Goal: Task Accomplishment & Management: Use online tool/utility

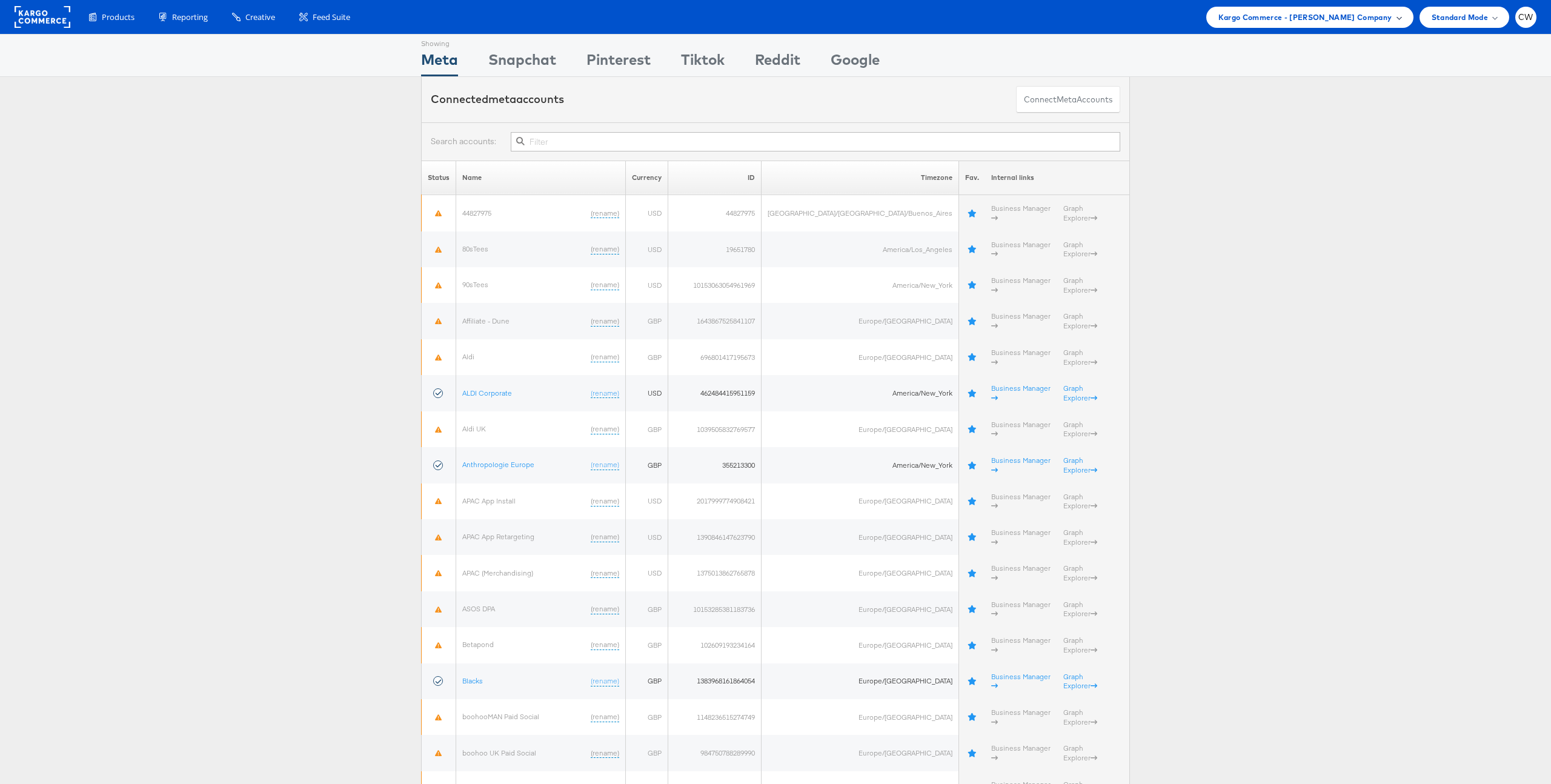
click at [1309, 15] on span "Kargo Commerce - Craig Wilmott Company" at bounding box center [1305, 17] width 174 height 13
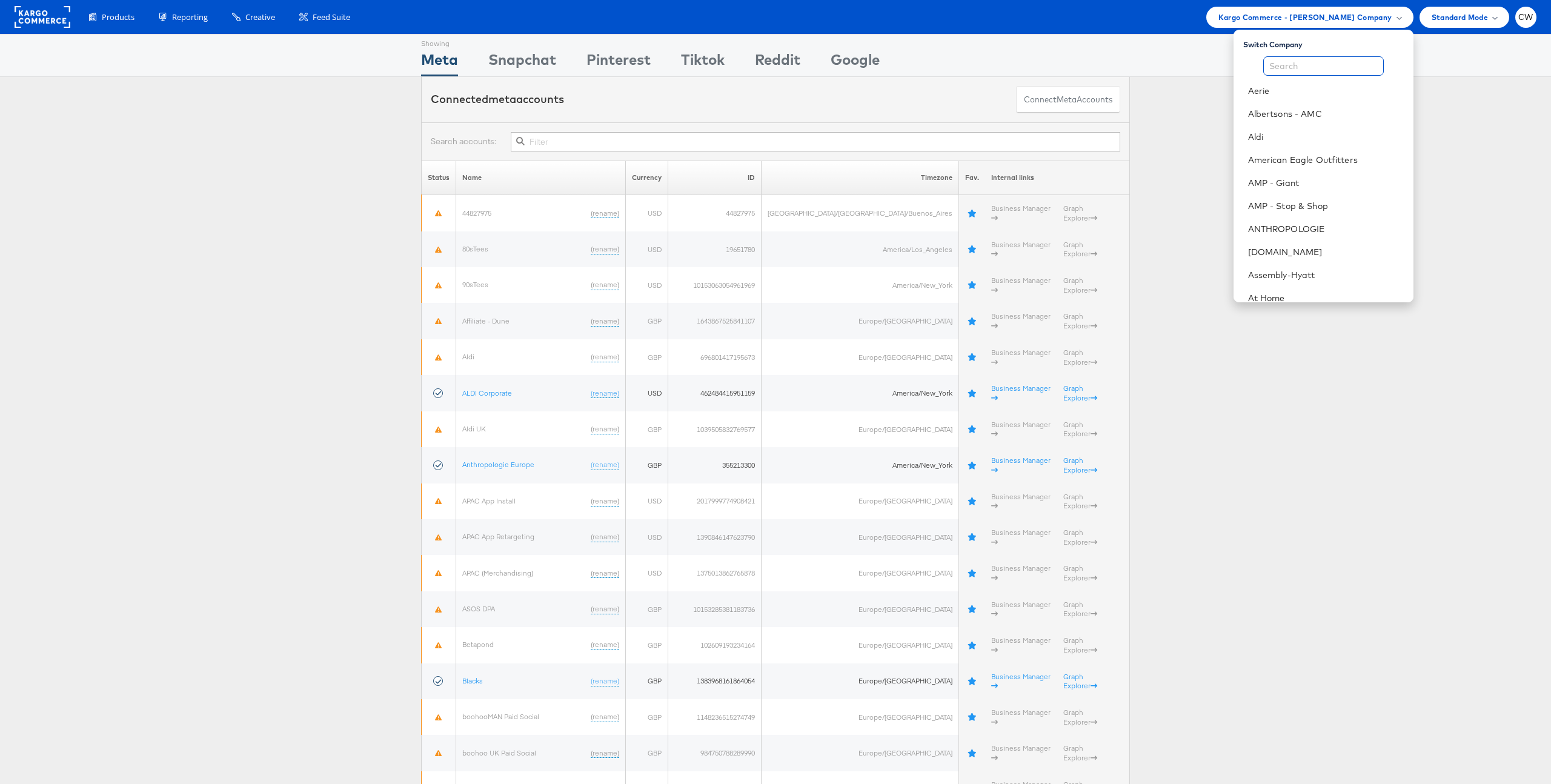
click at [1313, 68] on input "text" at bounding box center [1323, 66] width 120 height 20
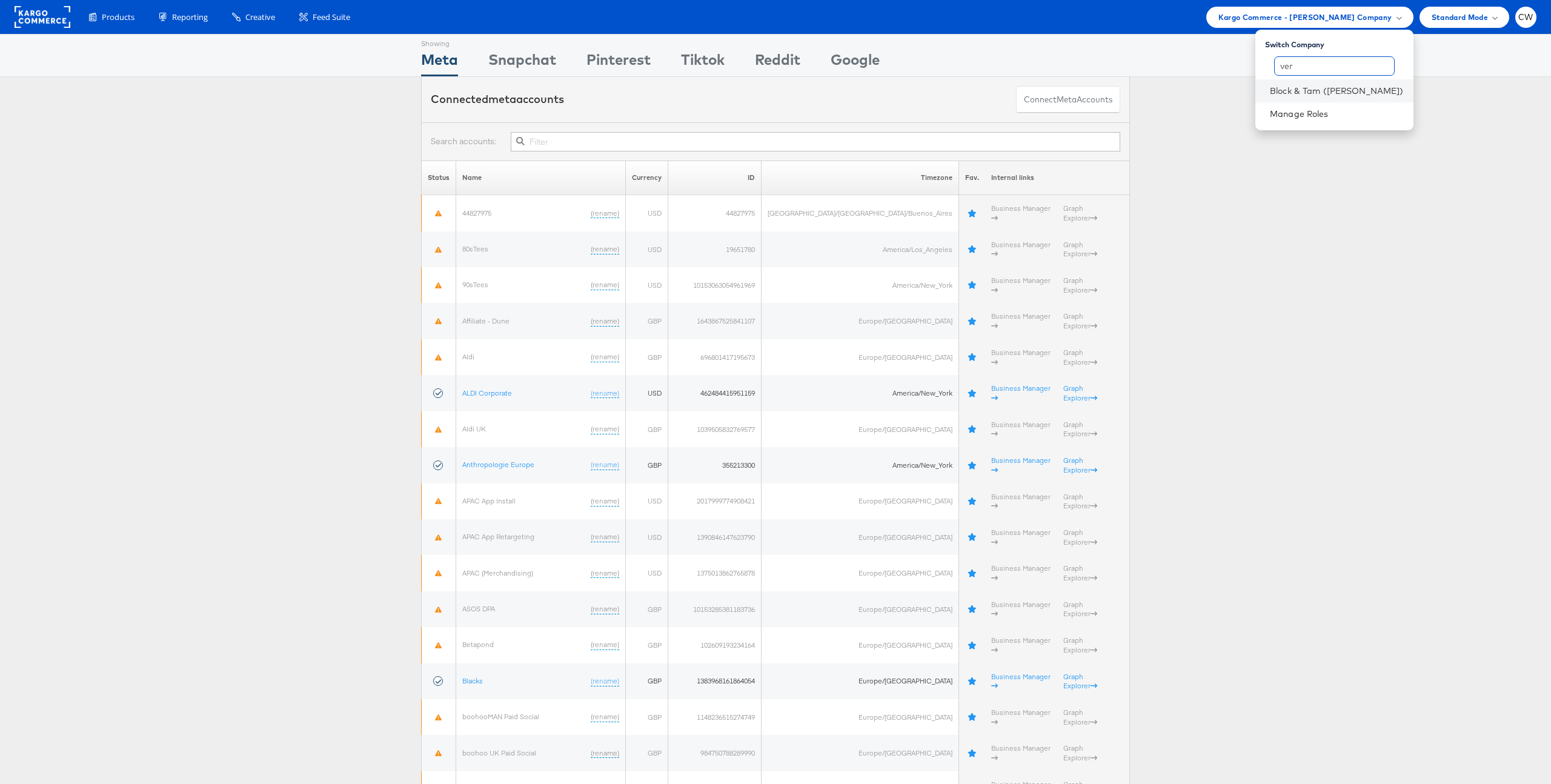
type input "ver"
click at [1356, 97] on li "Block & Tam ([PERSON_NAME])" at bounding box center [1334, 90] width 158 height 23
click at [1334, 91] on link "Block & Tam ([PERSON_NAME])" at bounding box center [1337, 91] width 134 height 12
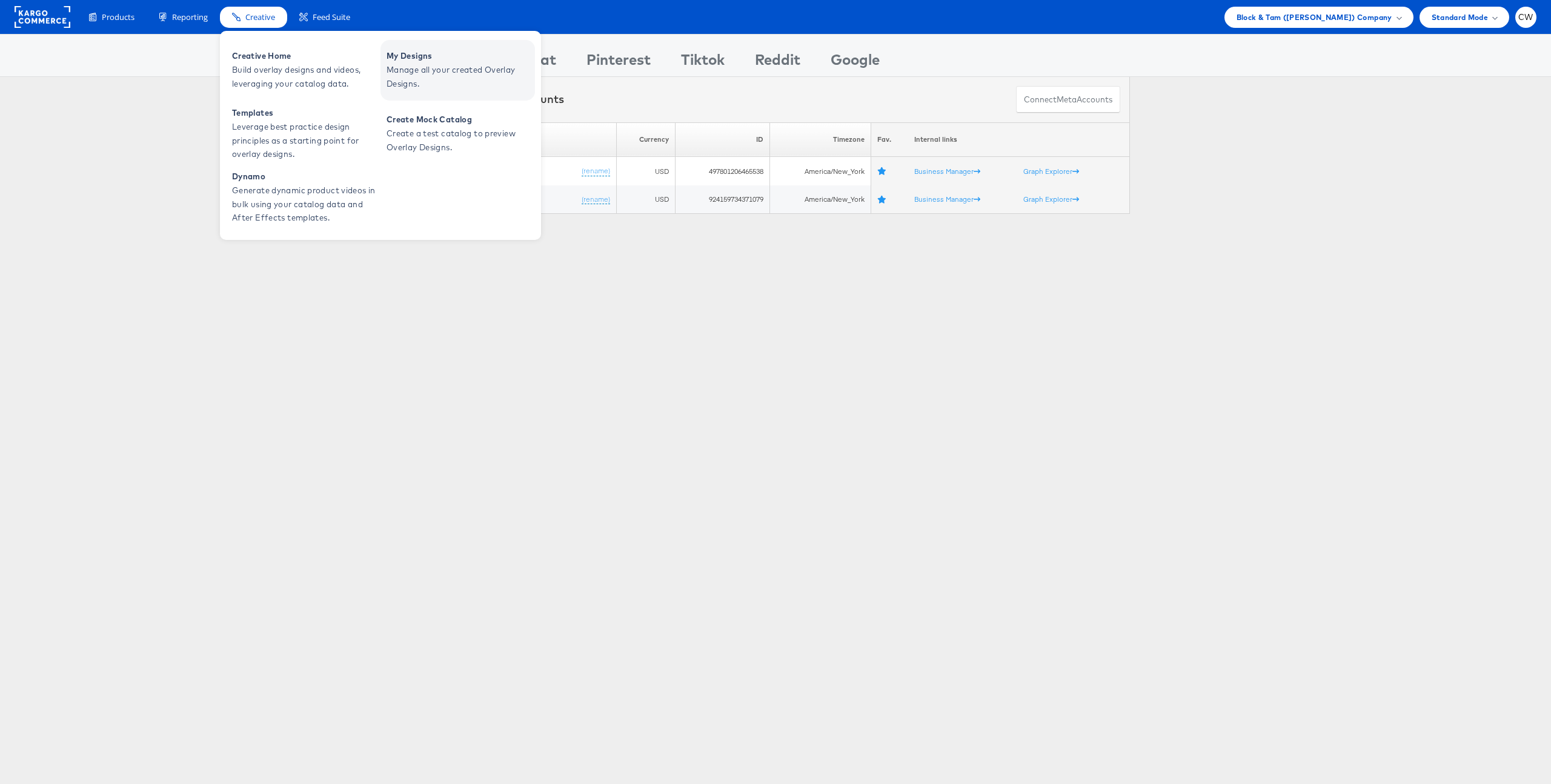
click at [475, 77] on span "Manage all your created Overlay Designs." at bounding box center [459, 77] width 145 height 28
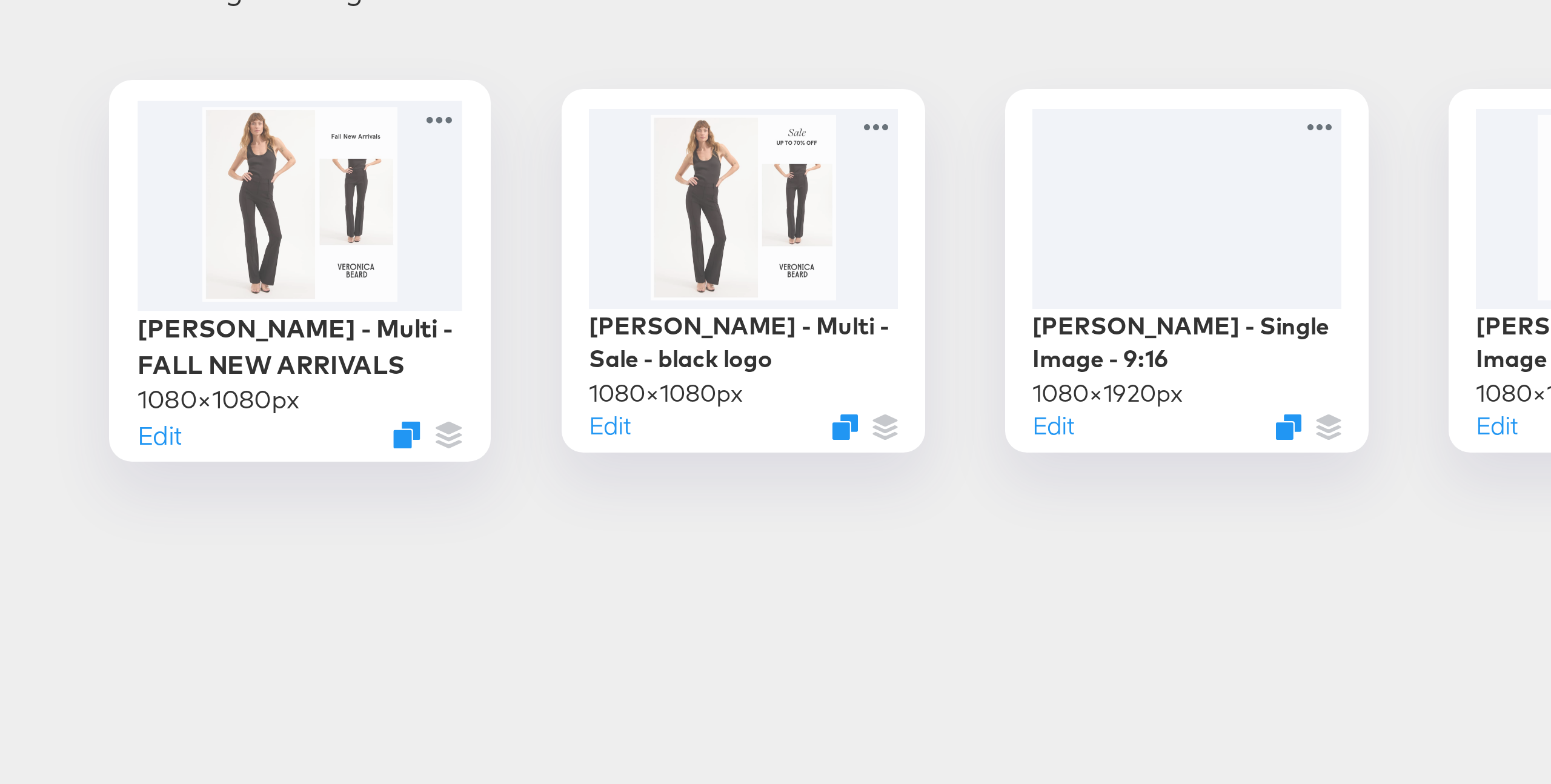
click at [118, 324] on div at bounding box center [111, 306] width 108 height 70
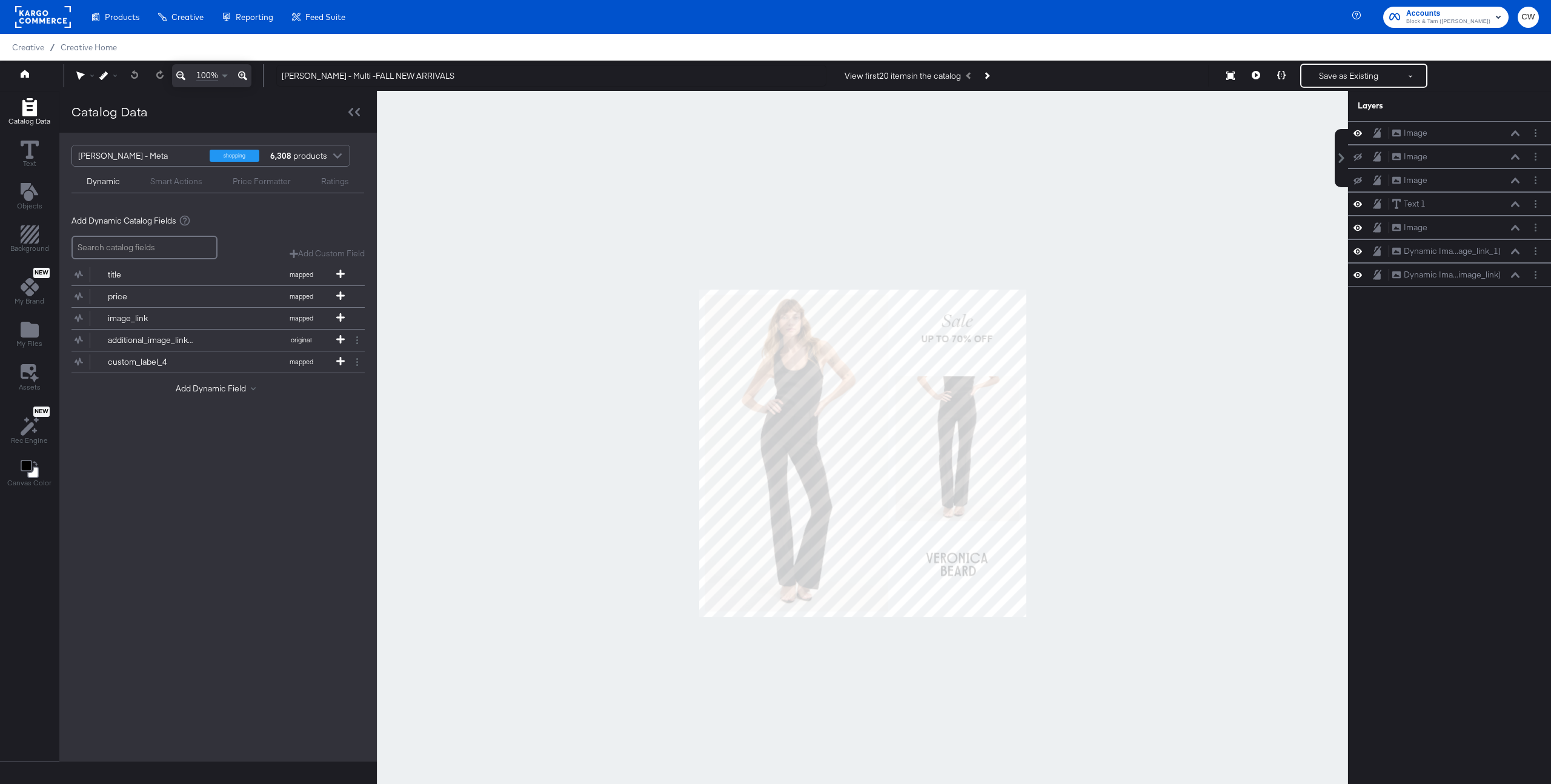
click at [1045, 274] on div at bounding box center [862, 453] width 972 height 724
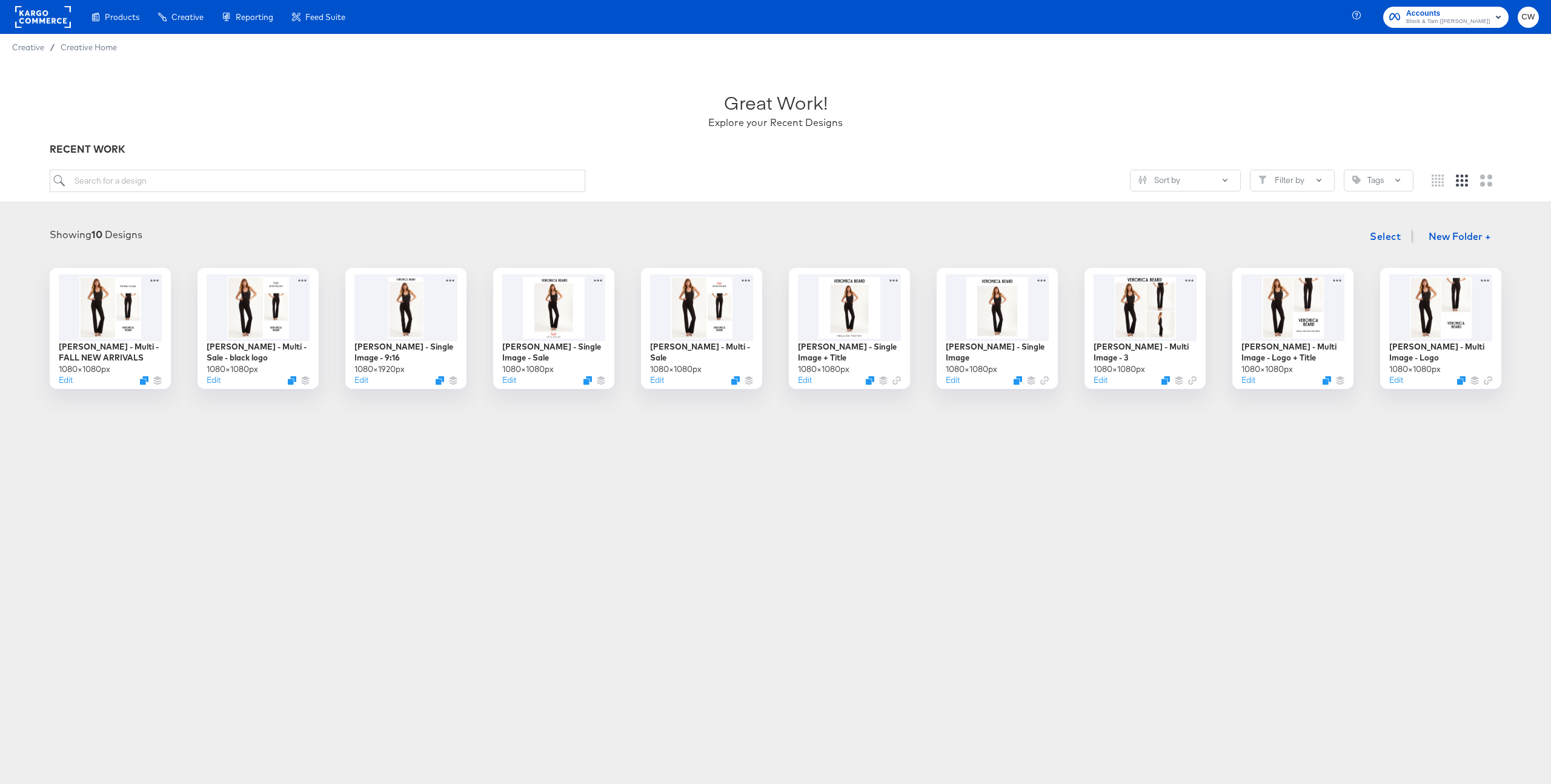
click at [224, 461] on div "Products Products Product Catalogs Enhance Your Product Catalog, Map Them to Pu…" at bounding box center [776, 392] width 1551 height 784
click at [149, 383] on icon "Duplicate" at bounding box center [145, 383] width 9 height 9
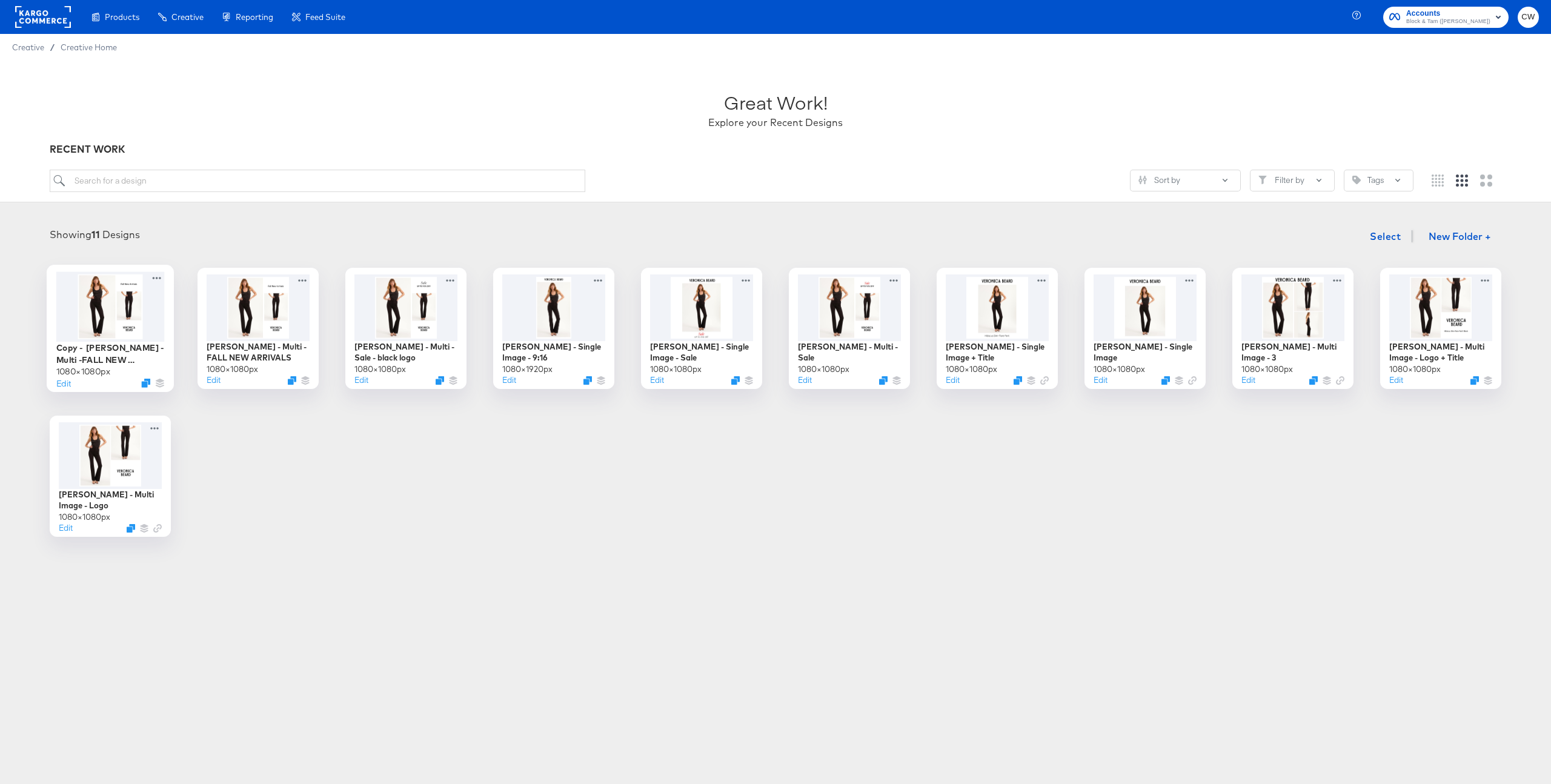
click at [120, 318] on div at bounding box center [111, 306] width 108 height 70
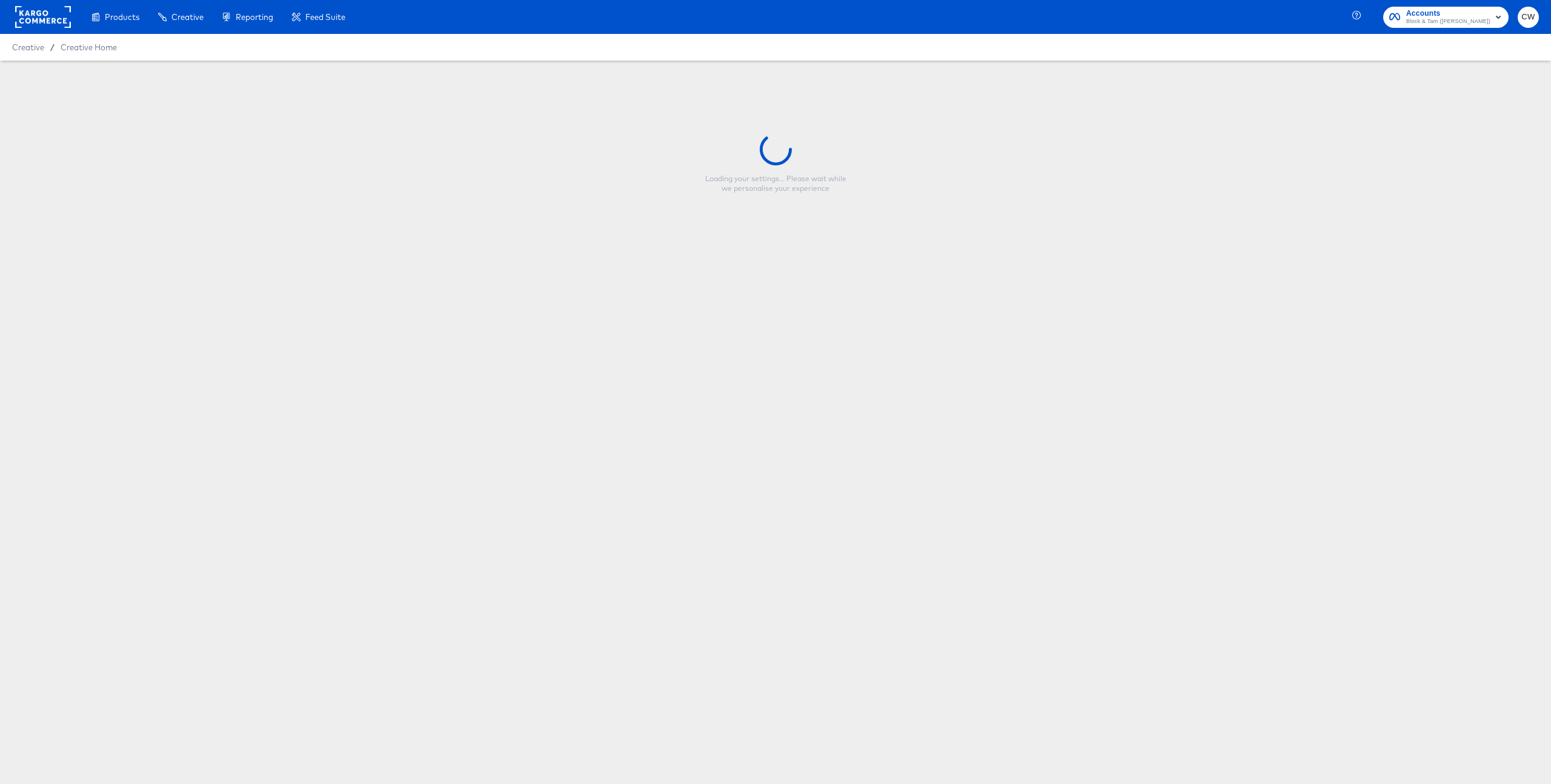
type input "Copy - Veronica Beard - Multi -FALL NEW ARRIVALS"
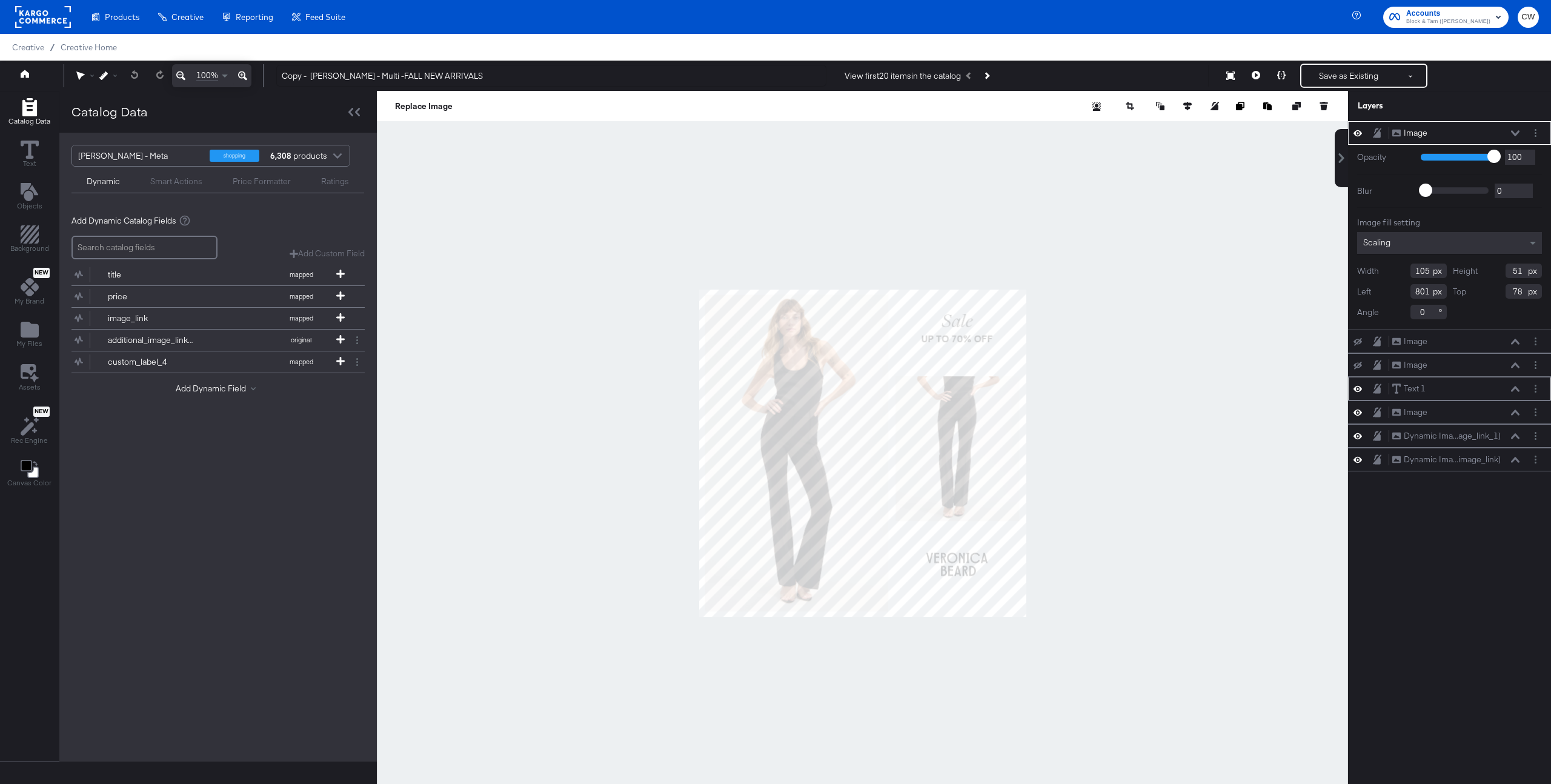
click at [1437, 392] on div "Text 1 Text 1" at bounding box center [1456, 389] width 128 height 13
click at [1413, 392] on div "Text 1" at bounding box center [1414, 388] width 21 height 11
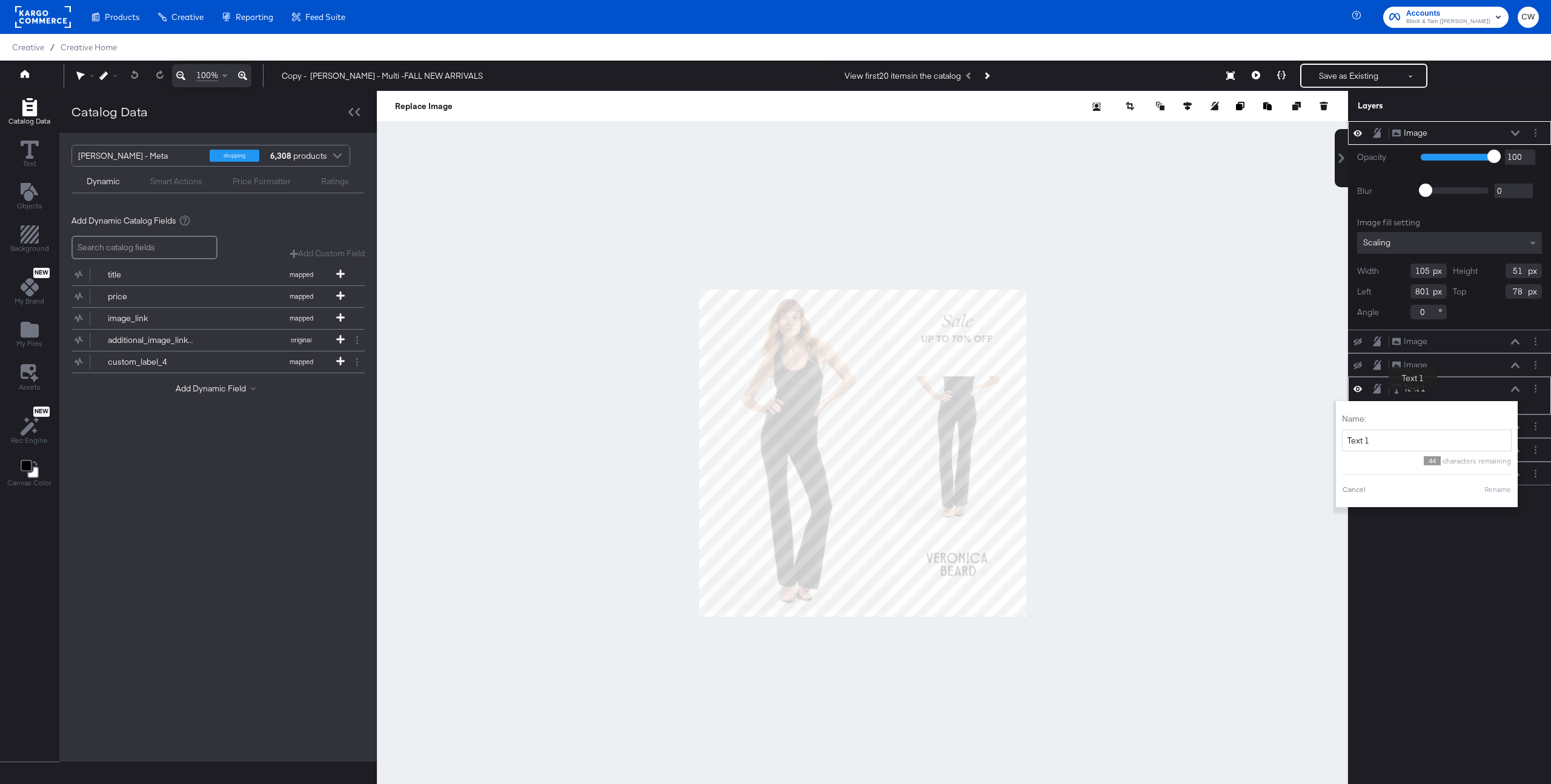
click at [1413, 392] on div "Text 1" at bounding box center [1414, 388] width 21 height 11
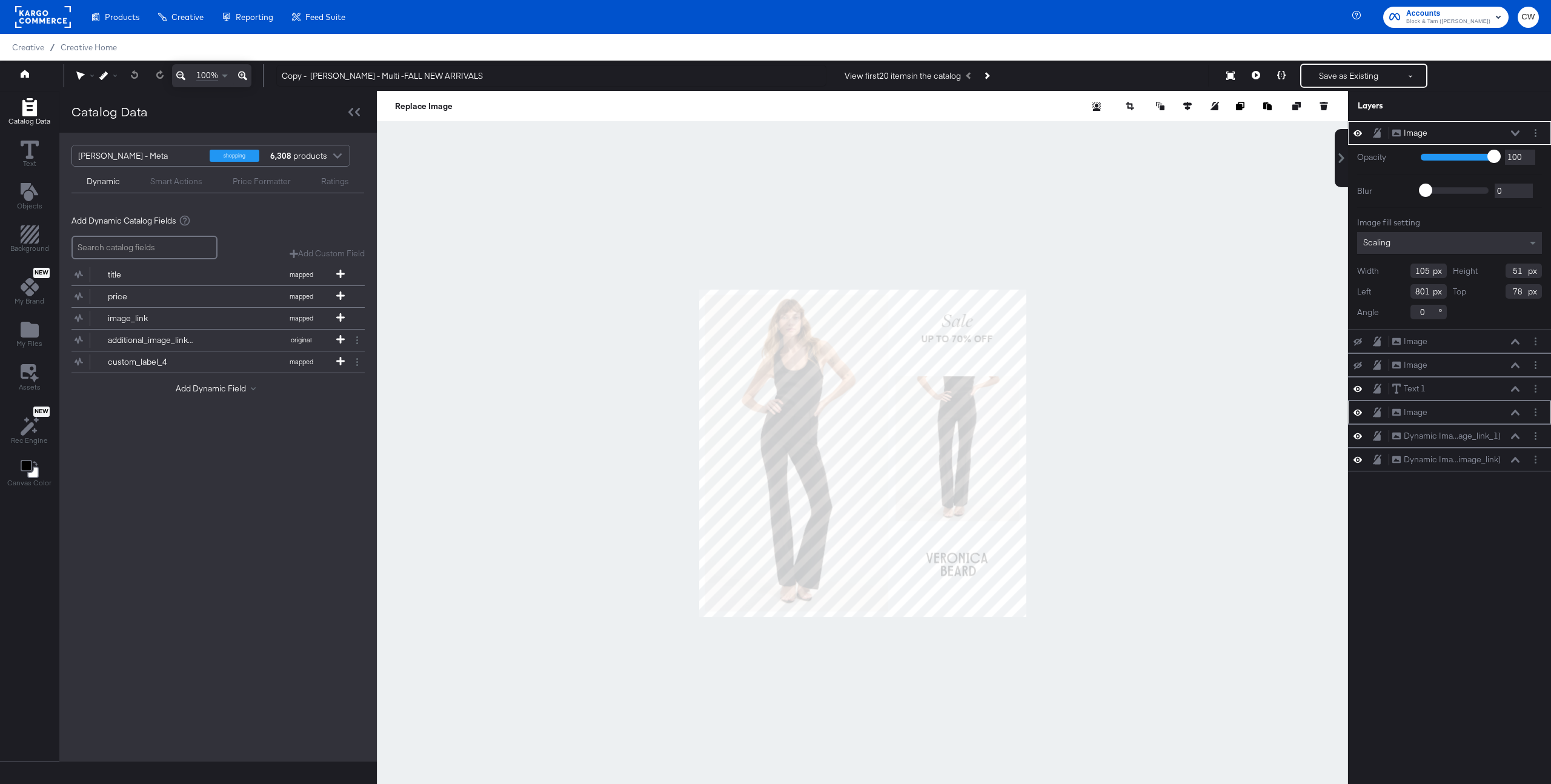
click at [1442, 415] on div "Image Image" at bounding box center [1456, 412] width 128 height 13
click at [1420, 415] on div "Image" at bounding box center [1415, 412] width 23 height 11
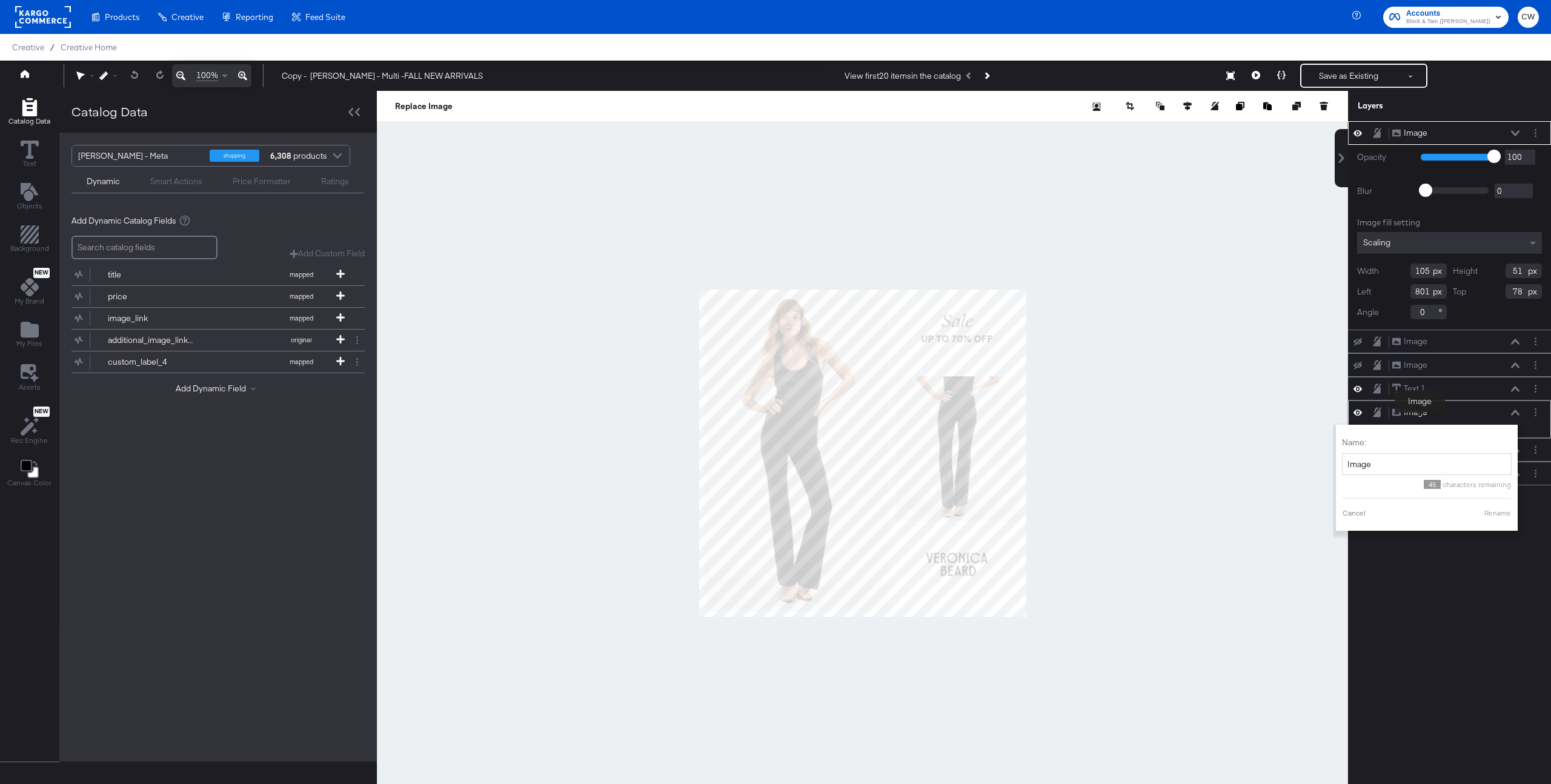
click at [1420, 415] on div "Image" at bounding box center [1415, 412] width 23 height 11
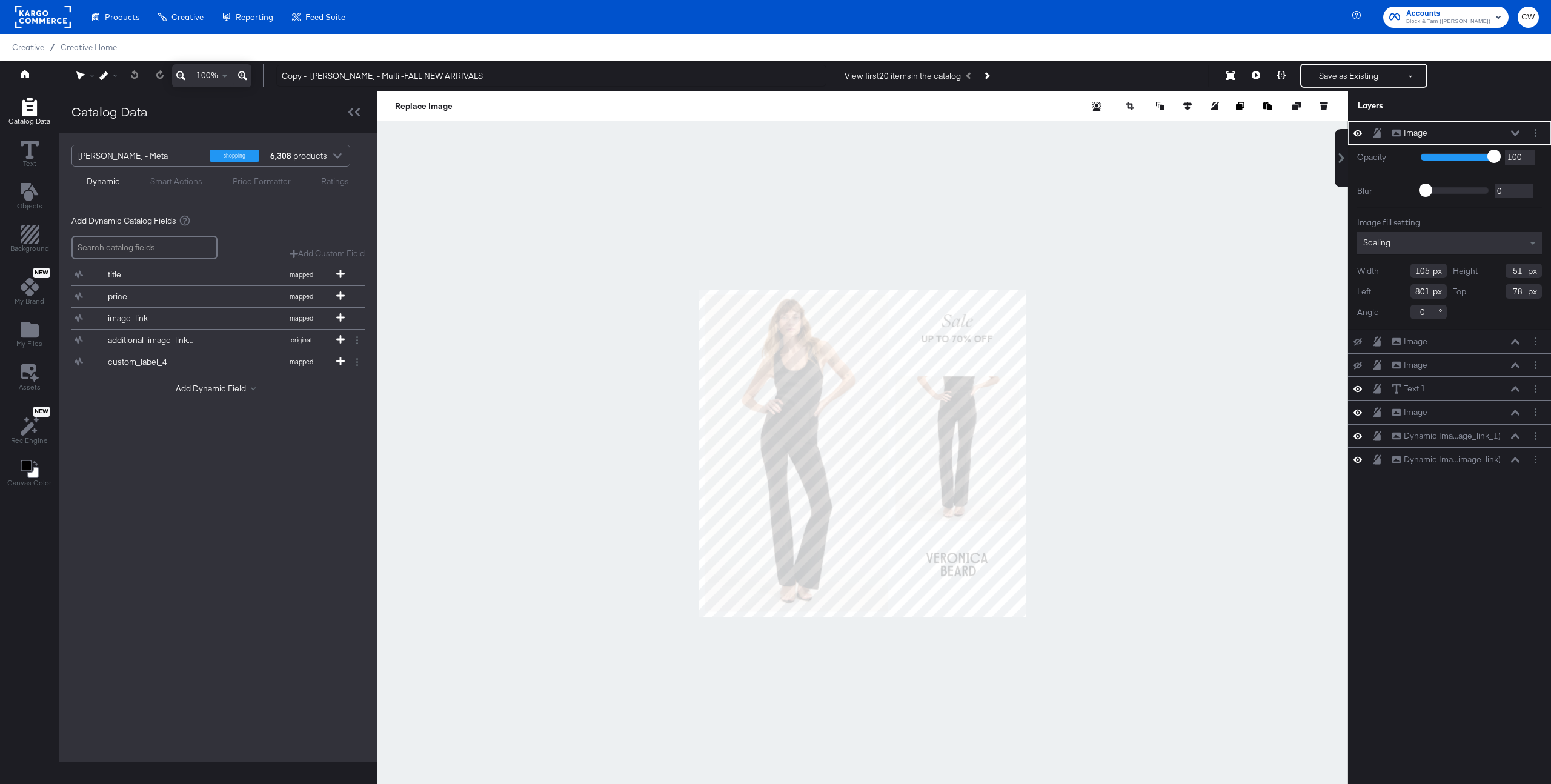
click at [1419, 136] on div "Image" at bounding box center [1415, 132] width 23 height 11
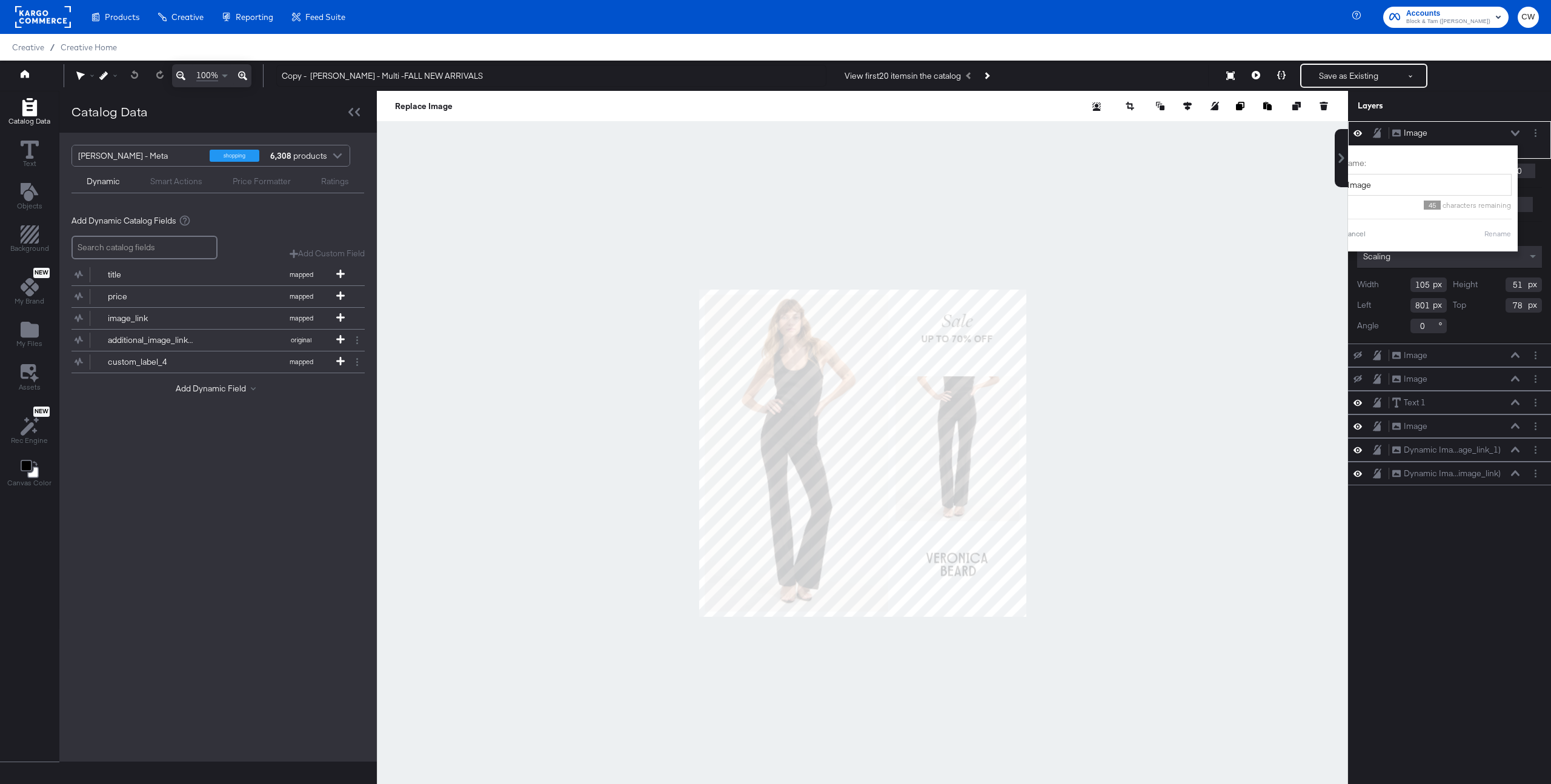
click at [1458, 124] on div "Image Image Name: Image 45 characters remaining Cancel Rename" at bounding box center [1450, 140] width 203 height 38
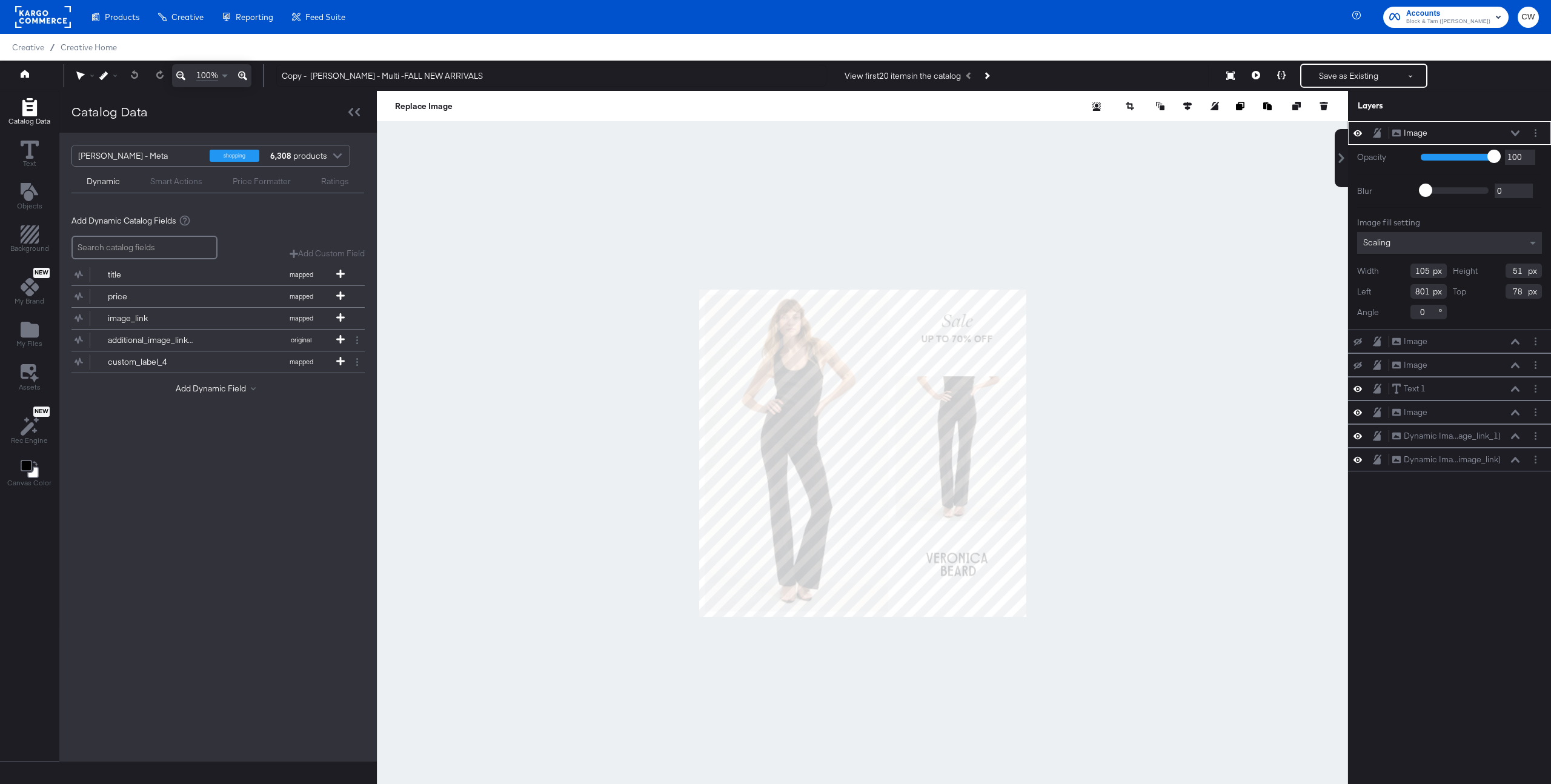
click at [1356, 131] on icon at bounding box center [1358, 133] width 9 height 10
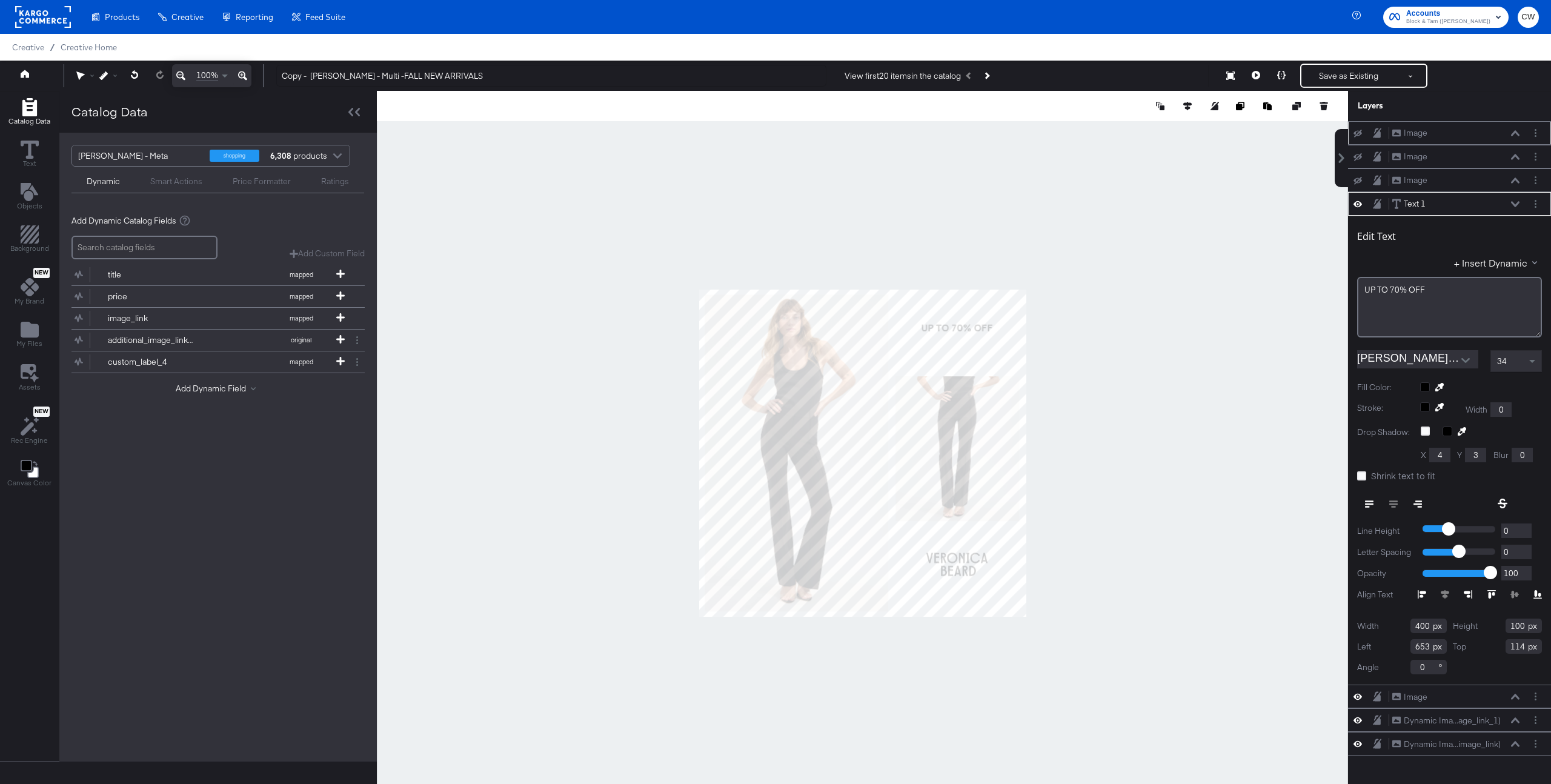
type input "78"
click at [1118, 314] on div at bounding box center [862, 453] width 972 height 724
click at [1387, 292] on span "UP ﻿TO 70% OFF" at bounding box center [1395, 290] width 60 height 11
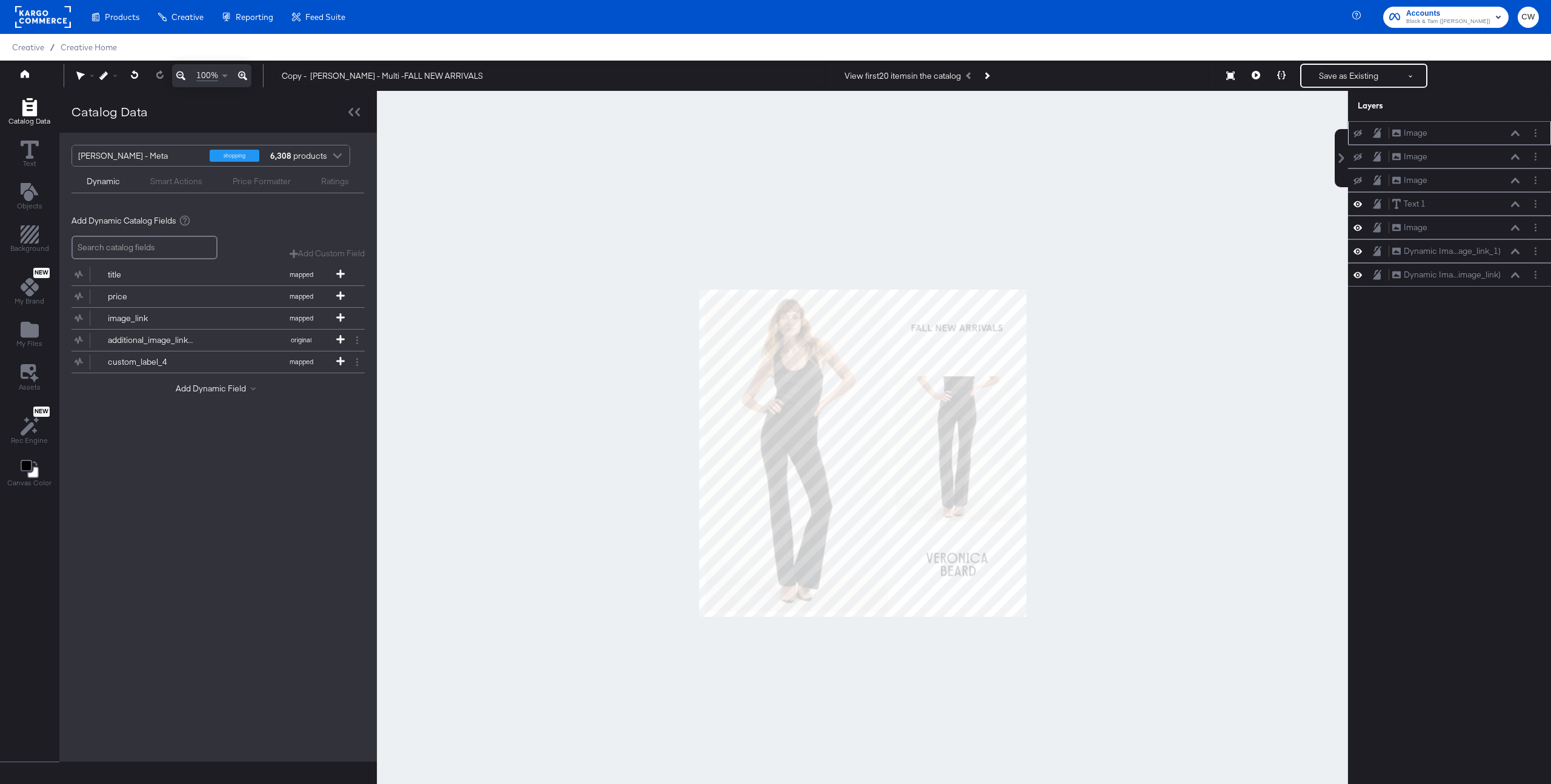
click at [1272, 301] on div at bounding box center [862, 453] width 972 height 724
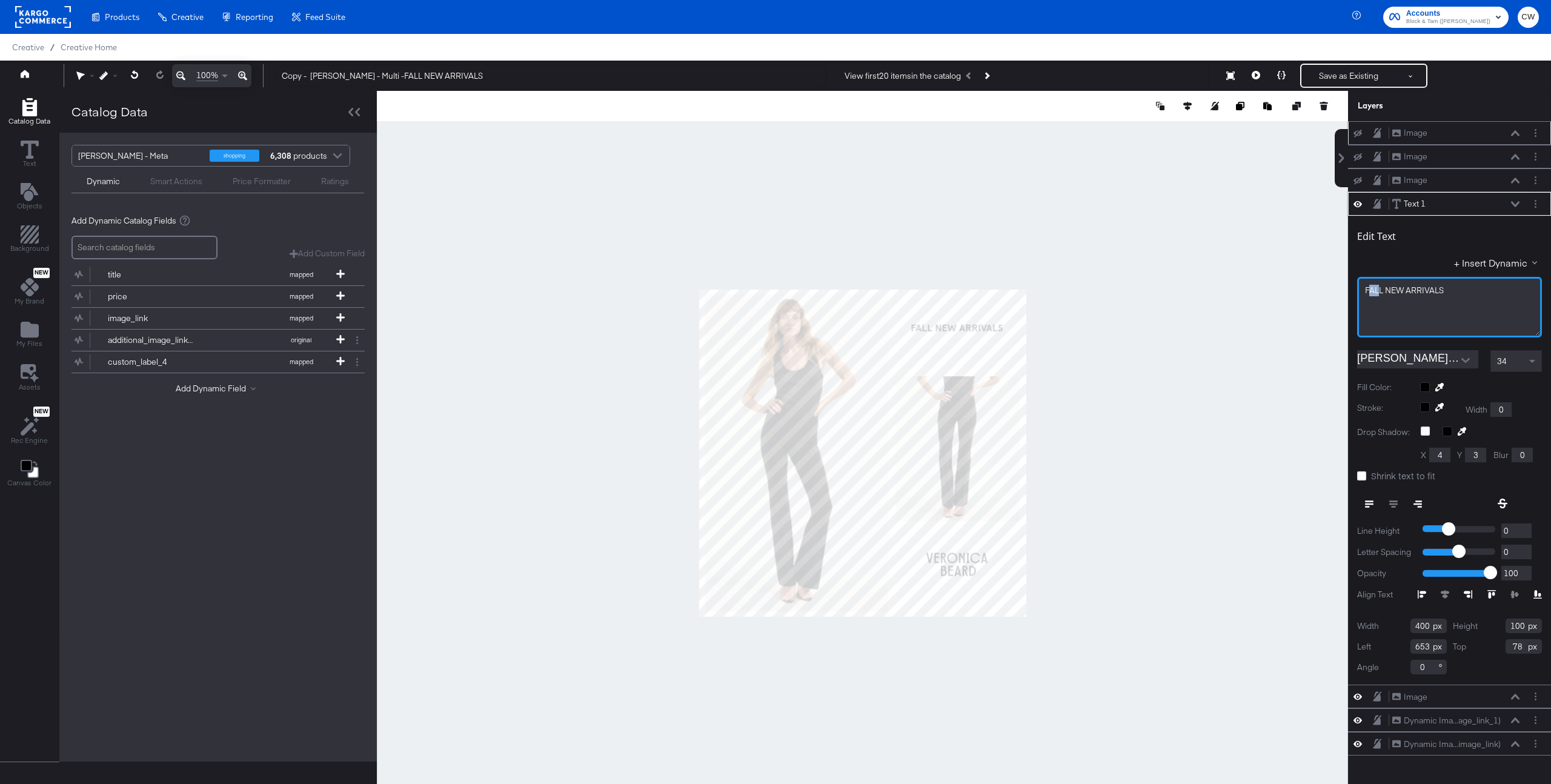
drag, startPoint x: 1381, startPoint y: 292, endPoint x: 1368, endPoint y: 292, distance: 13.0
click at [1368, 292] on span "FALL ﻿NEW ARRIVALS" at bounding box center [1405, 290] width 79 height 11
click at [1390, 291] on span "Fall ﻿NEW ARRIVALS" at bounding box center [1401, 290] width 73 height 11
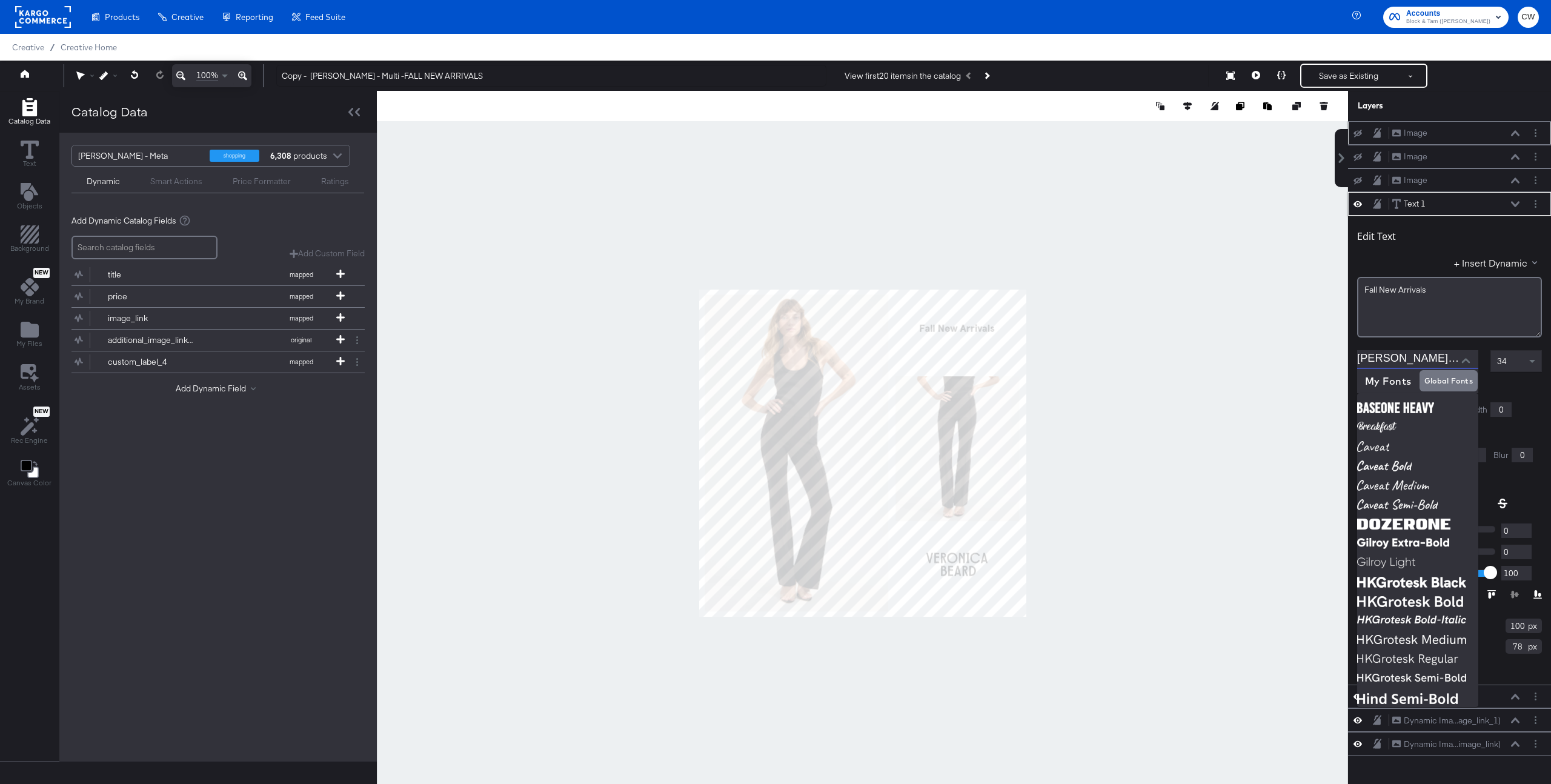
click at [1381, 364] on input "Veronica Beard Apercu Bold" at bounding box center [1409, 358] width 103 height 18
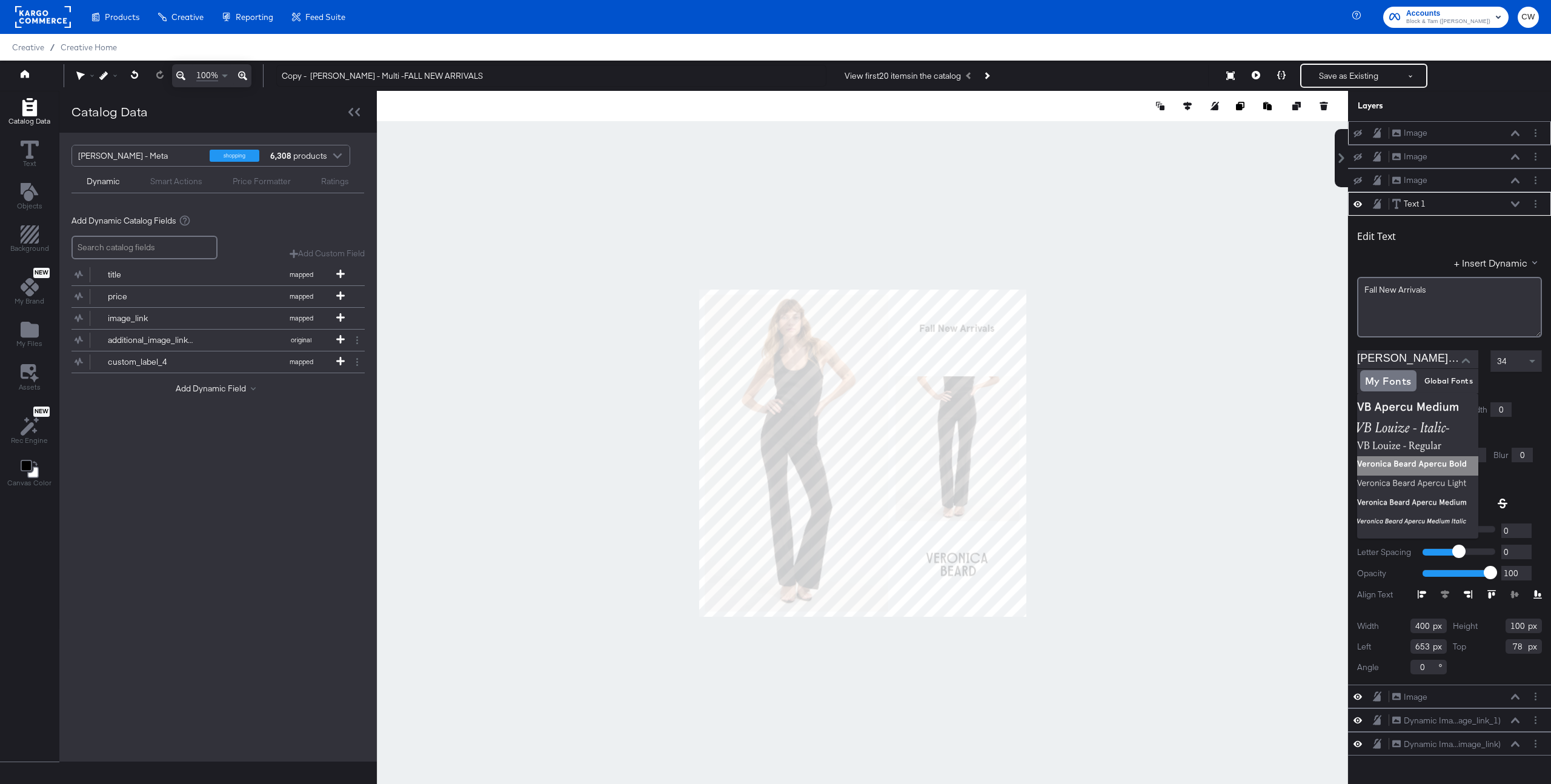
click at [1409, 469] on img at bounding box center [1418, 466] width 121 height 20
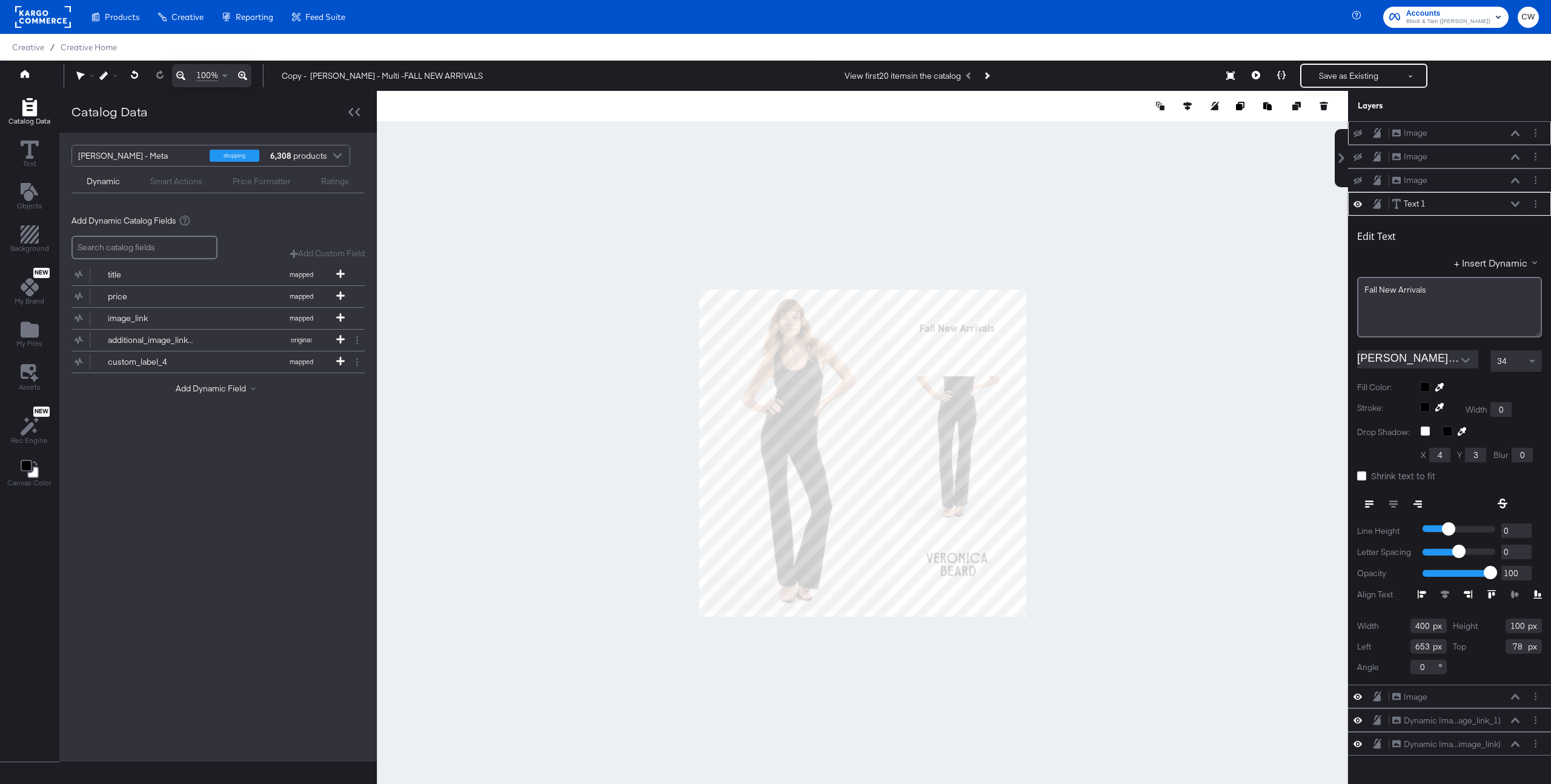
click at [1424, 356] on input "Veronica Beard Apercu Bold" at bounding box center [1409, 358] width 103 height 18
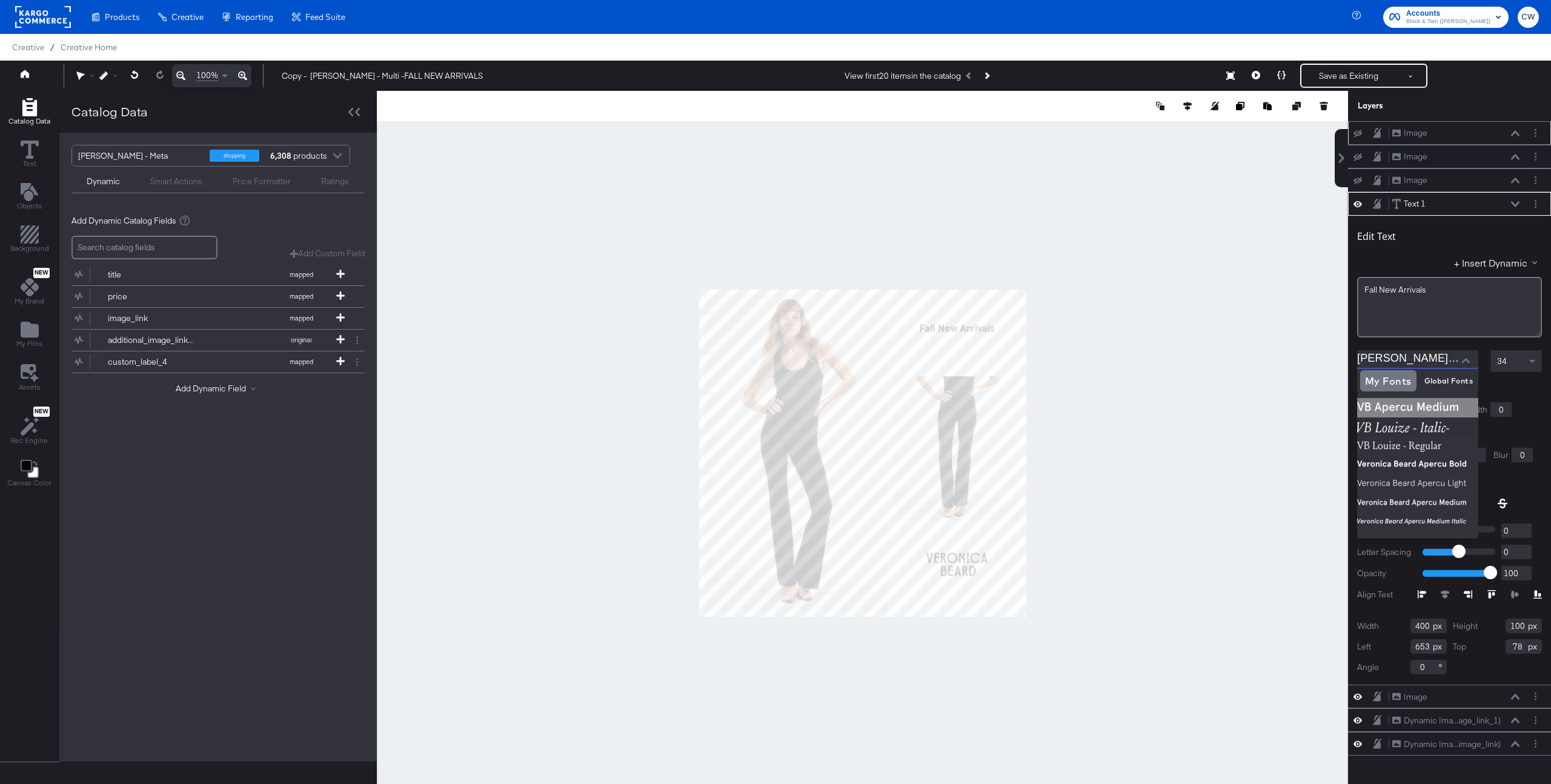
scroll to position [22, 0]
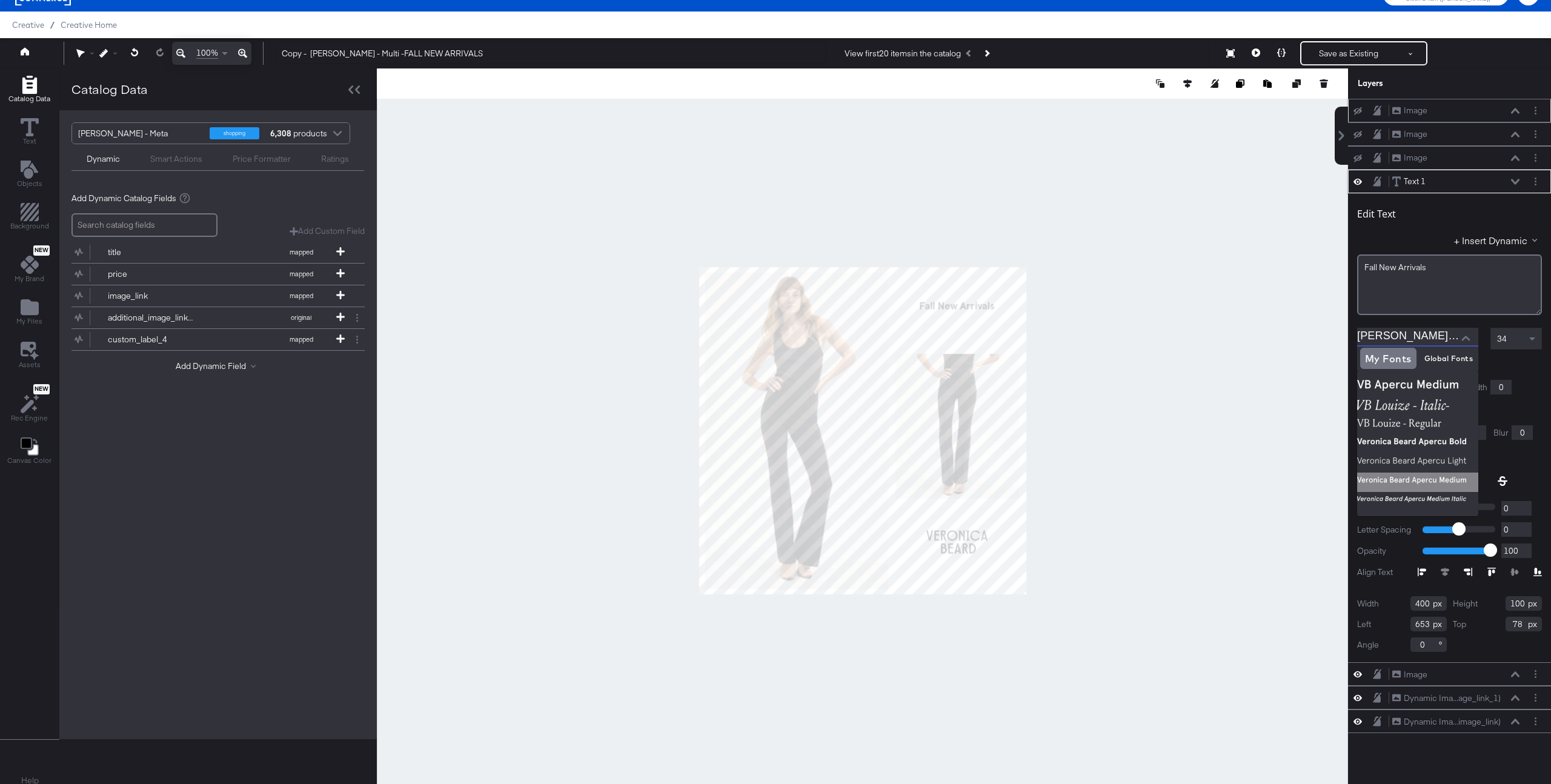
click at [1397, 484] on img at bounding box center [1418, 482] width 121 height 20
type input "Veronica Beard Apercu Medium"
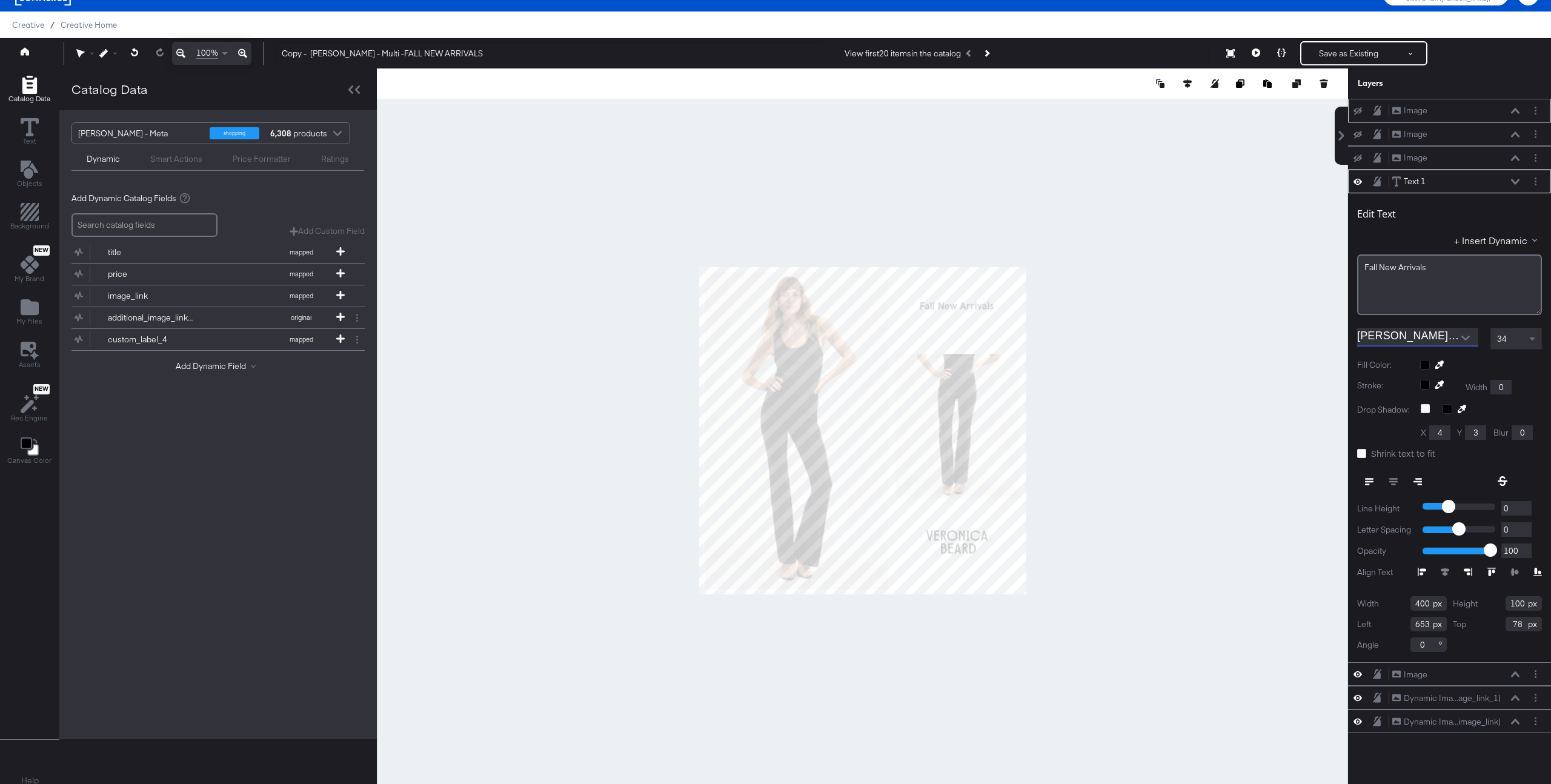
click at [1234, 462] on div at bounding box center [862, 431] width 972 height 724
click at [1514, 343] on div "34" at bounding box center [1516, 339] width 50 height 21
click at [1236, 326] on div at bounding box center [862, 431] width 972 height 724
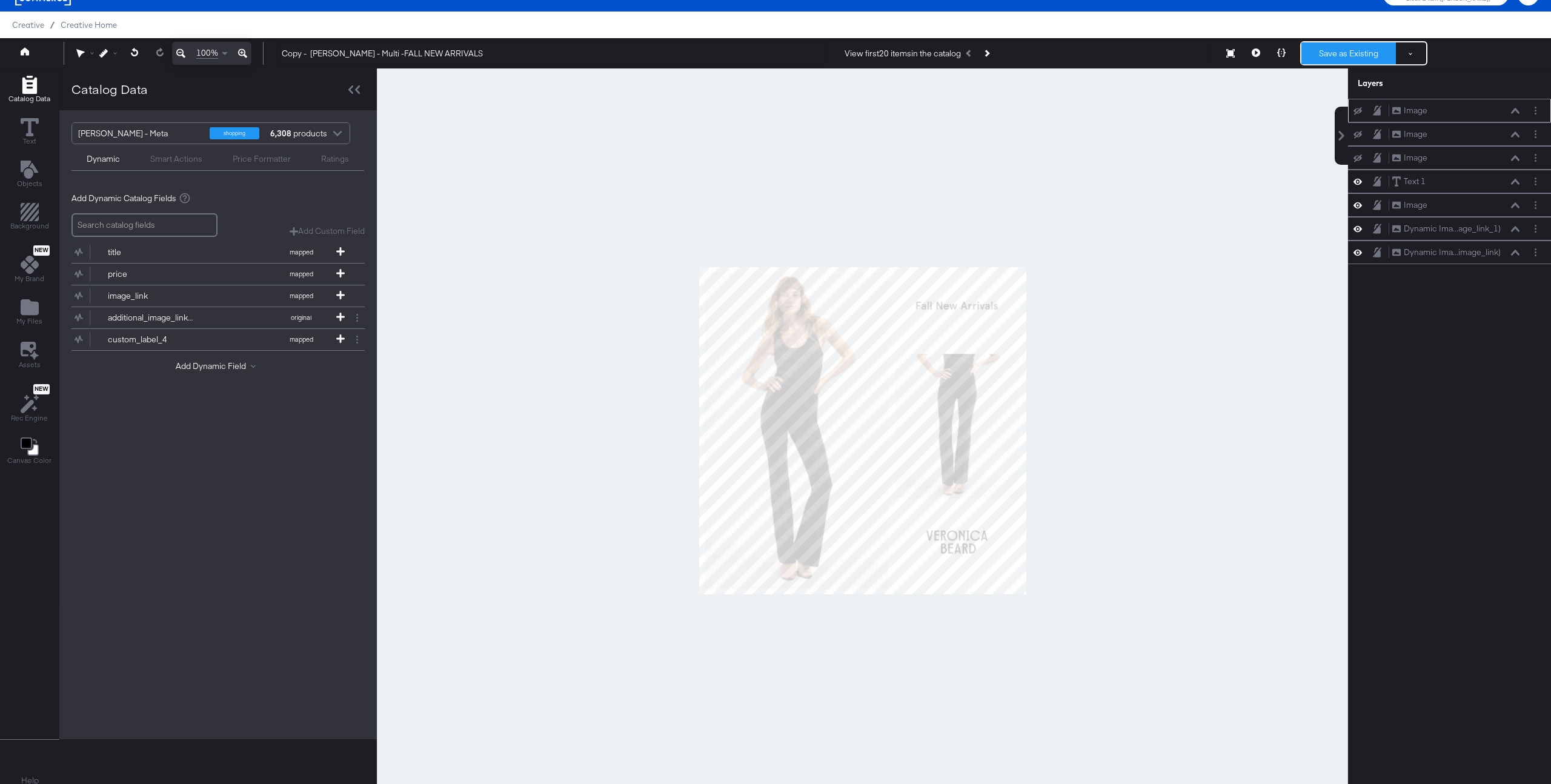
click at [1353, 48] on button "Save as Existing" at bounding box center [1349, 52] width 95 height 21
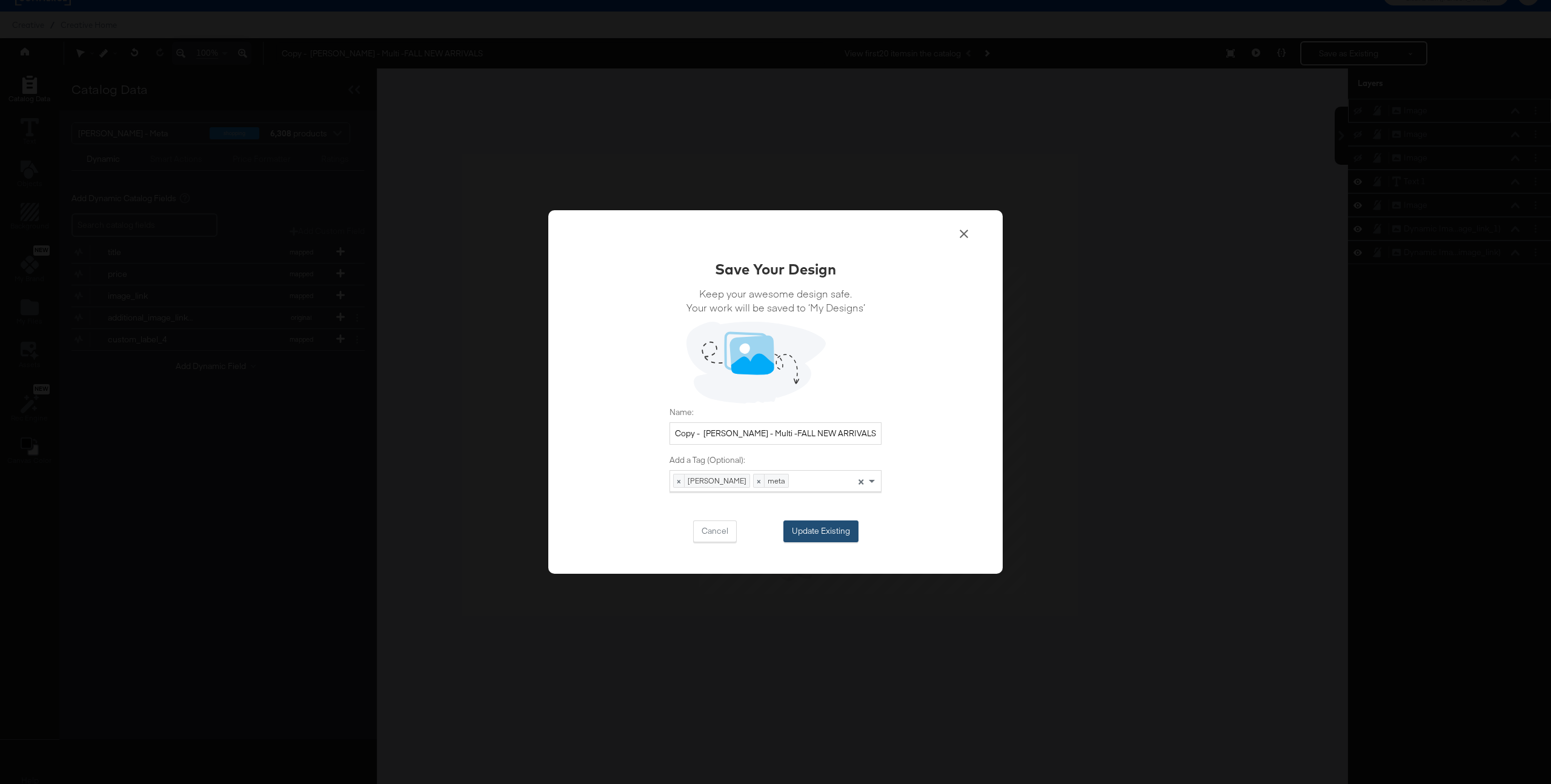
click at [834, 535] on button "Update Existing" at bounding box center [820, 530] width 75 height 21
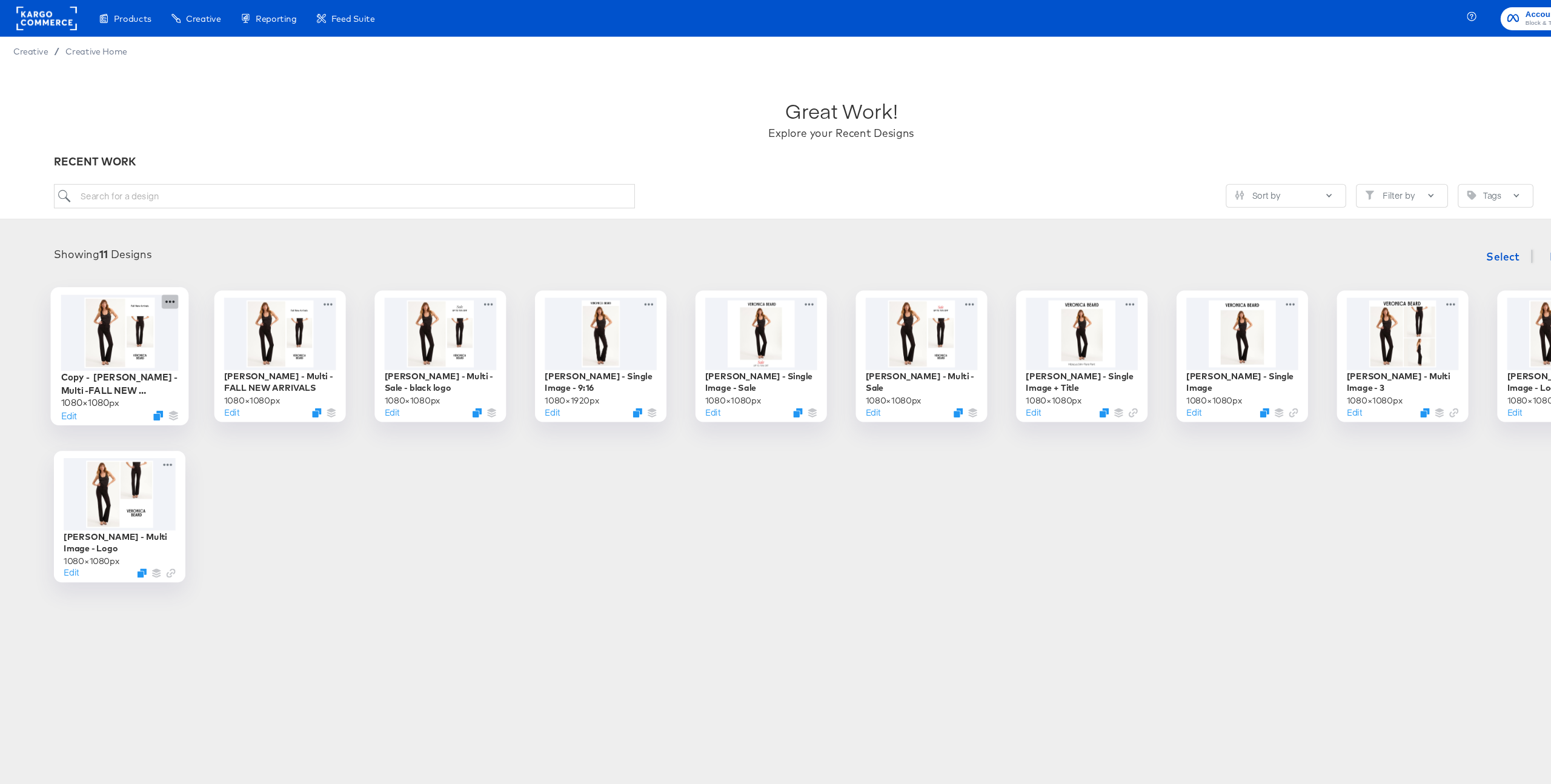
click at [159, 278] on icon at bounding box center [156, 278] width 15 height 13
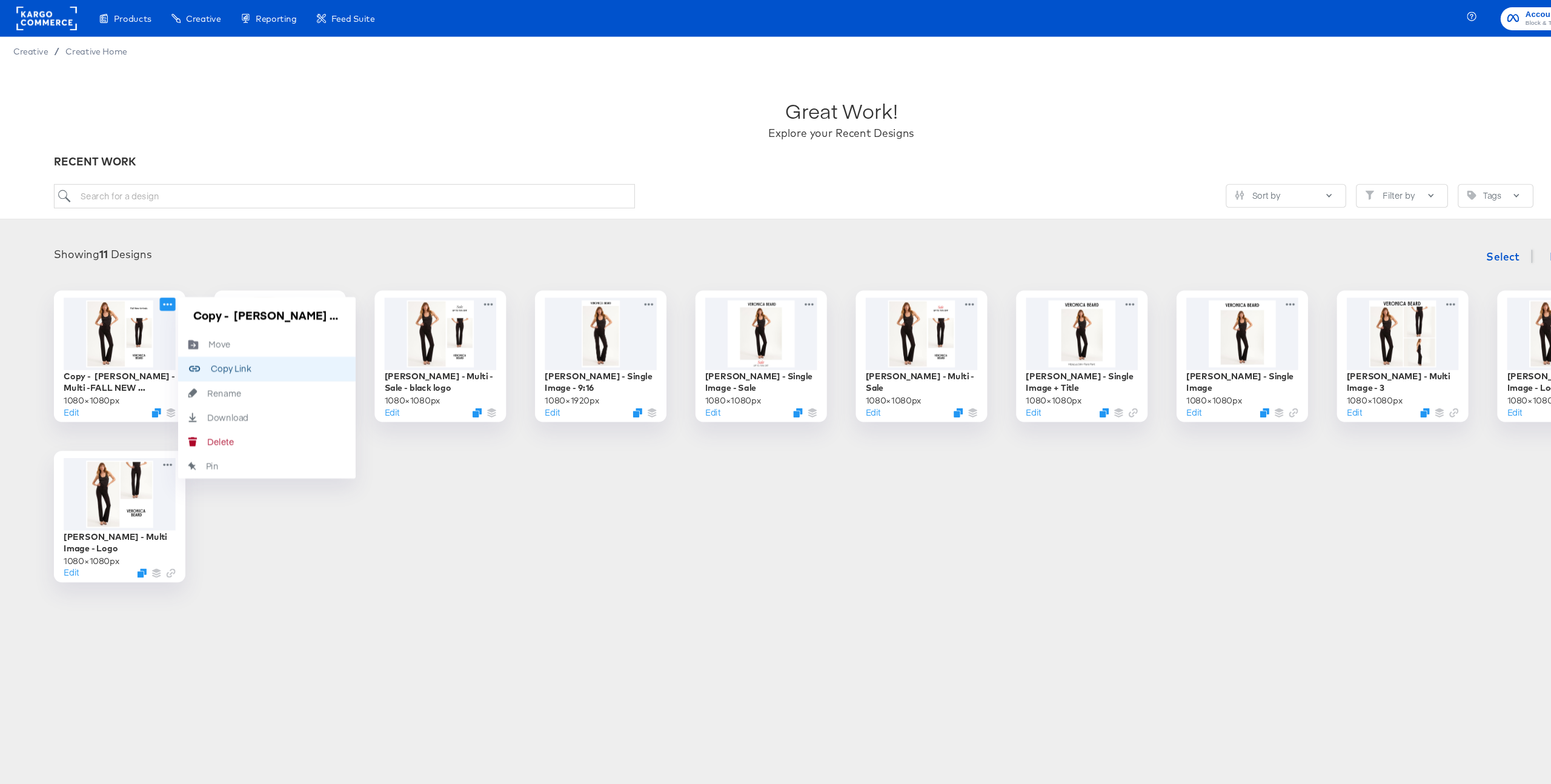
click at [226, 346] on button "Copy Link Copied!" at bounding box center [246, 340] width 163 height 22
click at [306, 292] on input "Copy - Veronica Beard - Multi -FALL NEW ARRIVALS" at bounding box center [246, 290] width 145 height 24
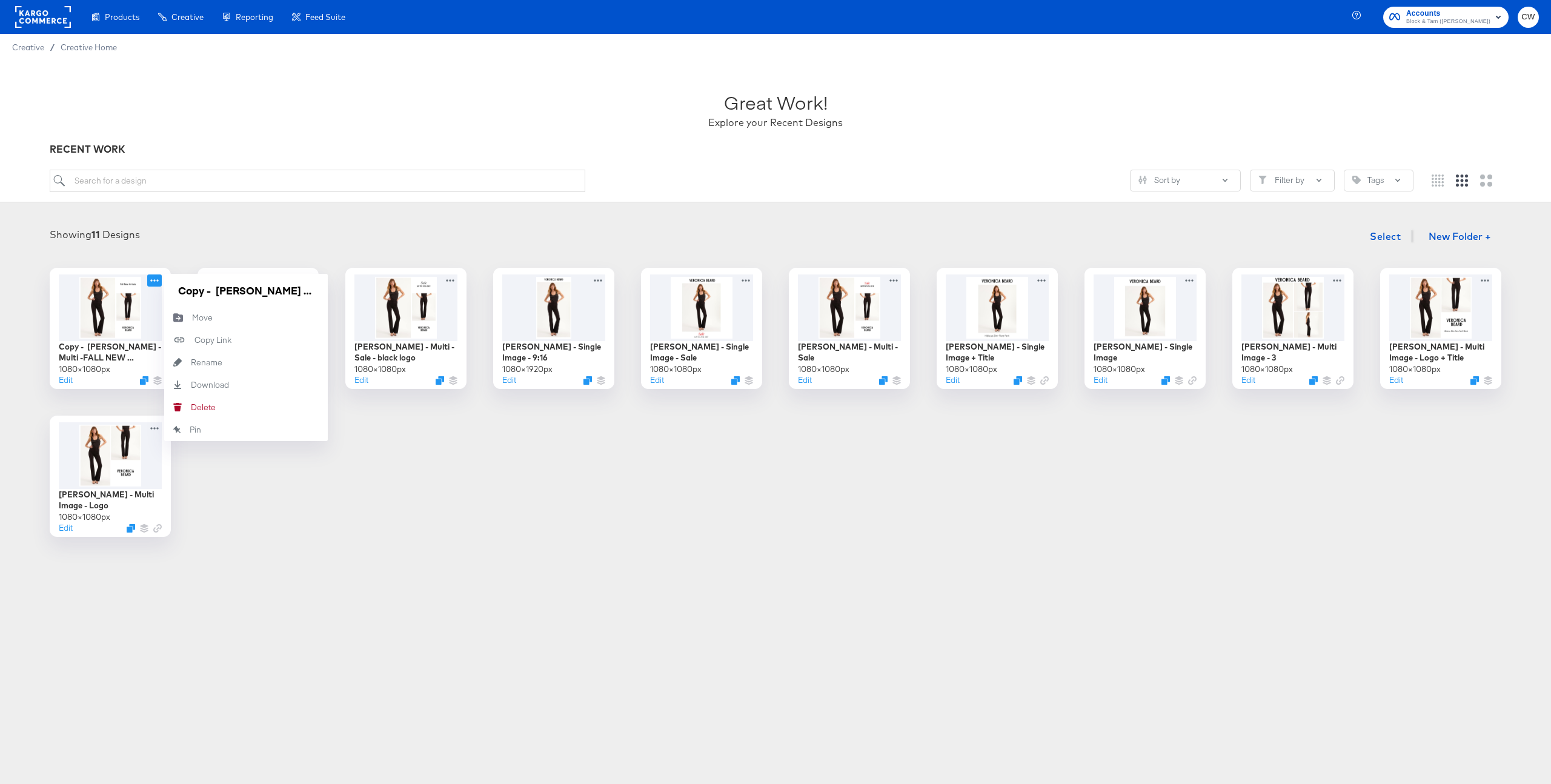
click at [49, 15] on rect at bounding box center [43, 16] width 56 height 21
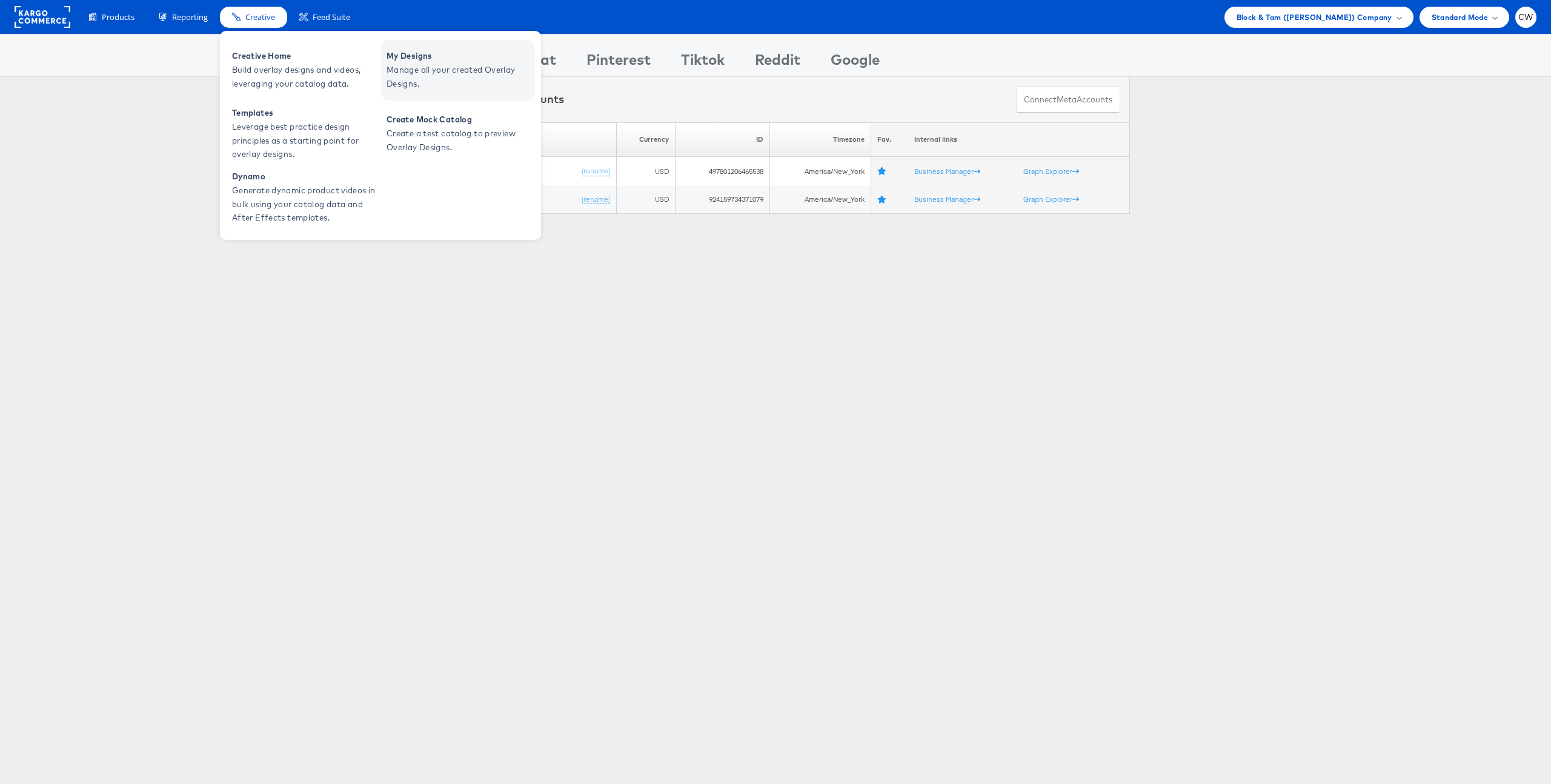
click at [412, 60] on span "My Designs" at bounding box center [459, 56] width 145 height 14
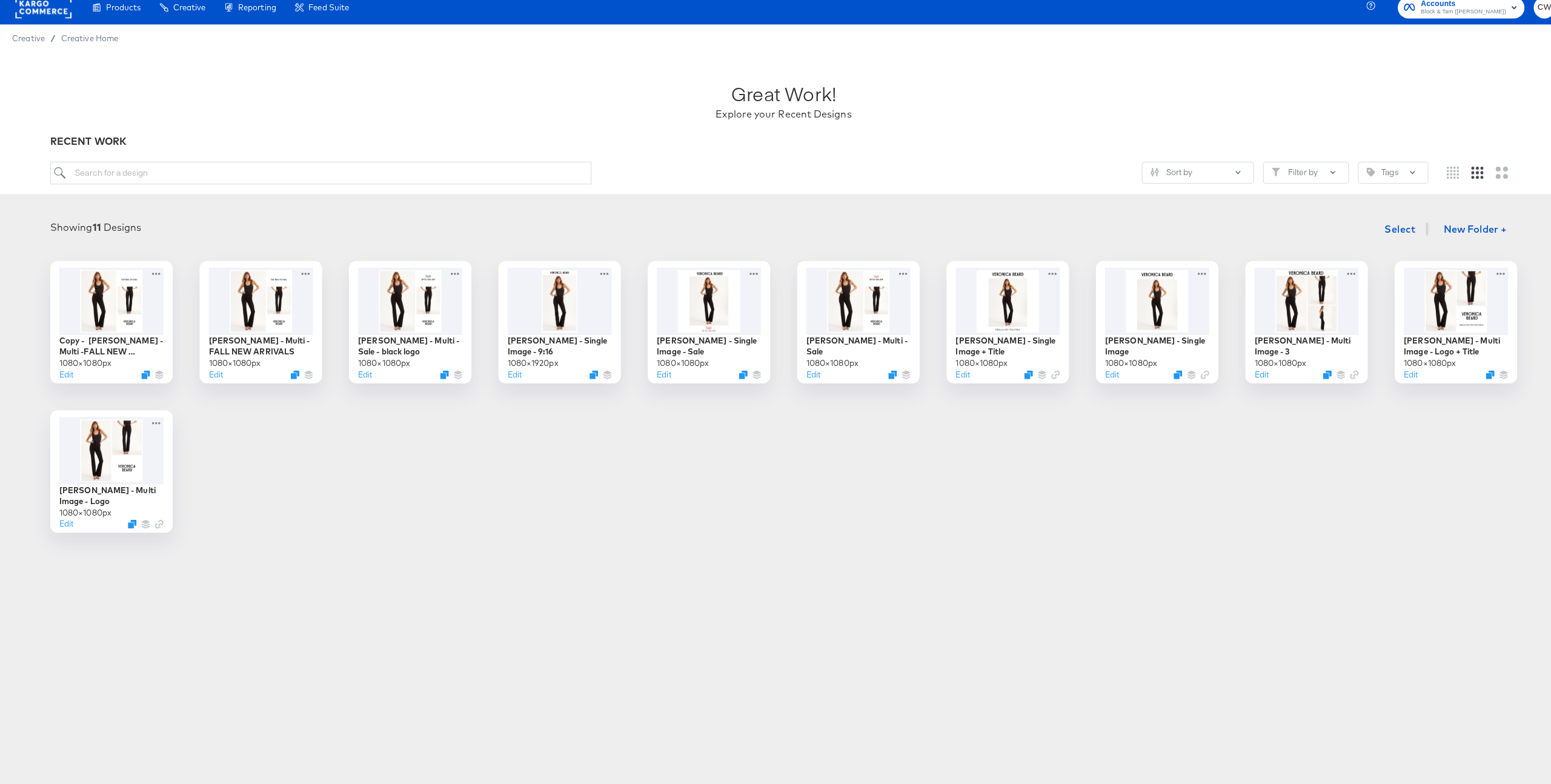
scroll to position [9, 0]
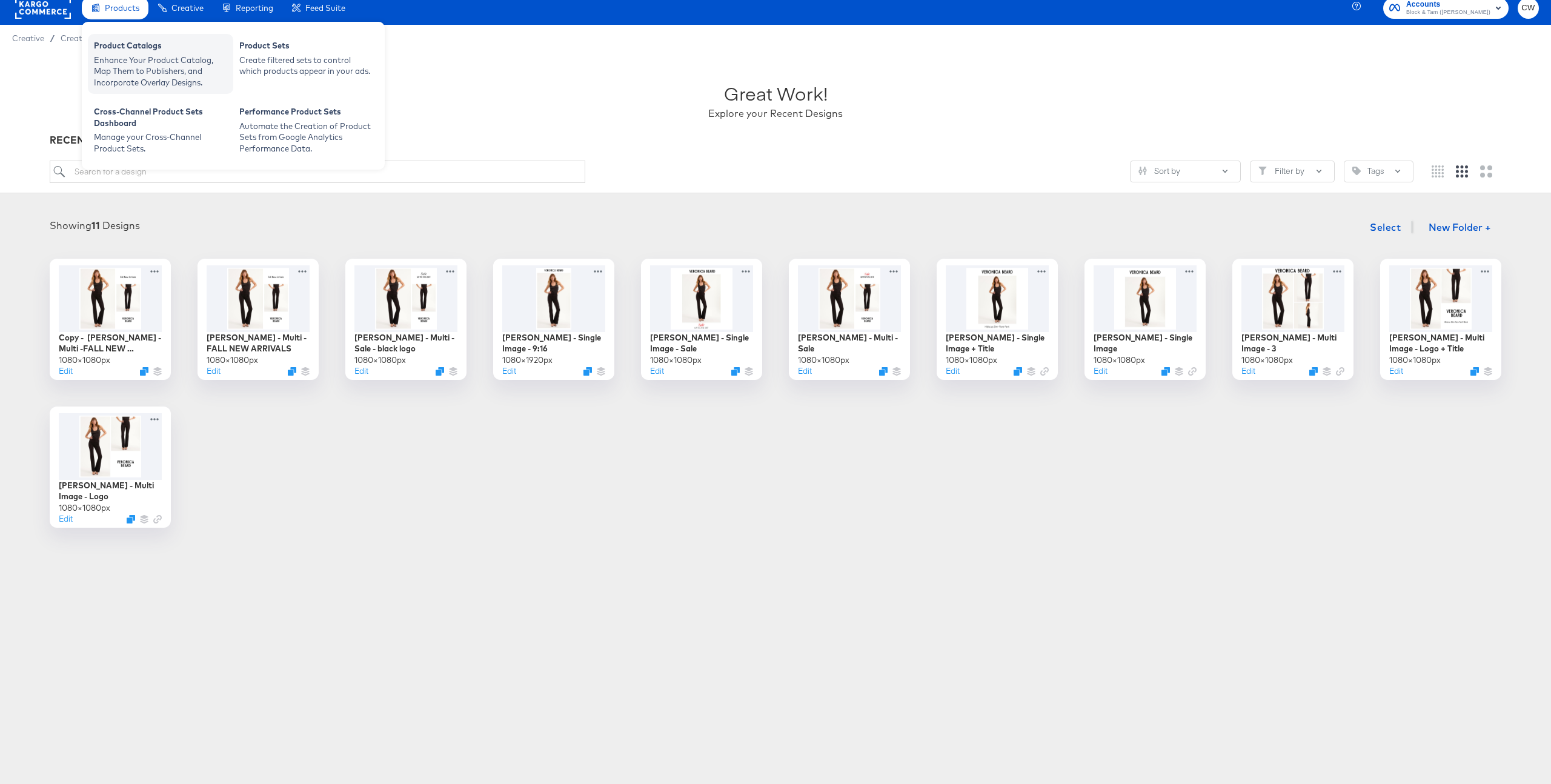
click at [170, 65] on div "Enhance Your Product Catalog, Map Them to Publishers, and Incorporate Overlay D…" at bounding box center [160, 70] width 133 height 34
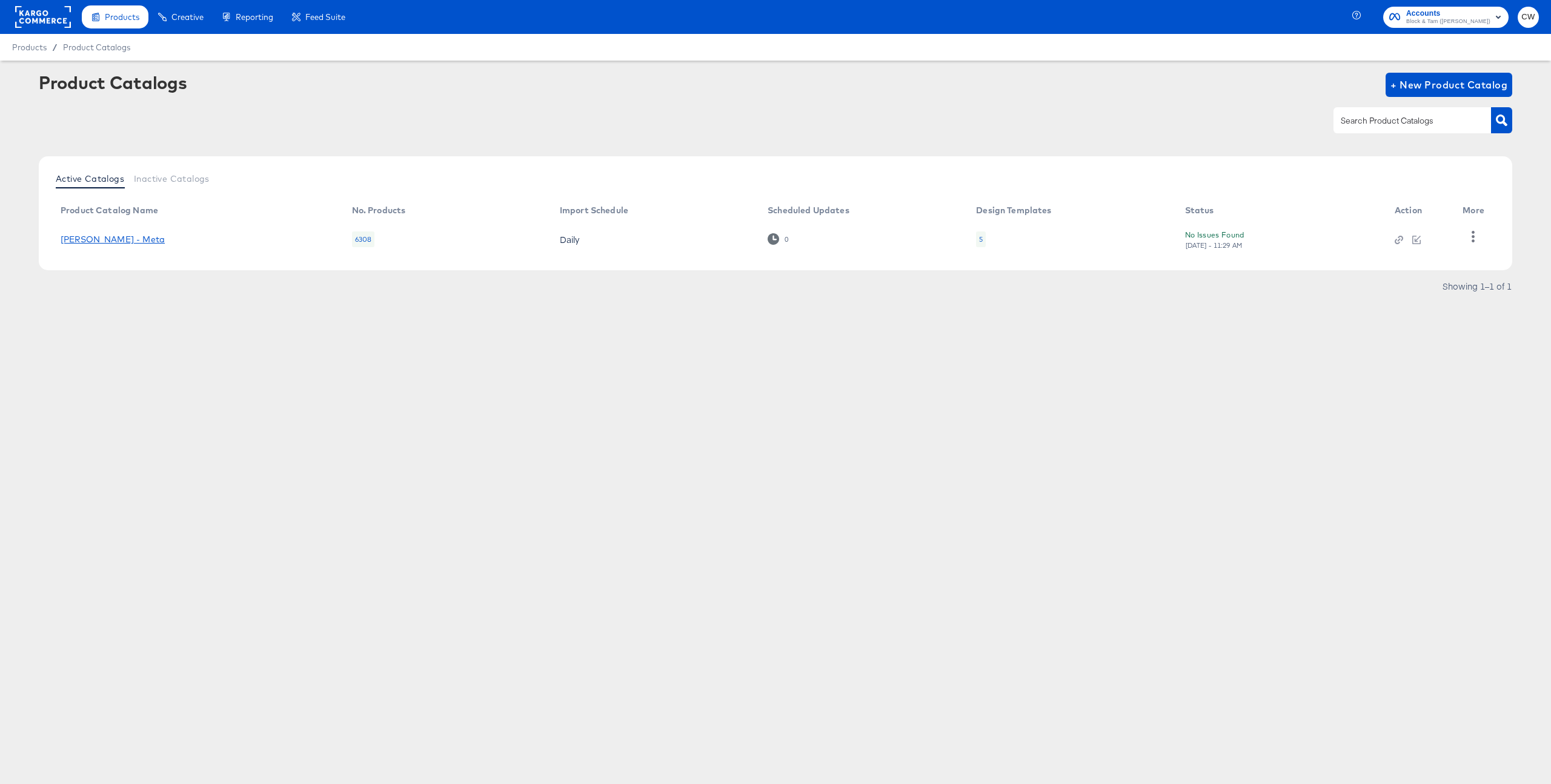
click at [112, 235] on link "Veronica Beard - Meta" at bounding box center [112, 239] width 104 height 9
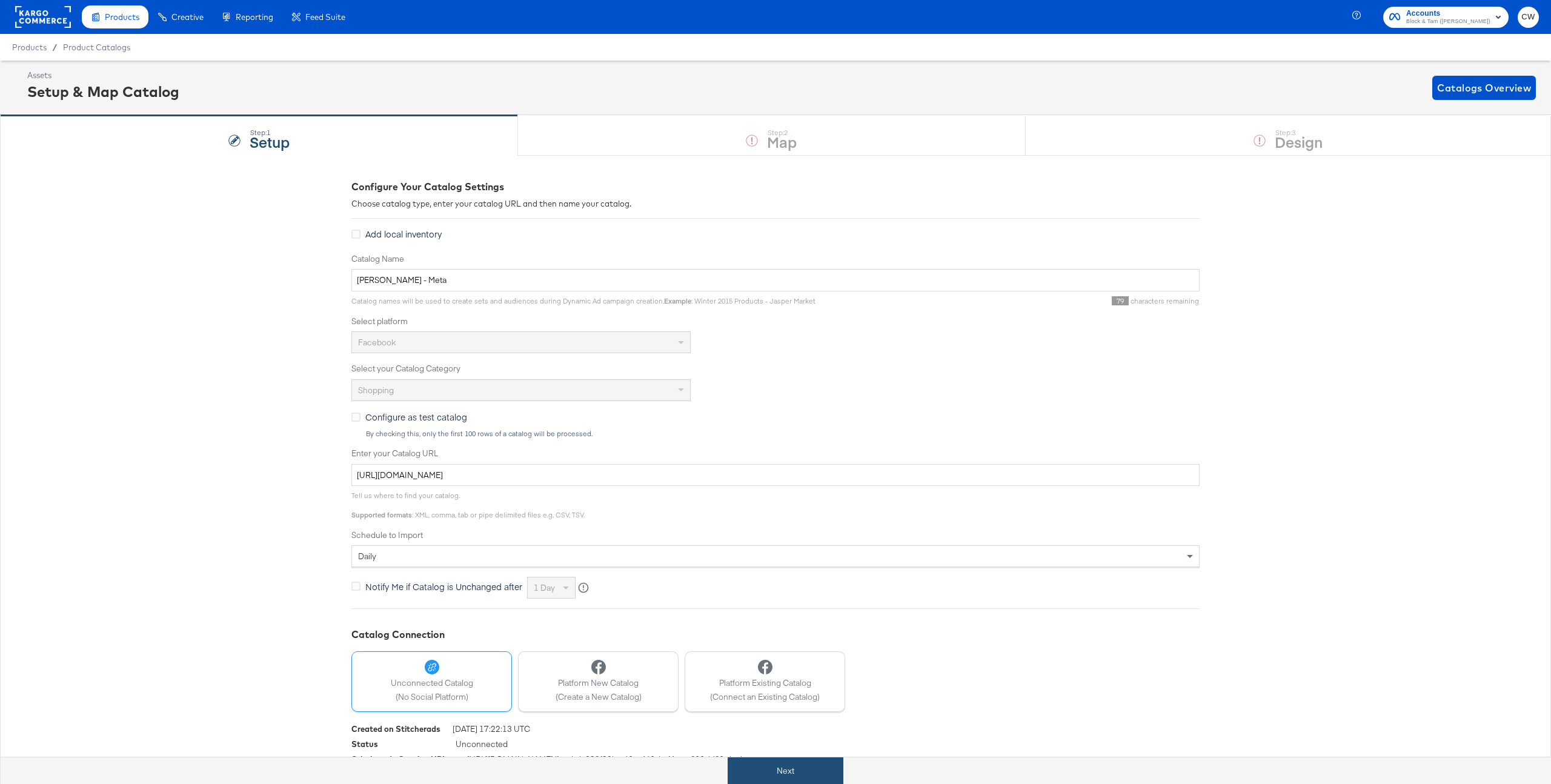
click at [800, 766] on button "Next" at bounding box center [785, 771] width 116 height 28
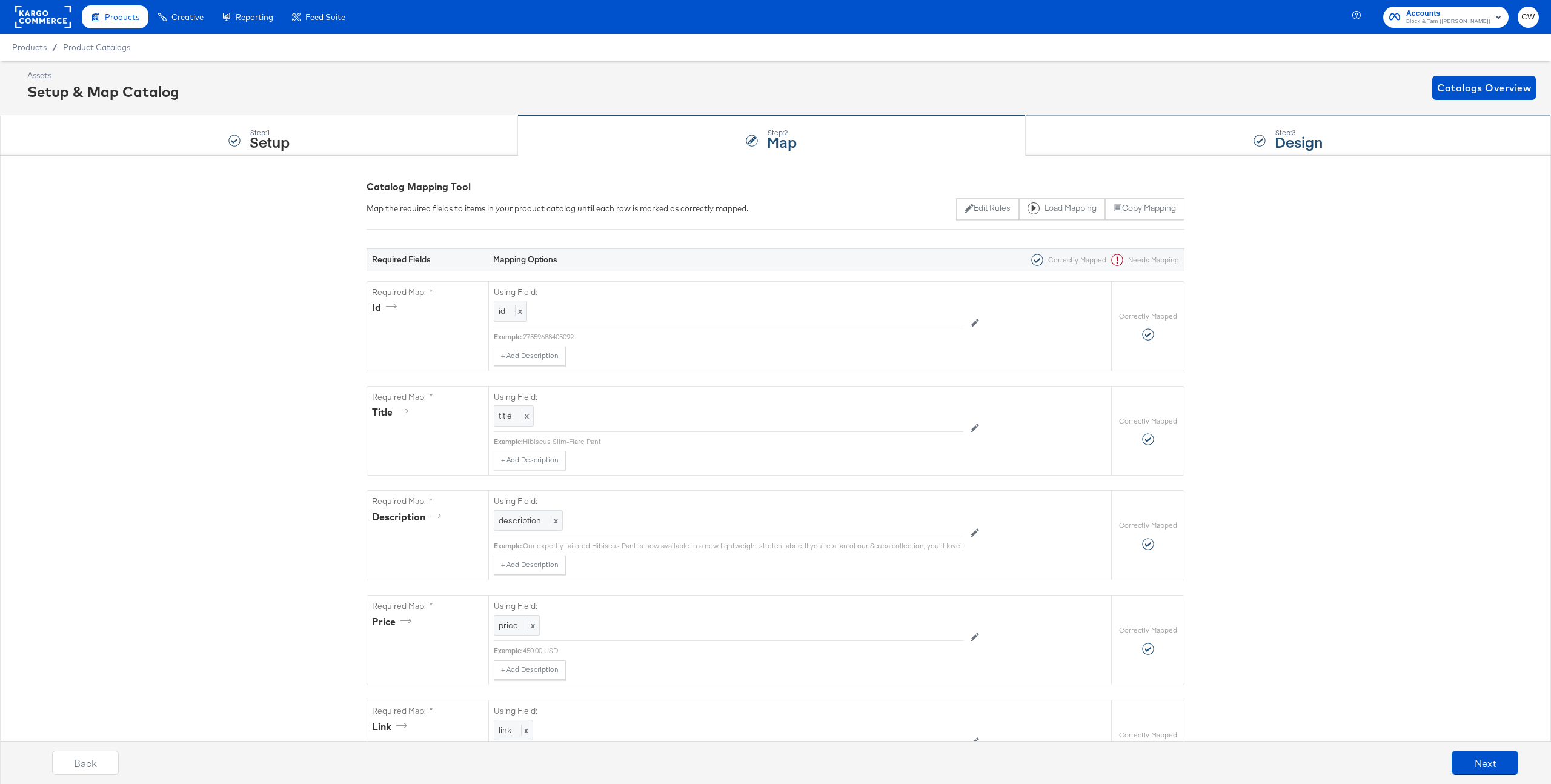
click at [1098, 144] on div "Step: 3 Design" at bounding box center [1288, 136] width 525 height 40
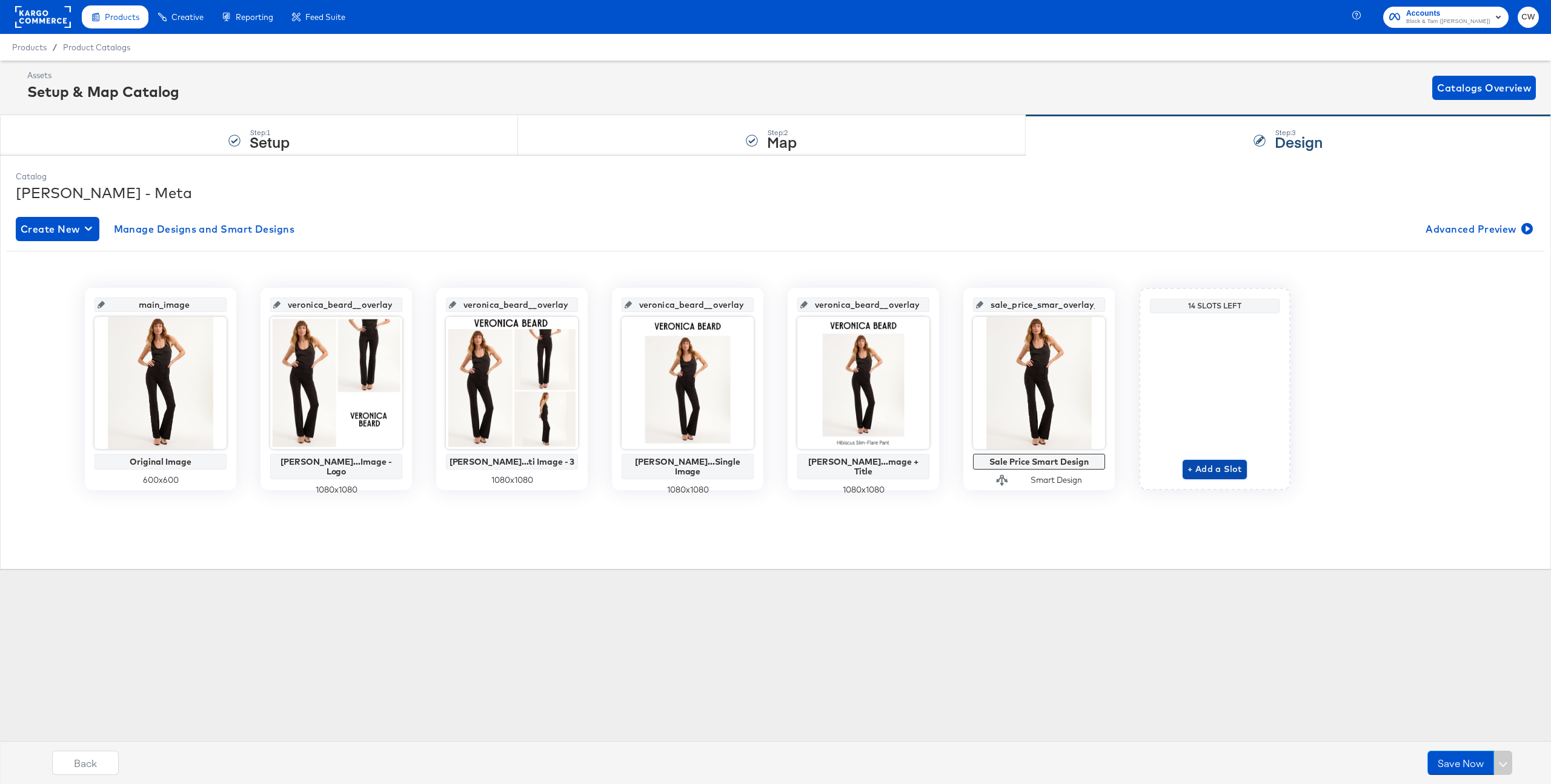
click at [1217, 473] on span "+ Add a Slot" at bounding box center [1214, 469] width 54 height 15
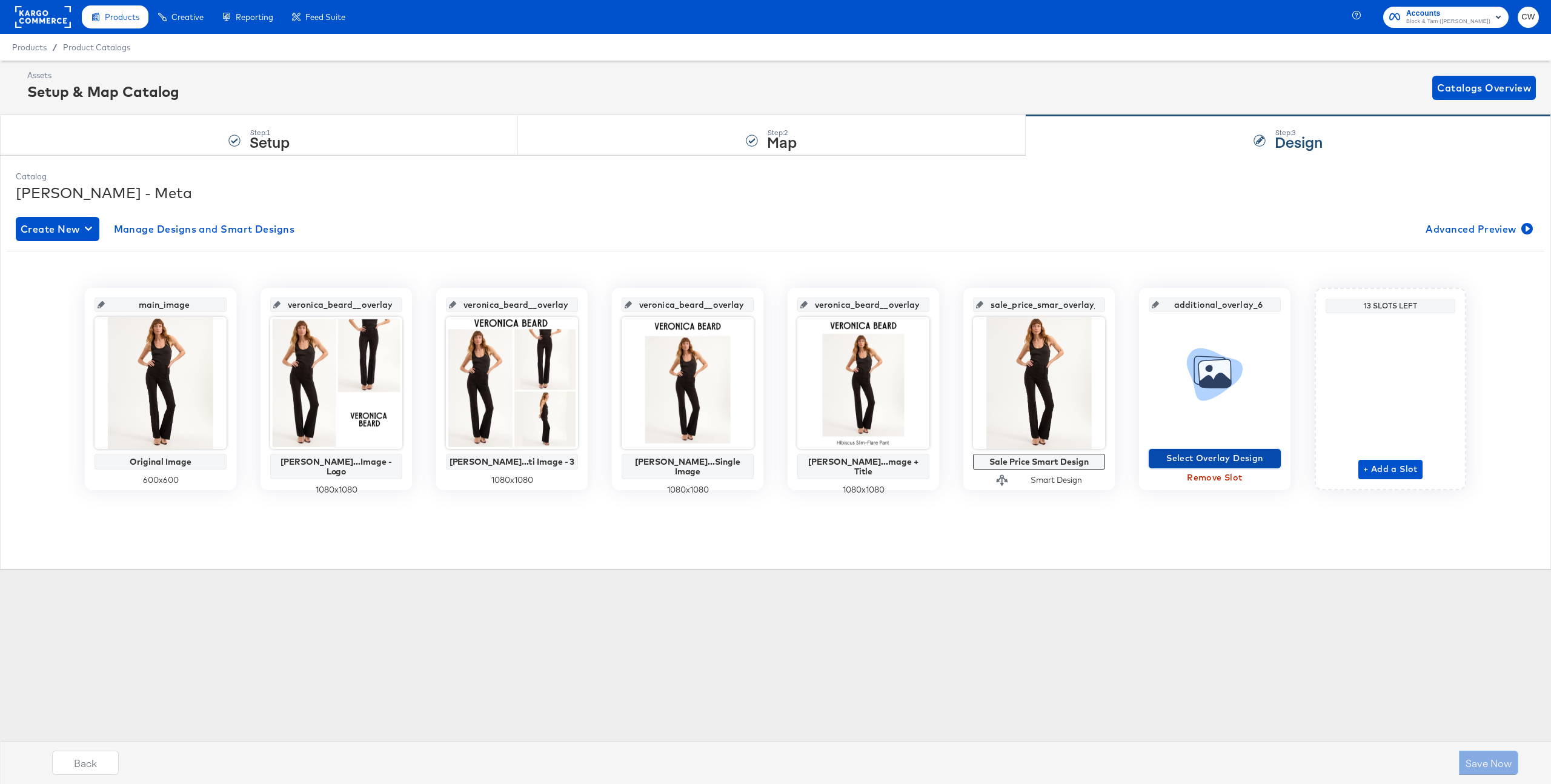
click at [1201, 461] on span "Select Overlay Design" at bounding box center [1215, 458] width 122 height 15
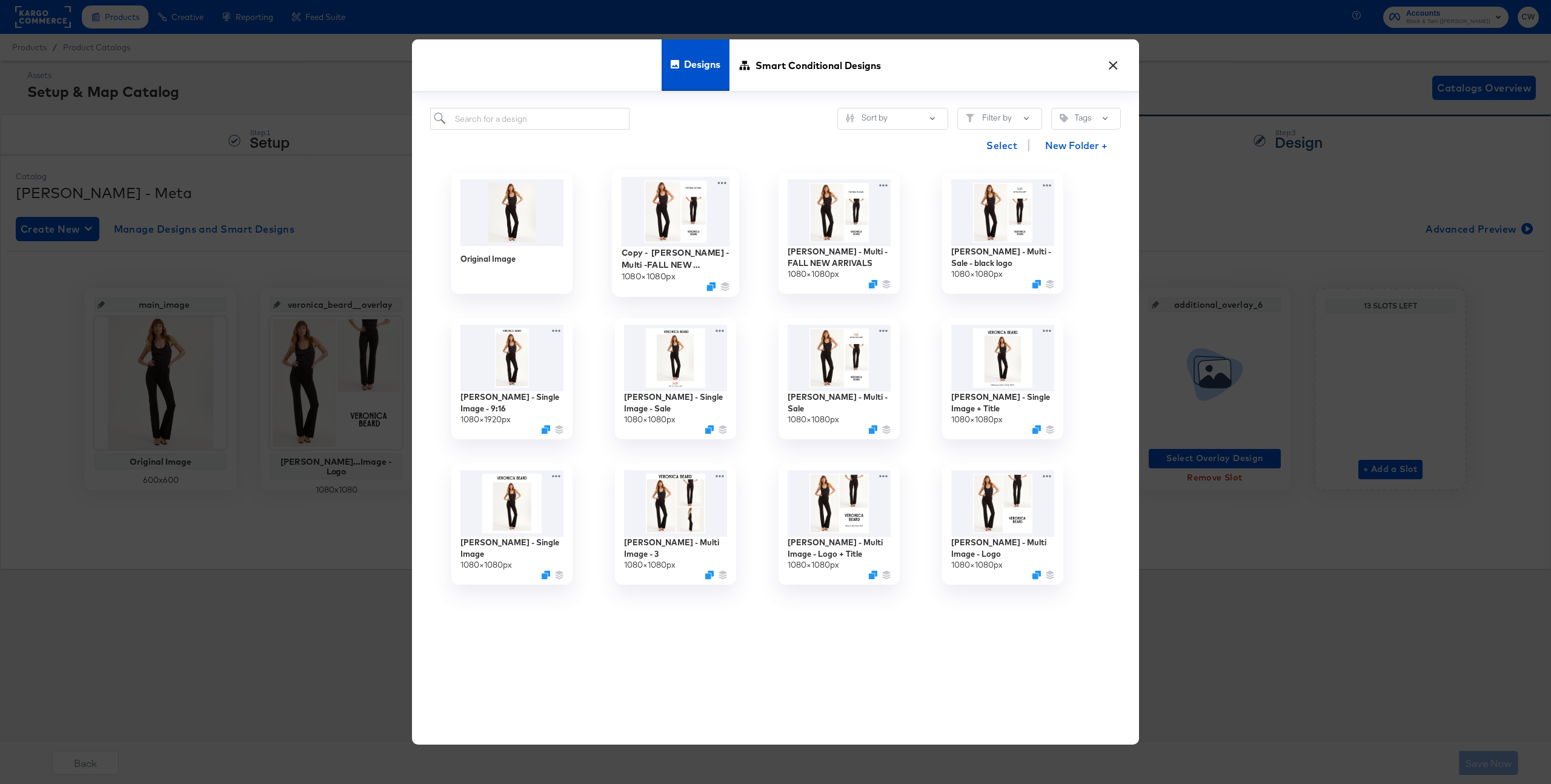
click at [690, 232] on img at bounding box center [676, 211] width 108 height 70
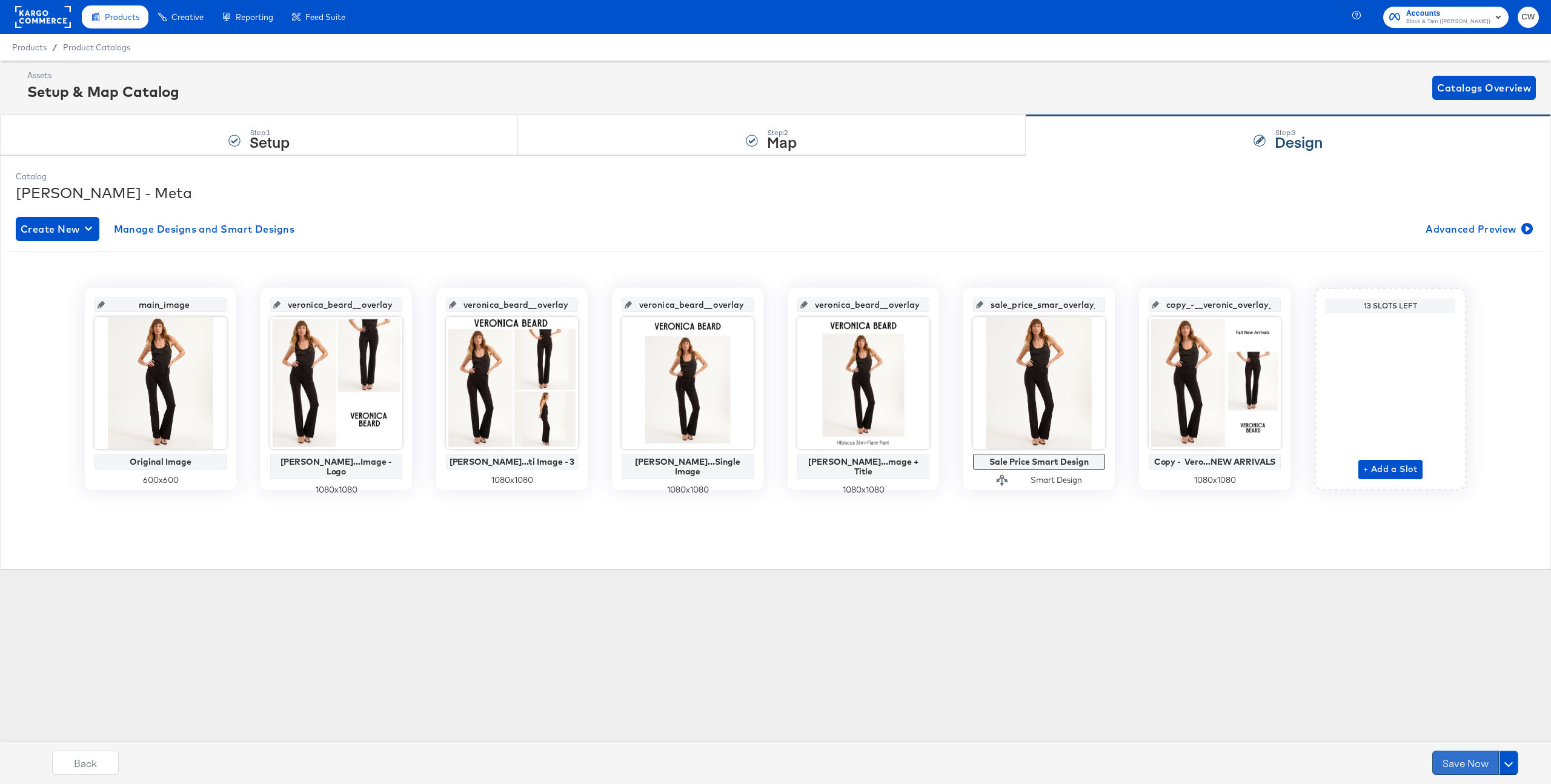
click at [1468, 767] on button "Save Now" at bounding box center [1466, 763] width 67 height 24
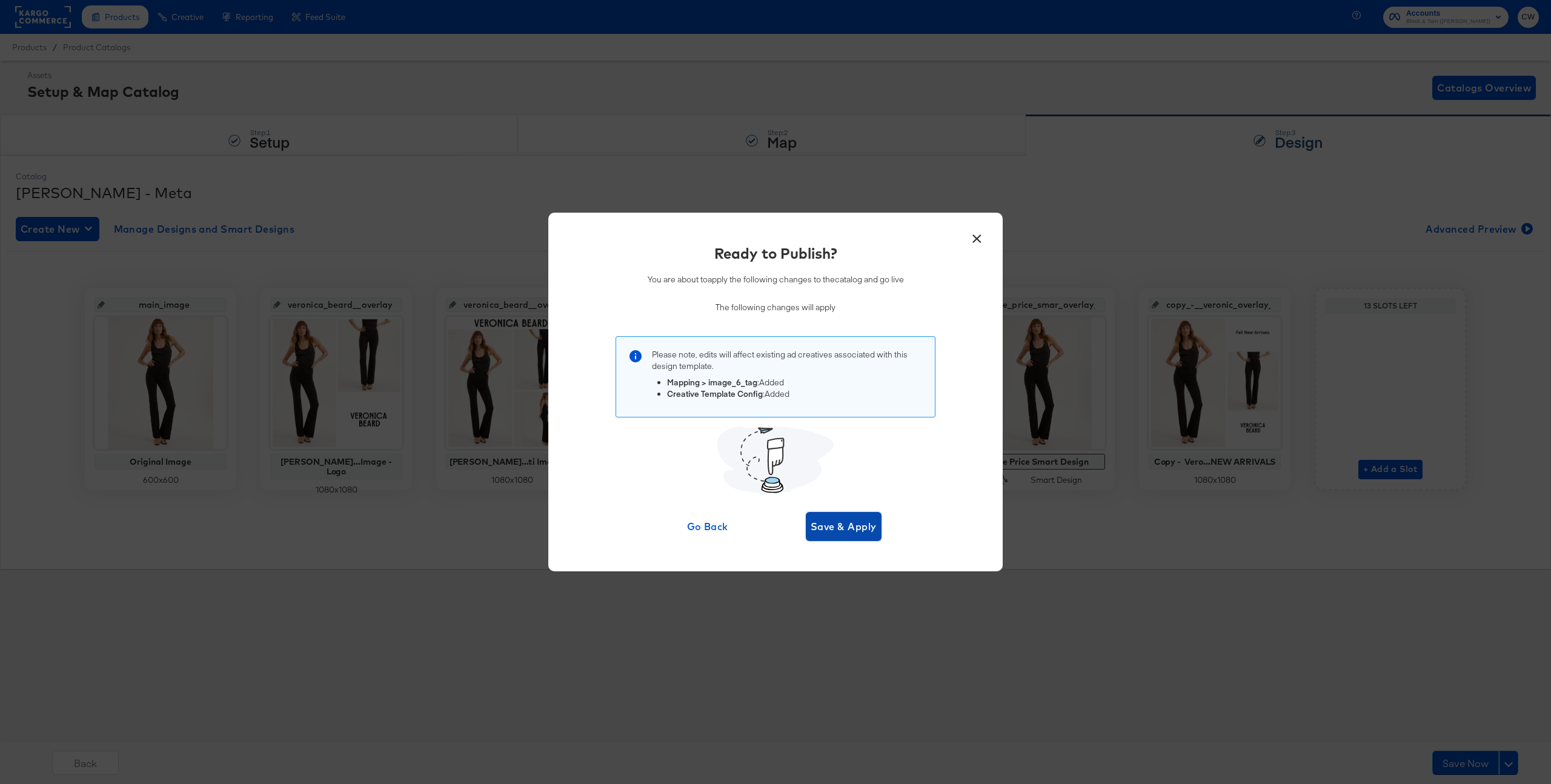
click at [861, 518] on span "Save & Apply" at bounding box center [843, 527] width 66 height 17
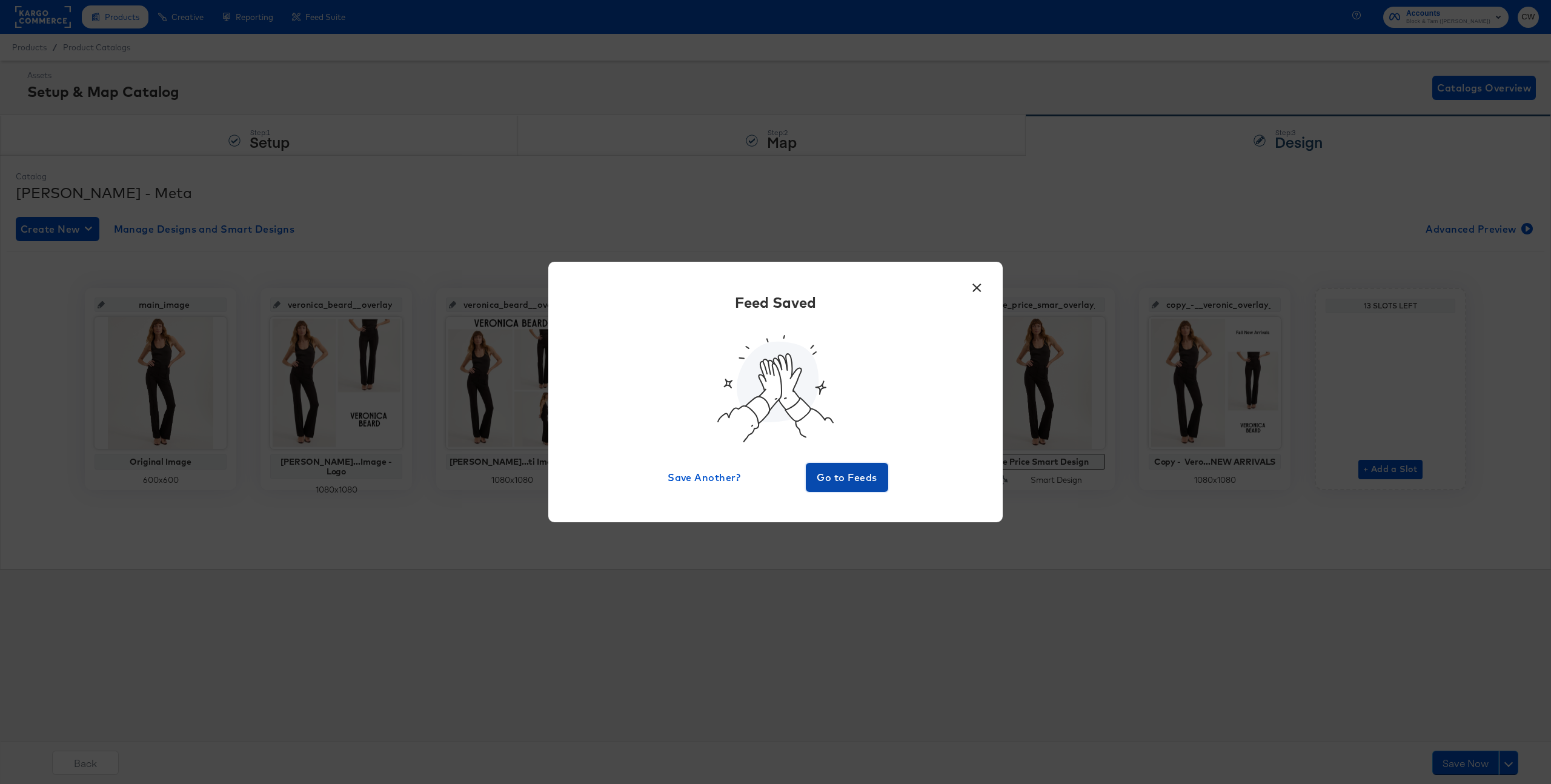
click at [856, 473] on span "Go to Feeds" at bounding box center [847, 478] width 73 height 17
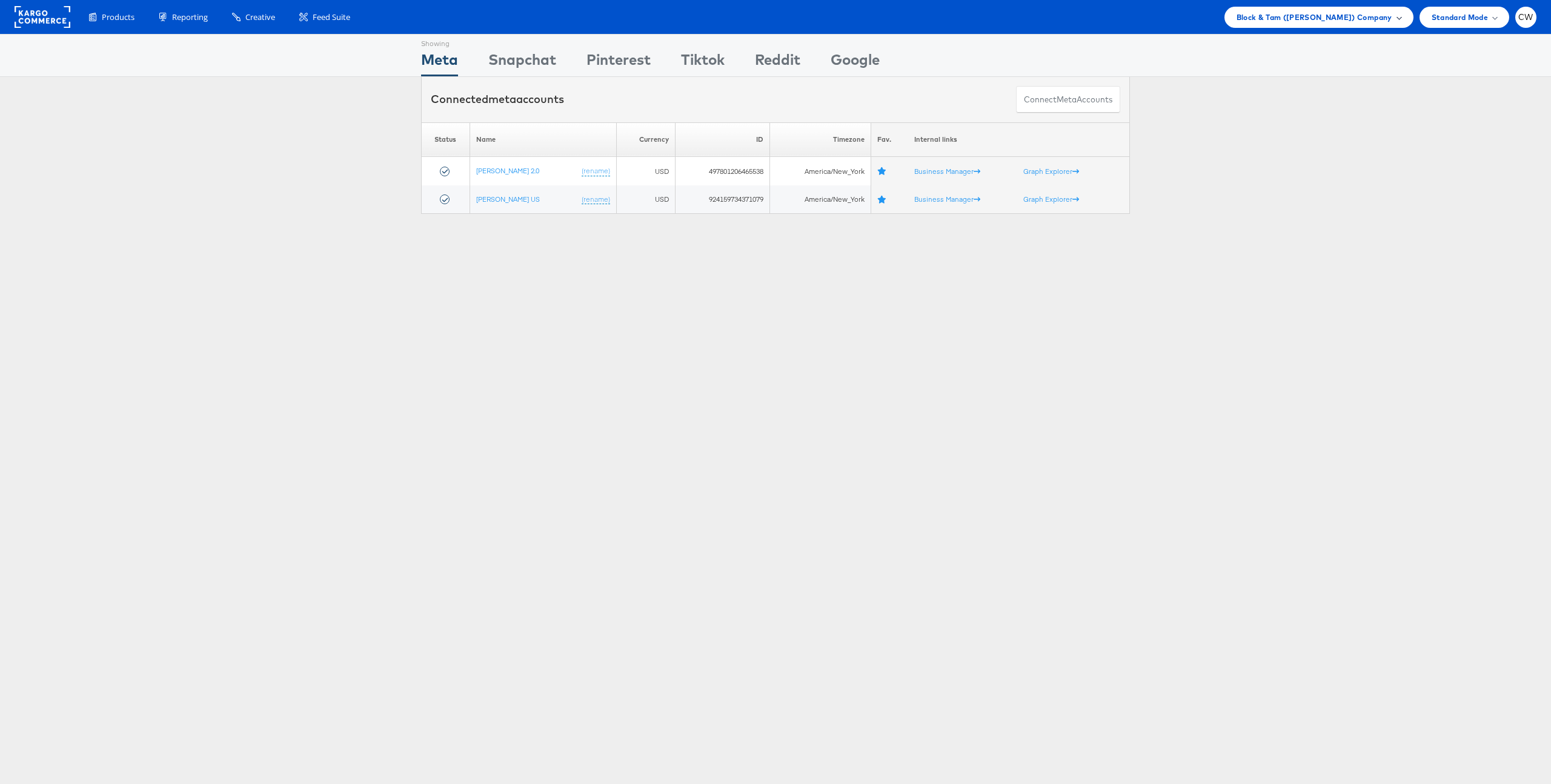
click at [1312, 21] on span "Block & Tam (Veronica Beard) Company" at bounding box center [1314, 17] width 156 height 13
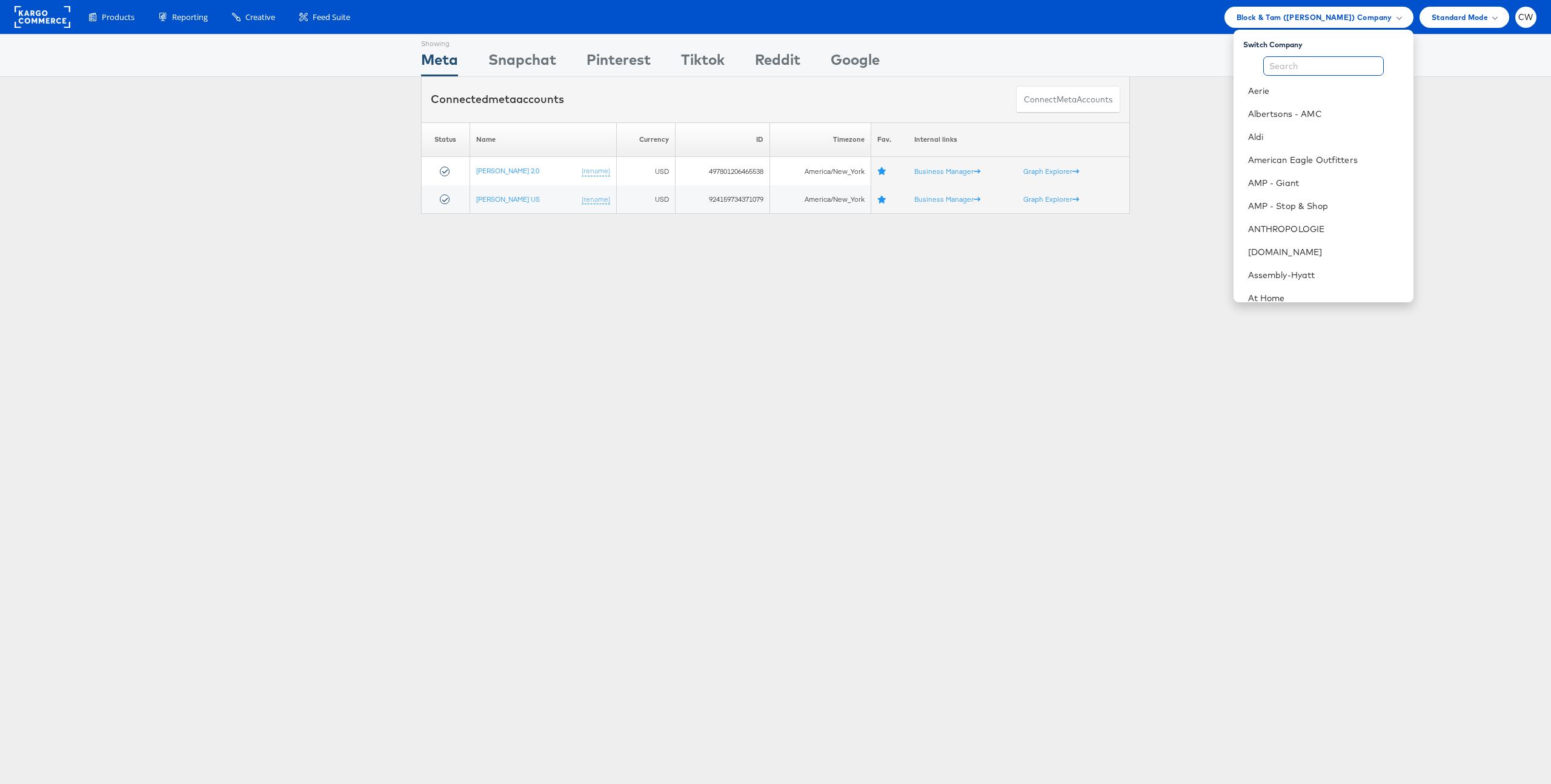
click at [1323, 64] on input "text" at bounding box center [1323, 66] width 120 height 20
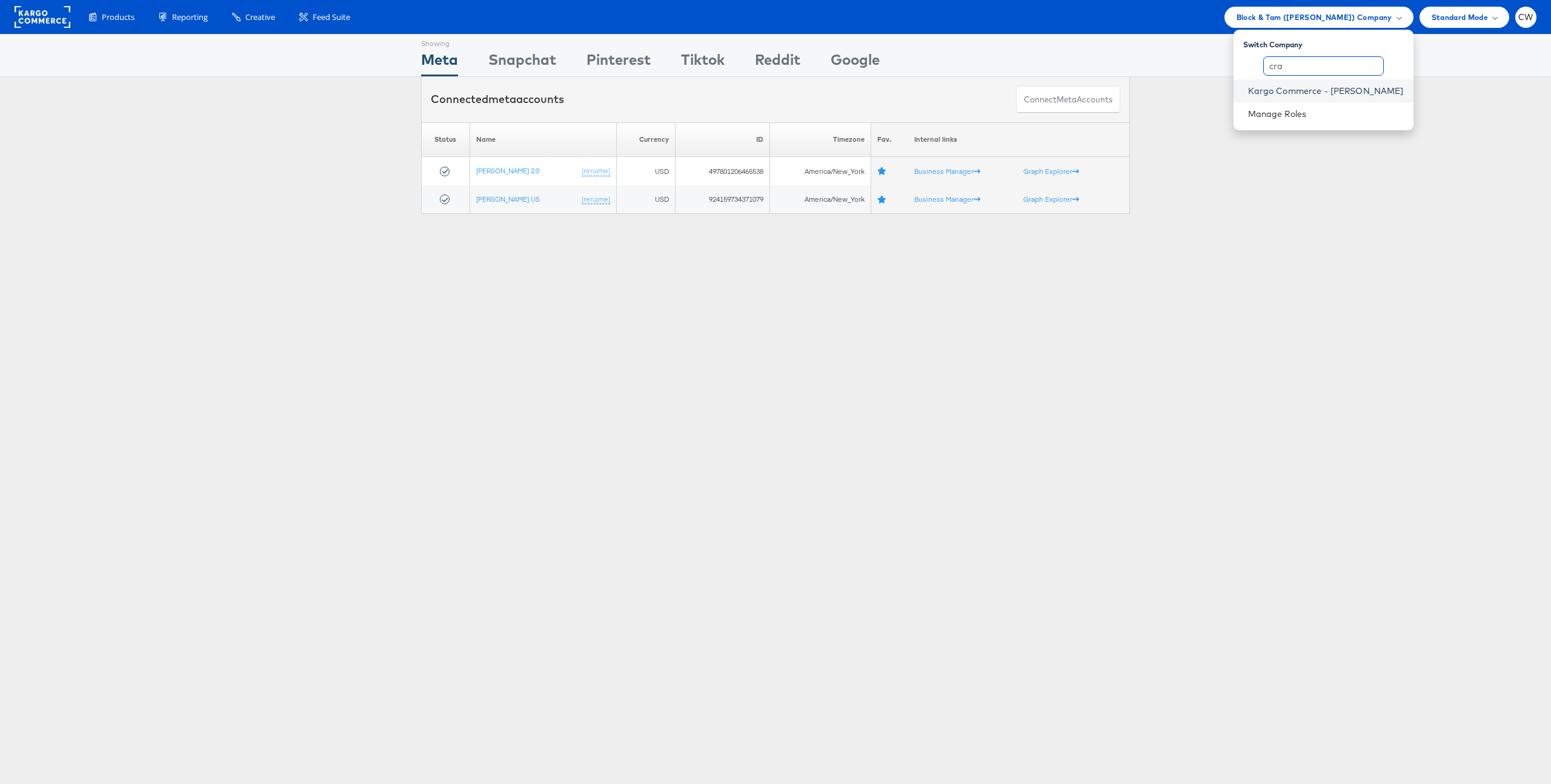
type input "cra"
click at [1344, 91] on link "Kargo Commerce - Craig Wilmott" at bounding box center [1326, 91] width 156 height 12
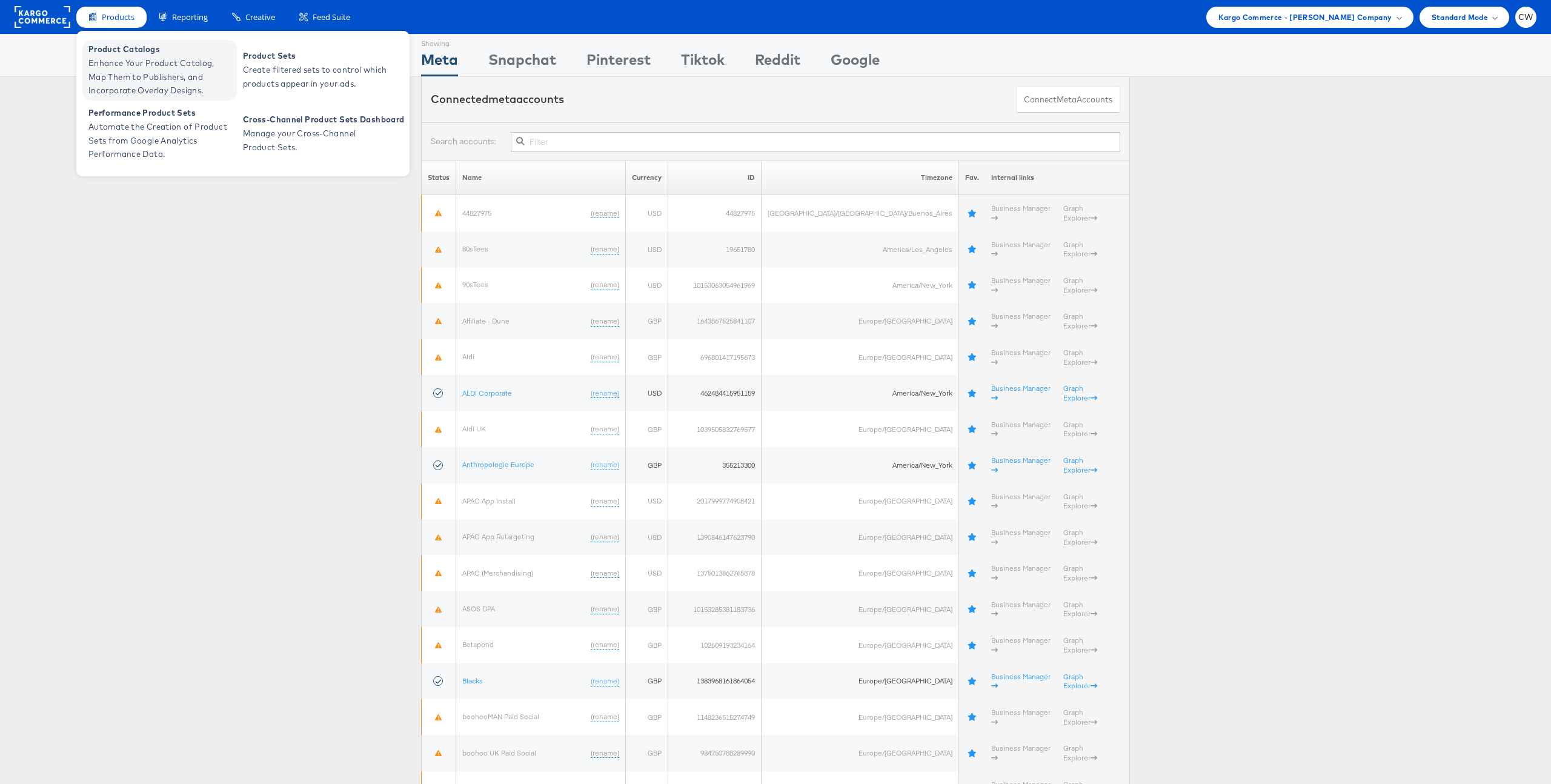
click at [178, 64] on span "Enhance Your Product Catalog, Map Them to Publishers, and Incorporate Overlay D…" at bounding box center [161, 77] width 145 height 41
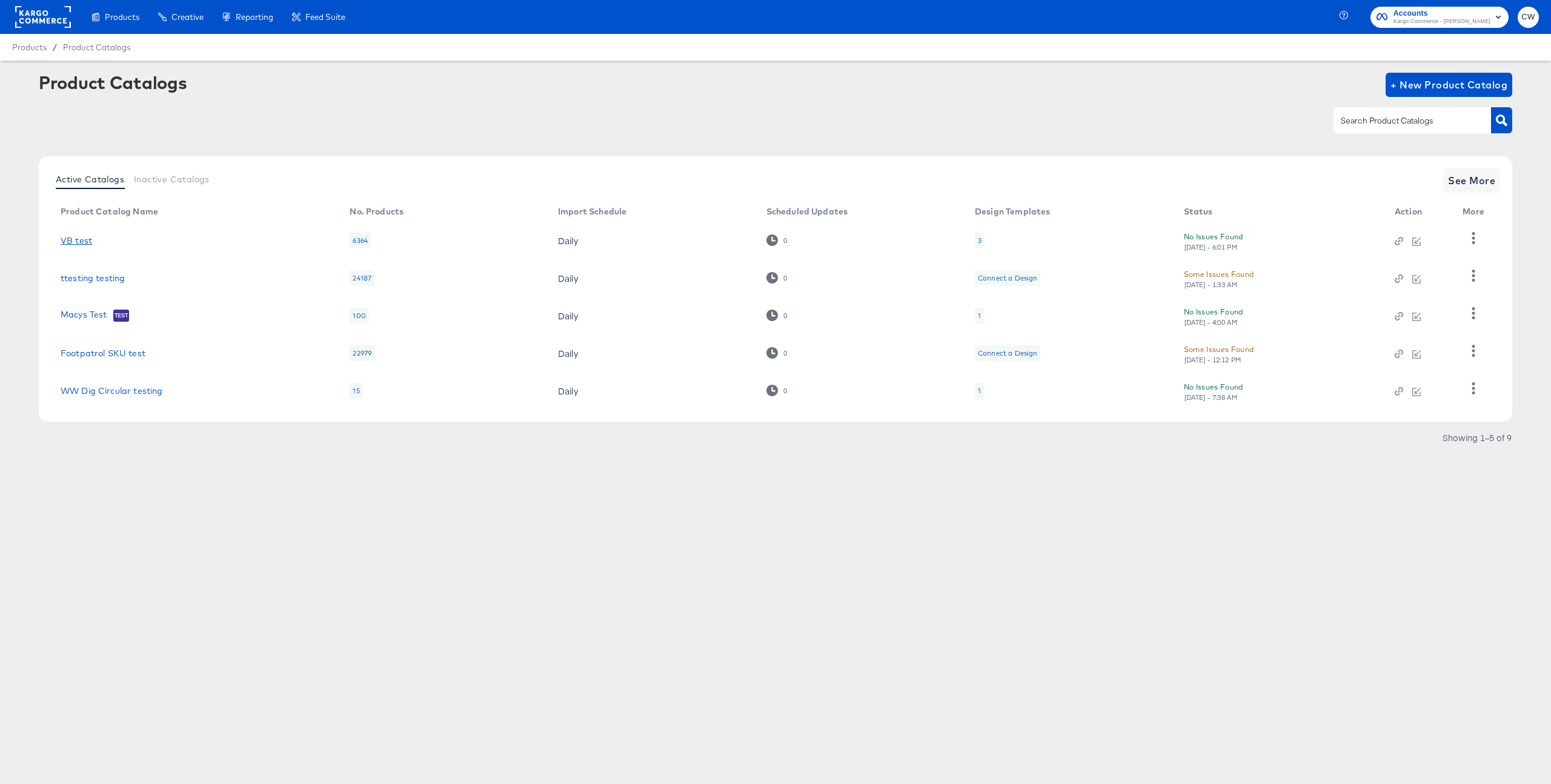
click at [82, 242] on link "VB test" at bounding box center [76, 240] width 32 height 9
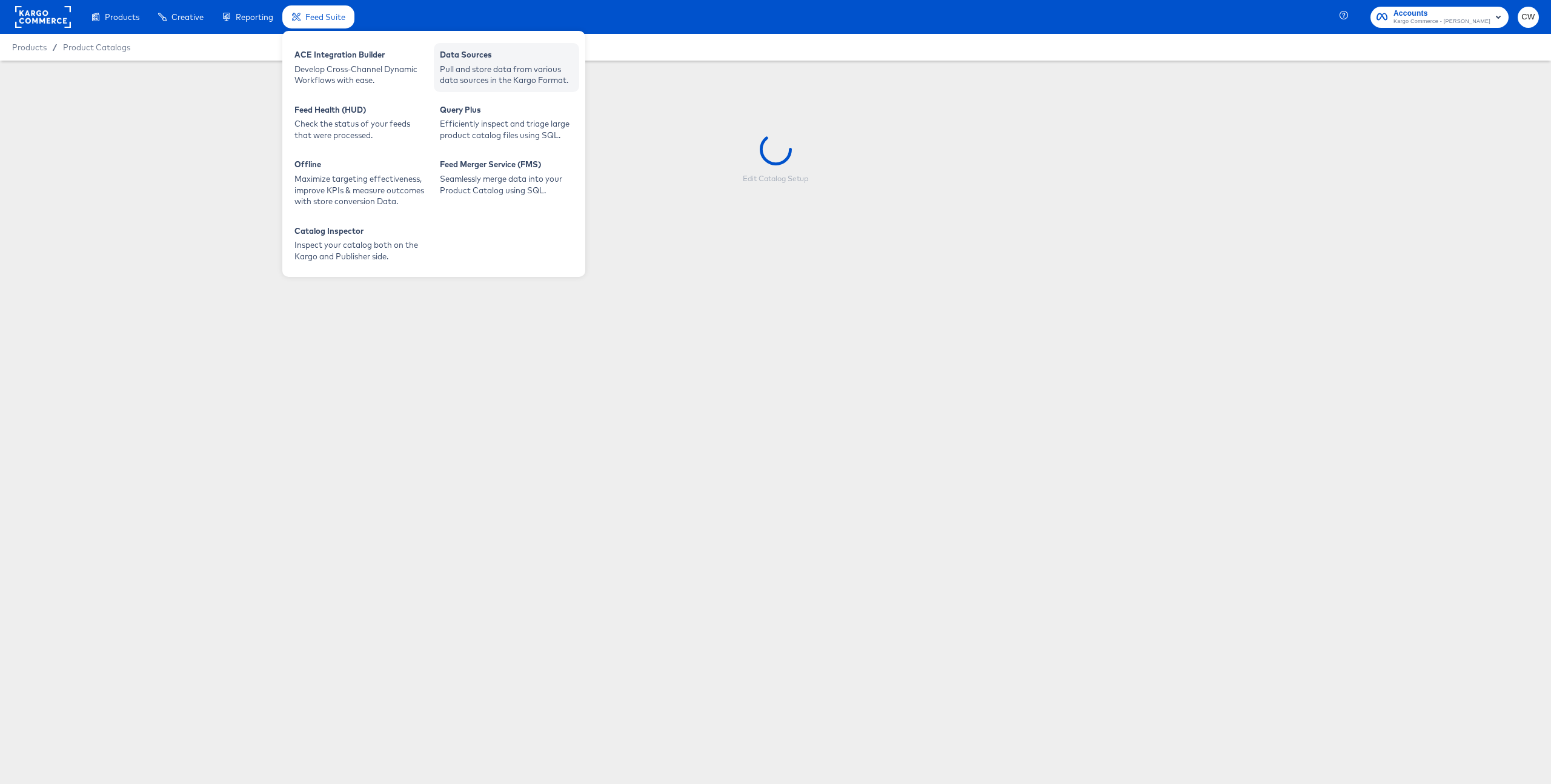
click at [479, 75] on div "Pull and store data from various data sources in the Kargo Format." at bounding box center [506, 75] width 133 height 22
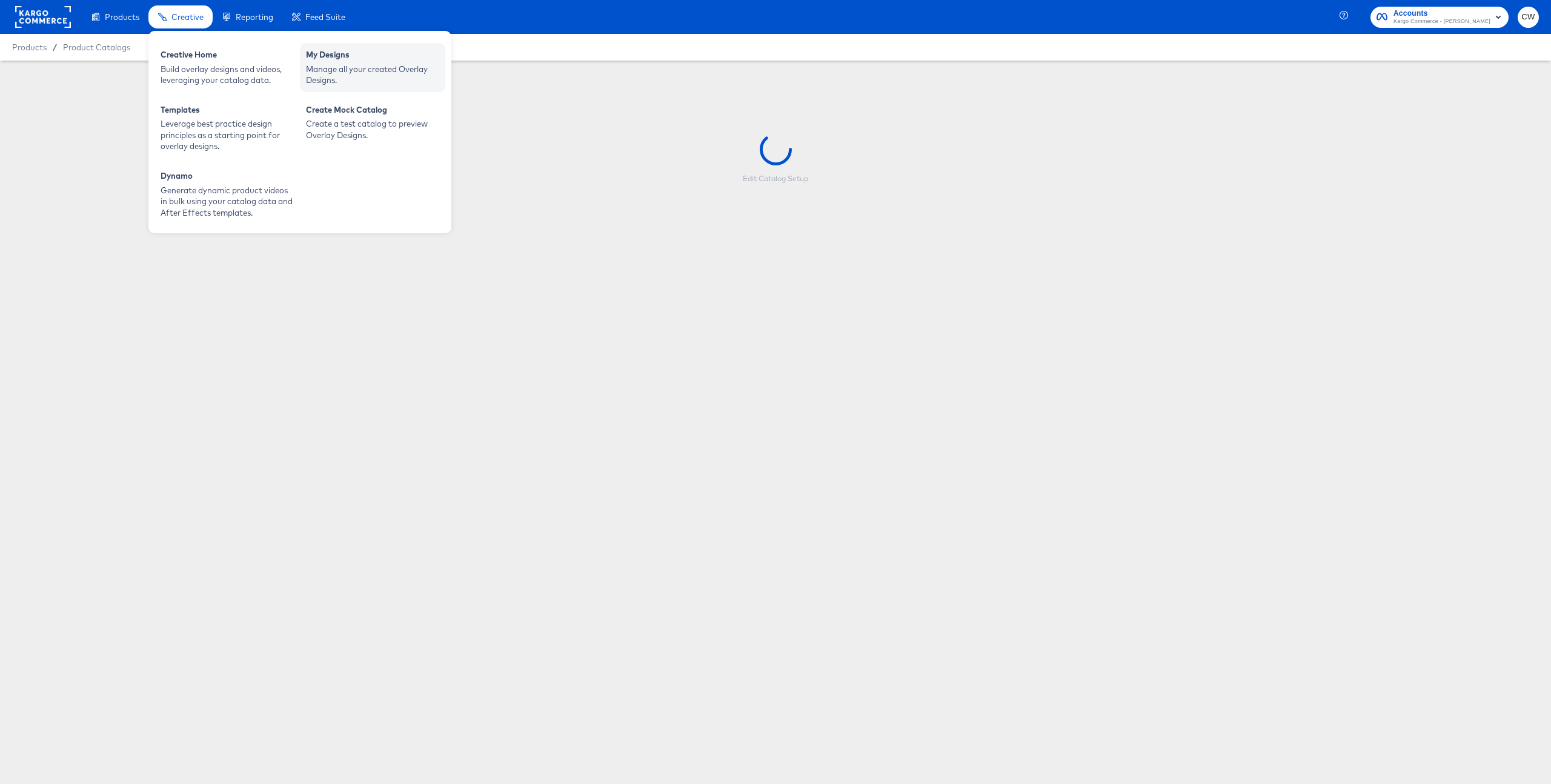
click at [313, 70] on div "Manage all your created Overlay Designs." at bounding box center [372, 75] width 133 height 22
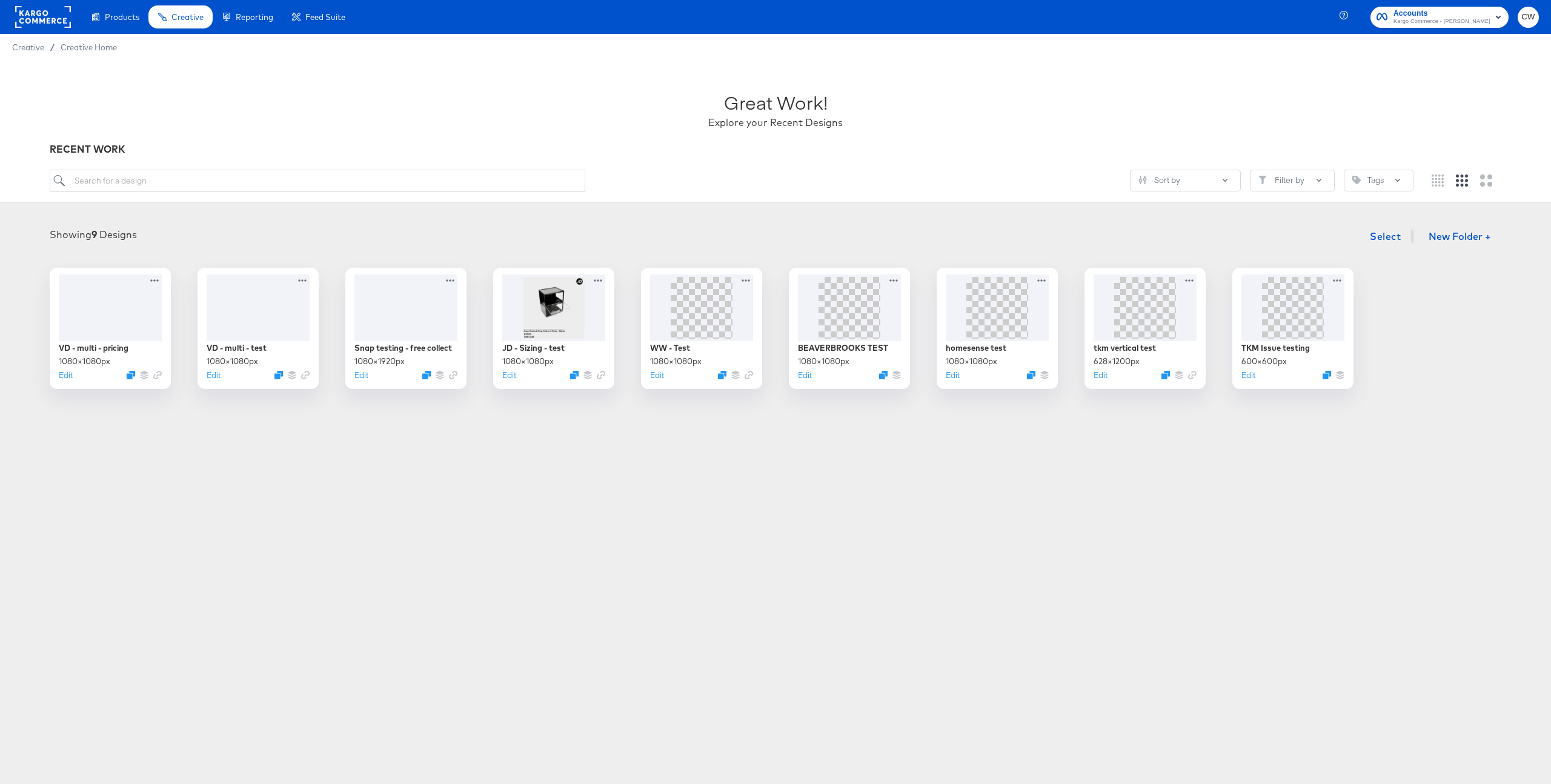
scroll to position [77, 0]
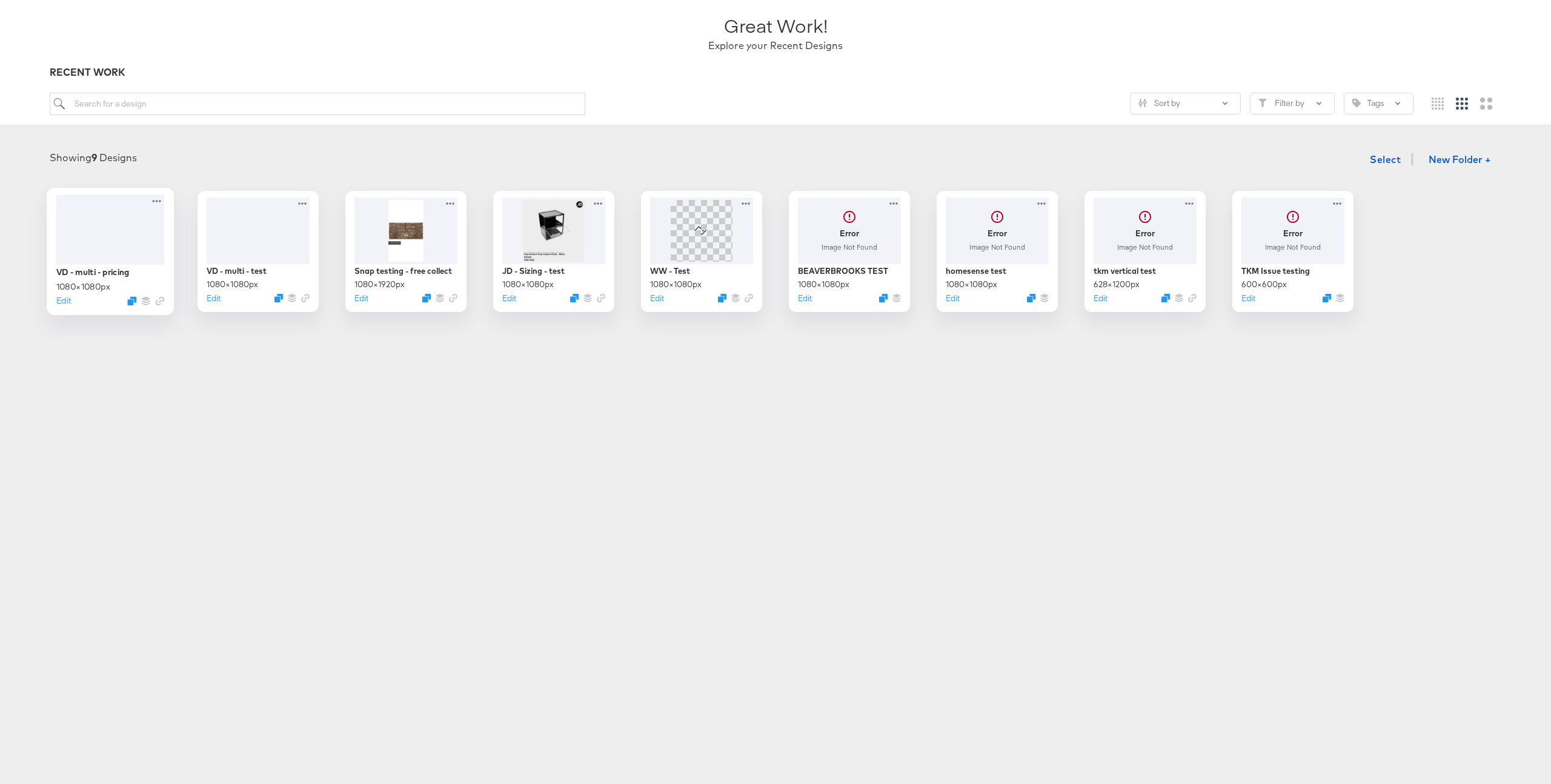
click at [119, 219] on div at bounding box center [111, 229] width 108 height 70
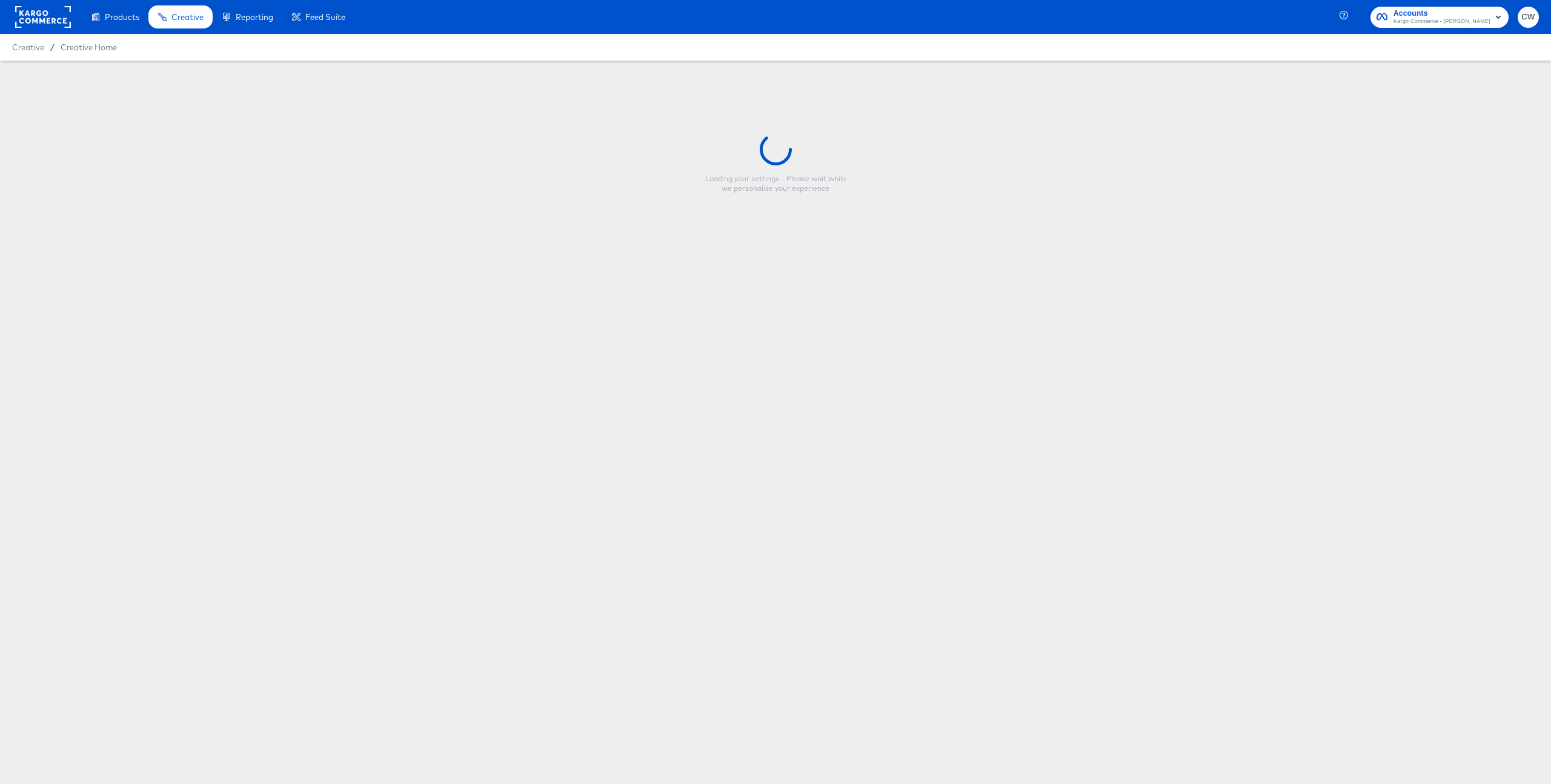
type input "VD - multi - pricing"
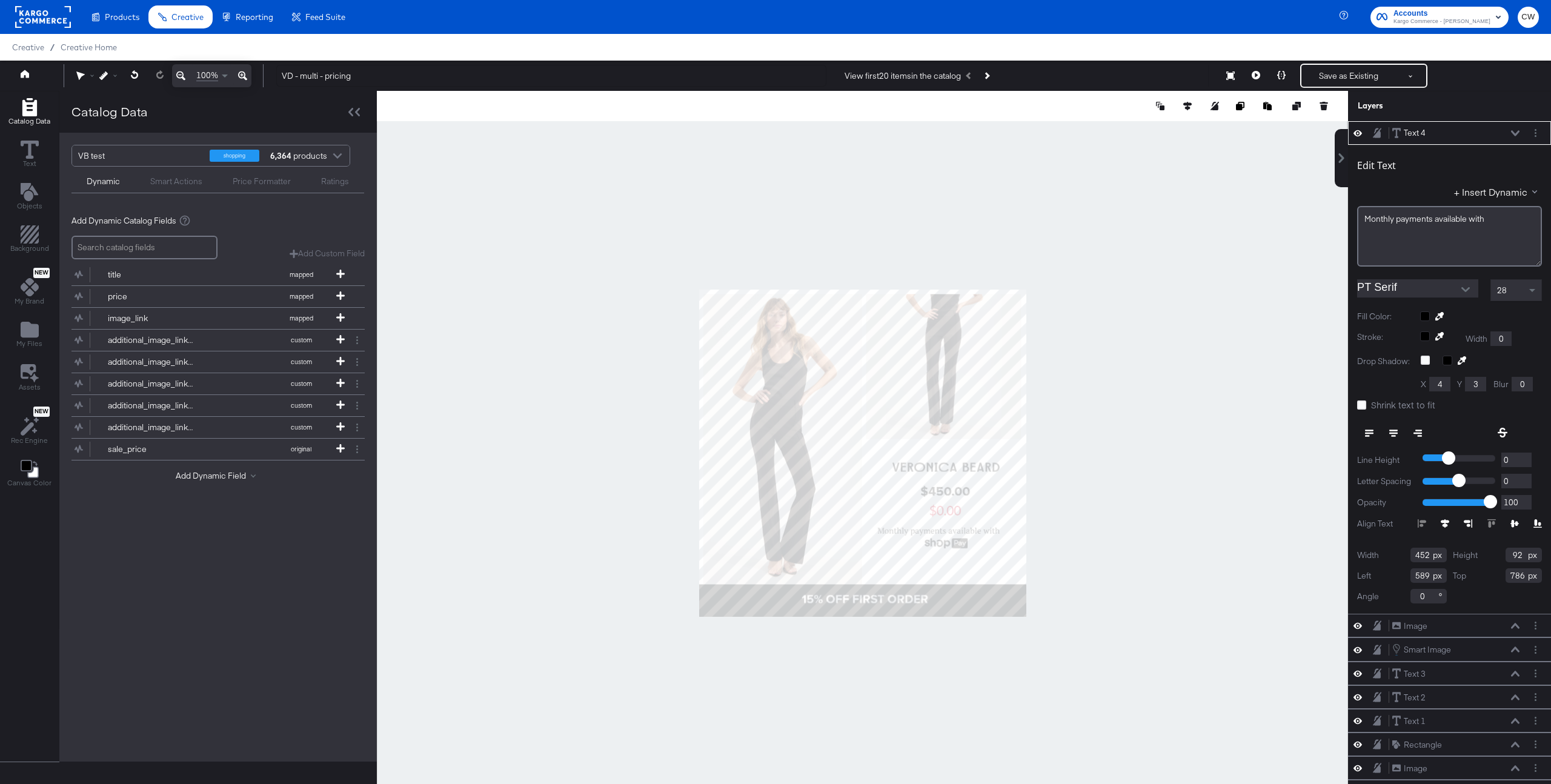
click at [1358, 131] on icon at bounding box center [1358, 133] width 9 height 10
click at [1442, 146] on div "Edit Text + Insert Dynamic Monthly ﻿payments available with PT Serif 28 Fill Co…" at bounding box center [1450, 379] width 203 height 469
click at [1456, 138] on div "Text 4 Text 4" at bounding box center [1456, 132] width 128 height 13
click at [1358, 132] on icon at bounding box center [1358, 133] width 9 height 8
click at [1518, 134] on icon at bounding box center [1516, 133] width 9 height 6
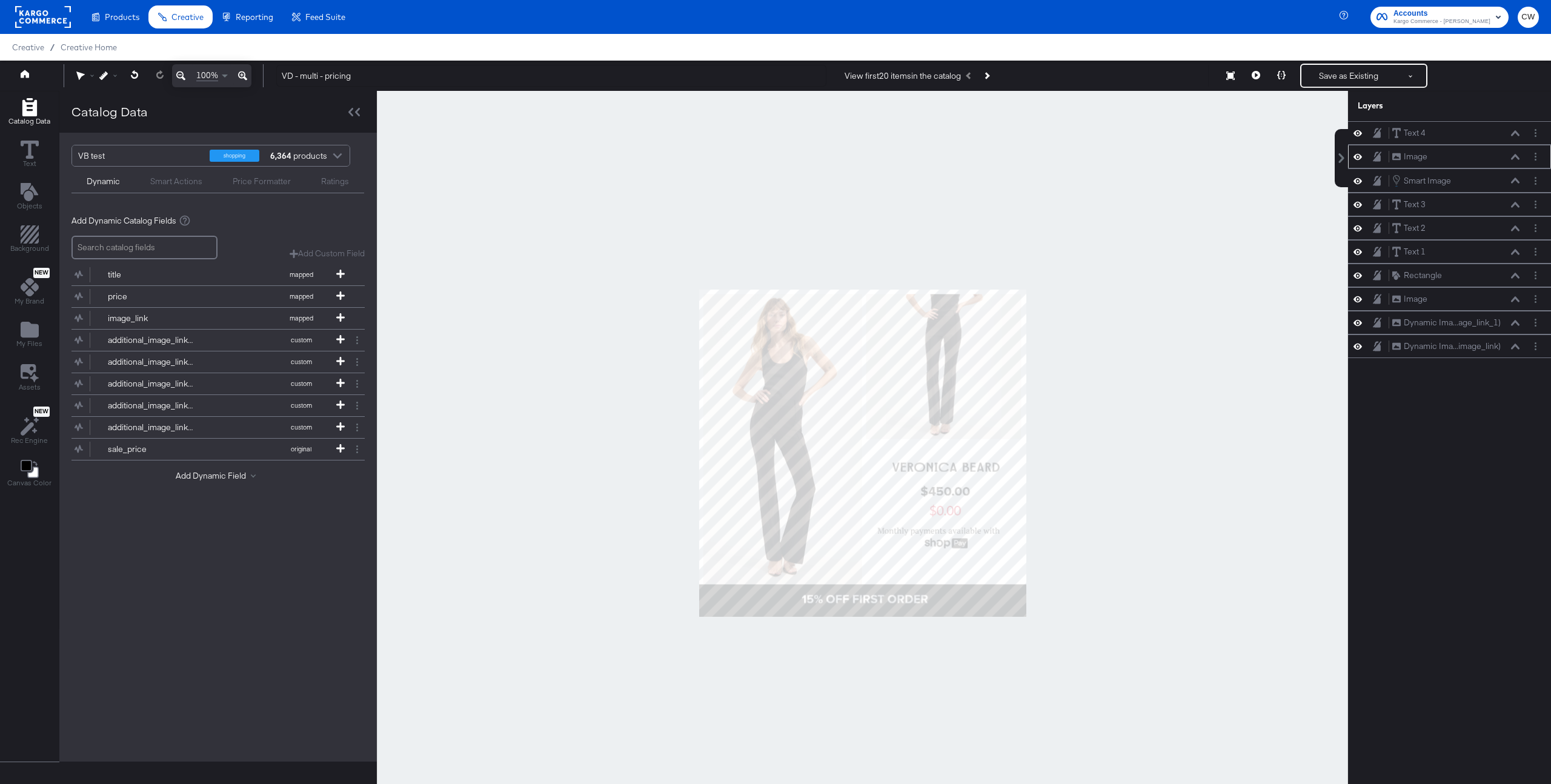
click at [1361, 161] on icon at bounding box center [1358, 156] width 9 height 10
click at [1361, 181] on icon at bounding box center [1358, 181] width 9 height 6
click at [1358, 201] on icon at bounding box center [1358, 205] width 9 height 10
click at [1358, 227] on icon at bounding box center [1358, 228] width 9 height 10
click at [1358, 250] on icon at bounding box center [1358, 252] width 9 height 10
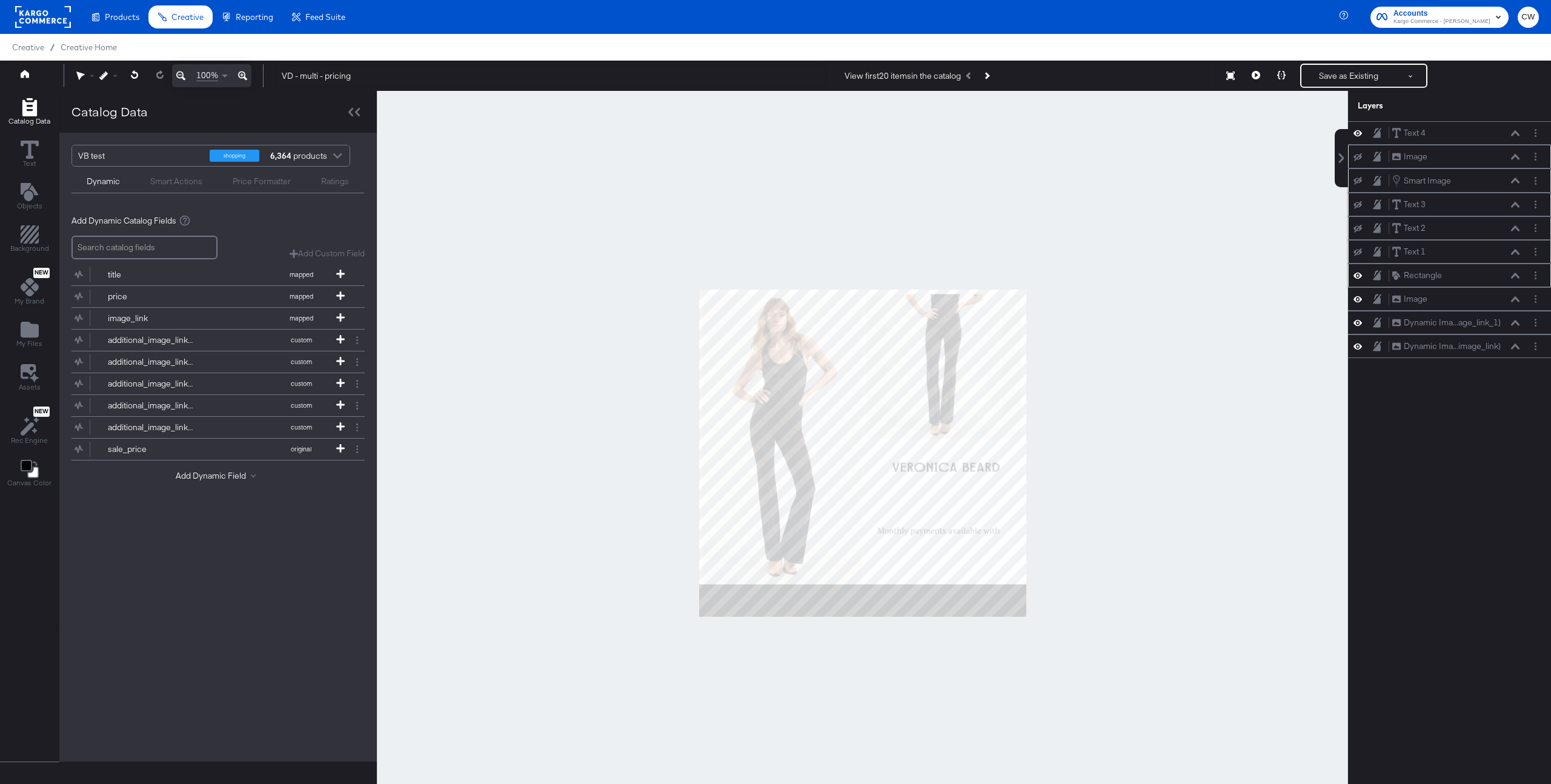
click at [1358, 281] on div "Rectangle Rectangle" at bounding box center [1450, 275] width 193 height 13
click at [1358, 276] on icon at bounding box center [1358, 275] width 9 height 10
click at [1359, 304] on button at bounding box center [1358, 298] width 9 height 11
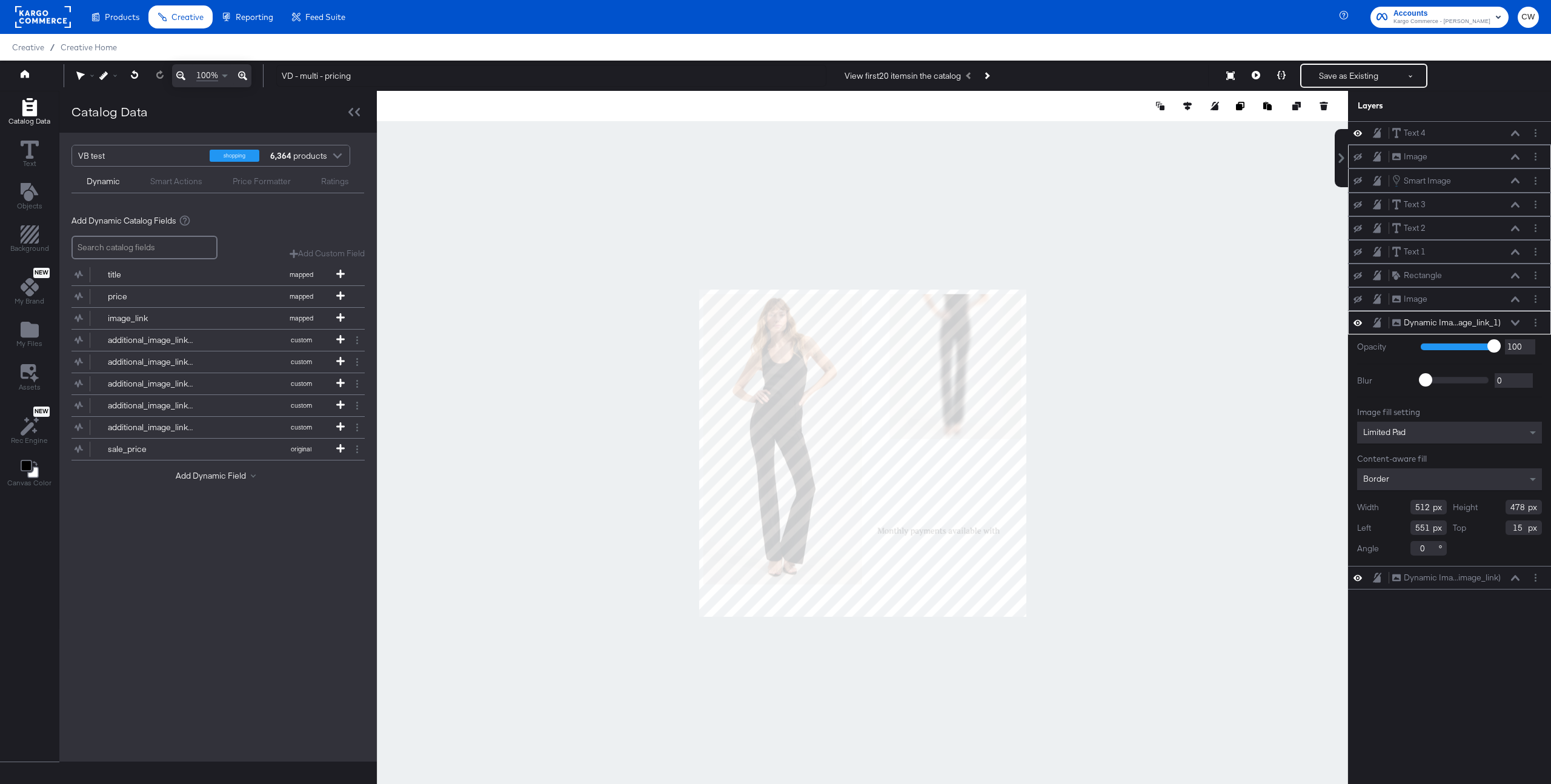
type input "435"
type input "589"
type input "265"
click at [50, 25] on rect at bounding box center [43, 16] width 56 height 21
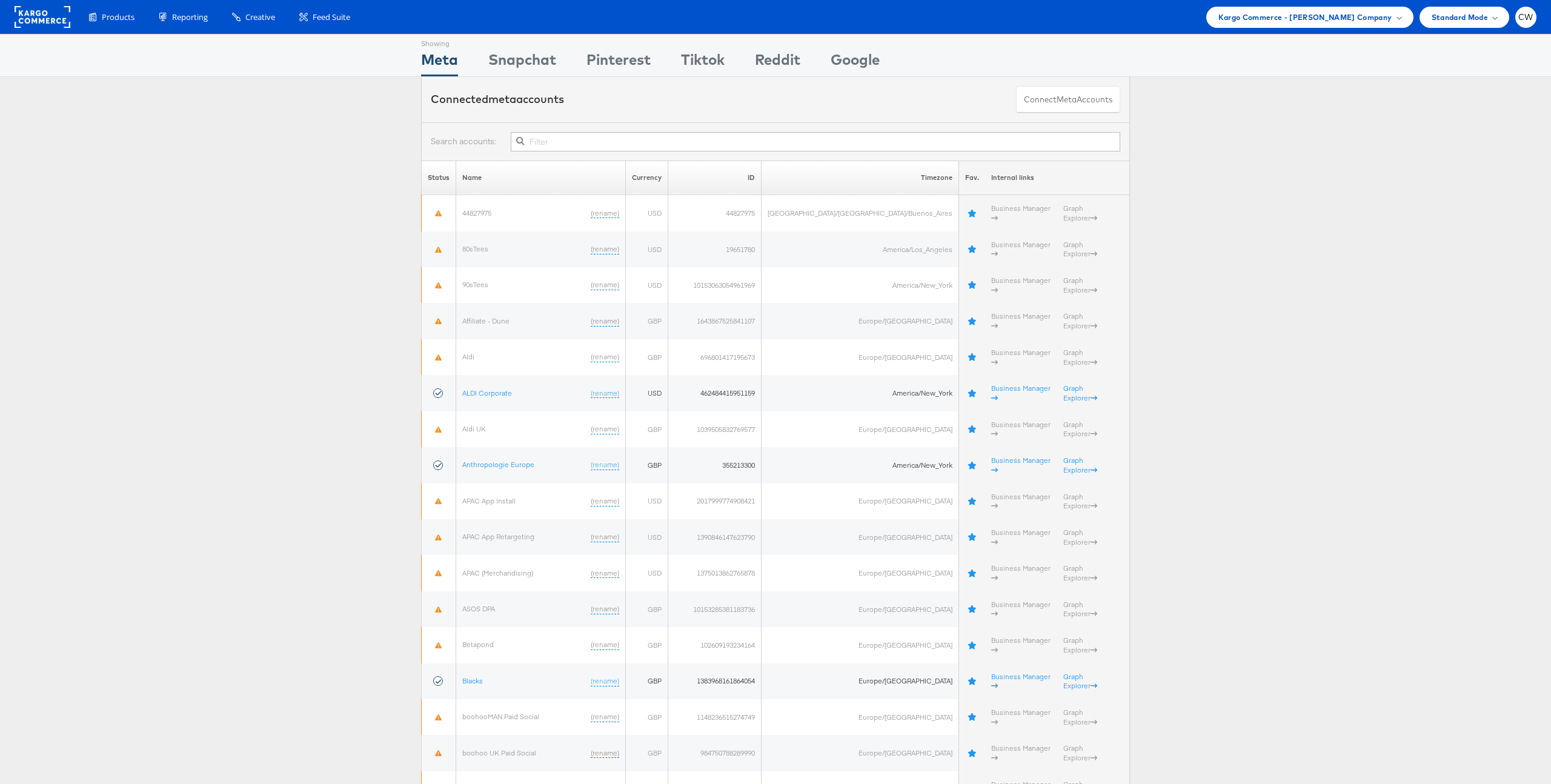
click at [29, 12] on rect at bounding box center [42, 16] width 56 height 21
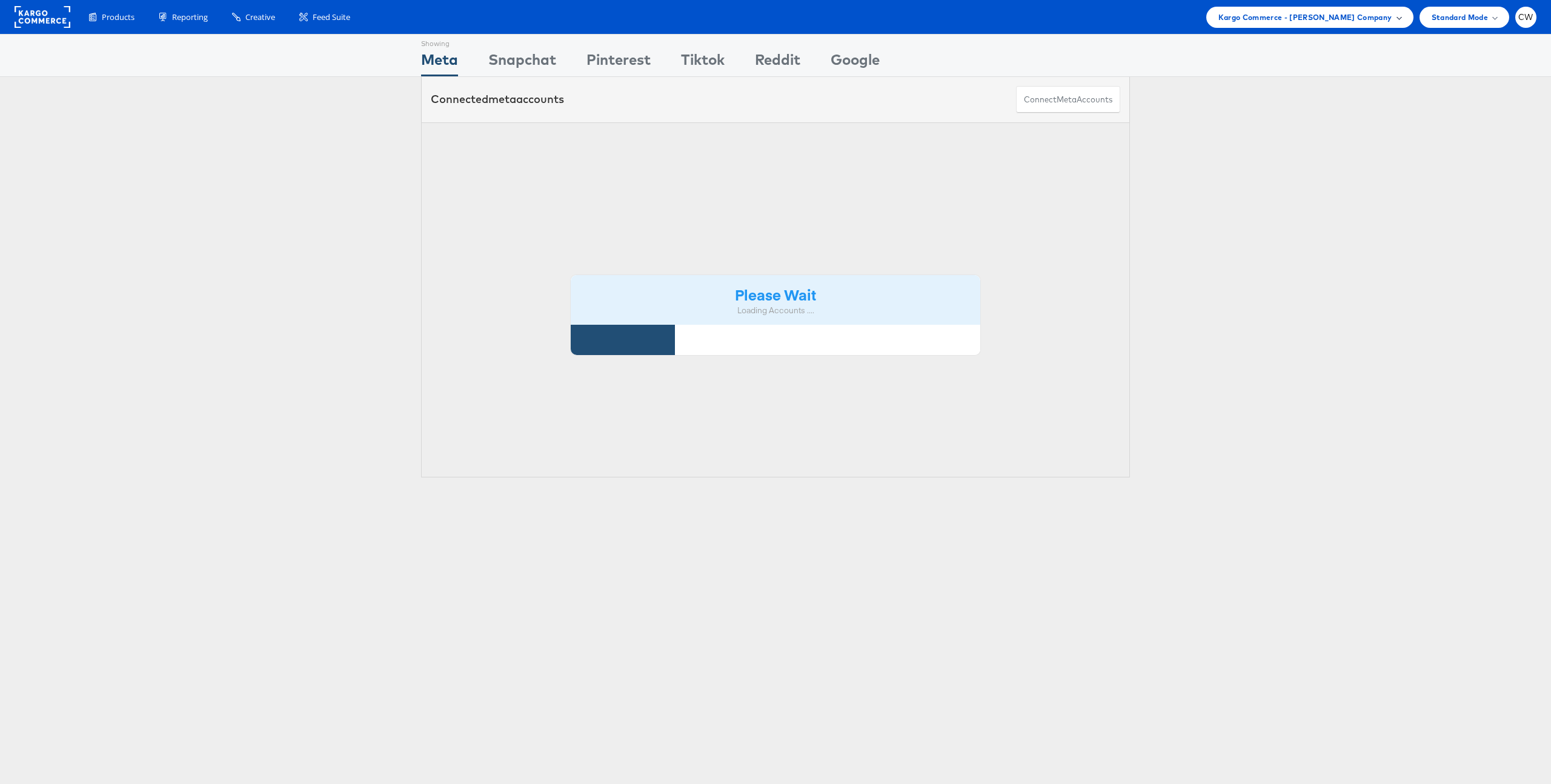
click at [1323, 19] on span "Kargo Commerce - [PERSON_NAME] Company" at bounding box center [1305, 17] width 174 height 13
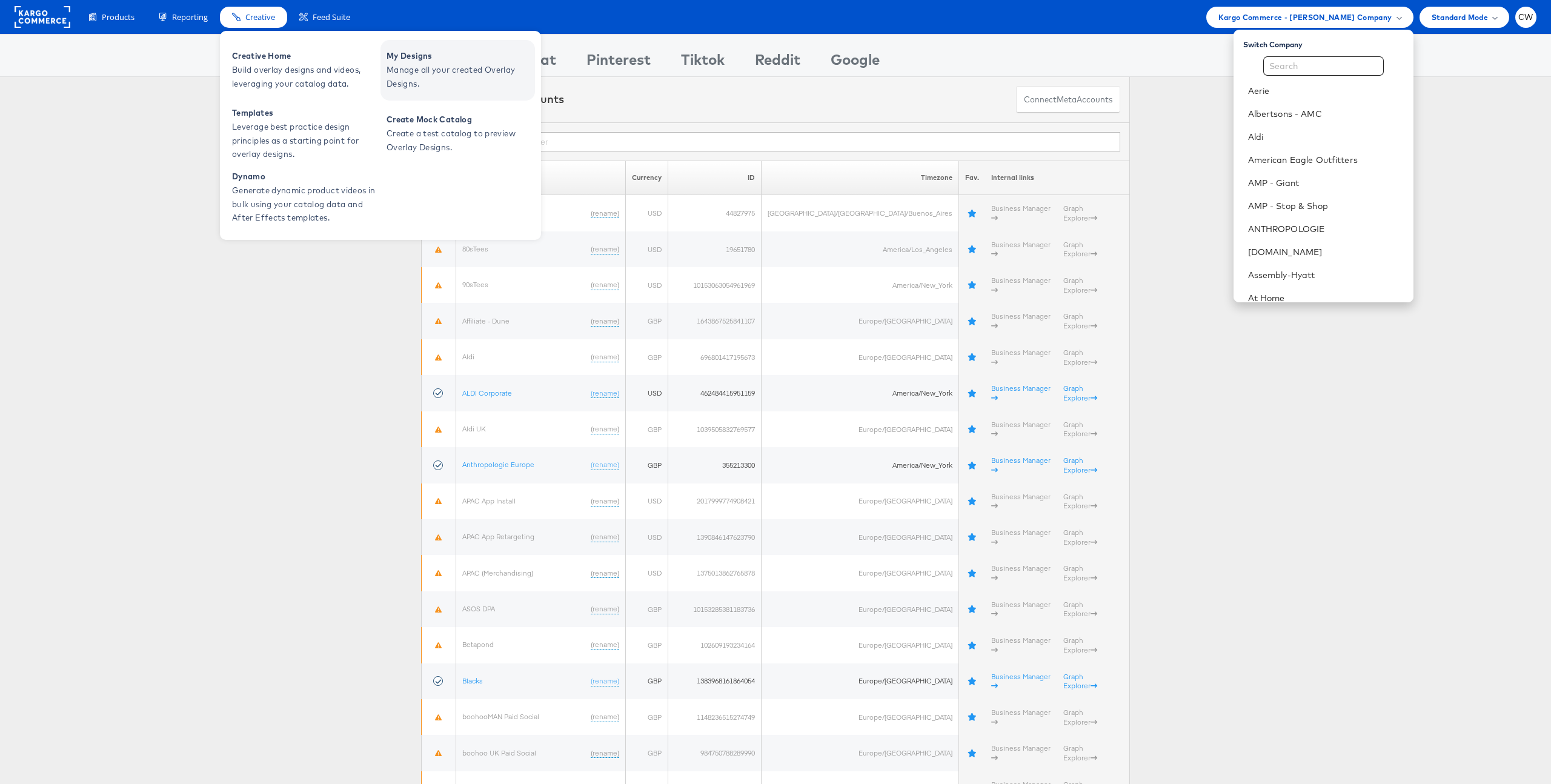
click at [454, 81] on span "Manage all your created Overlay Designs." at bounding box center [459, 77] width 145 height 28
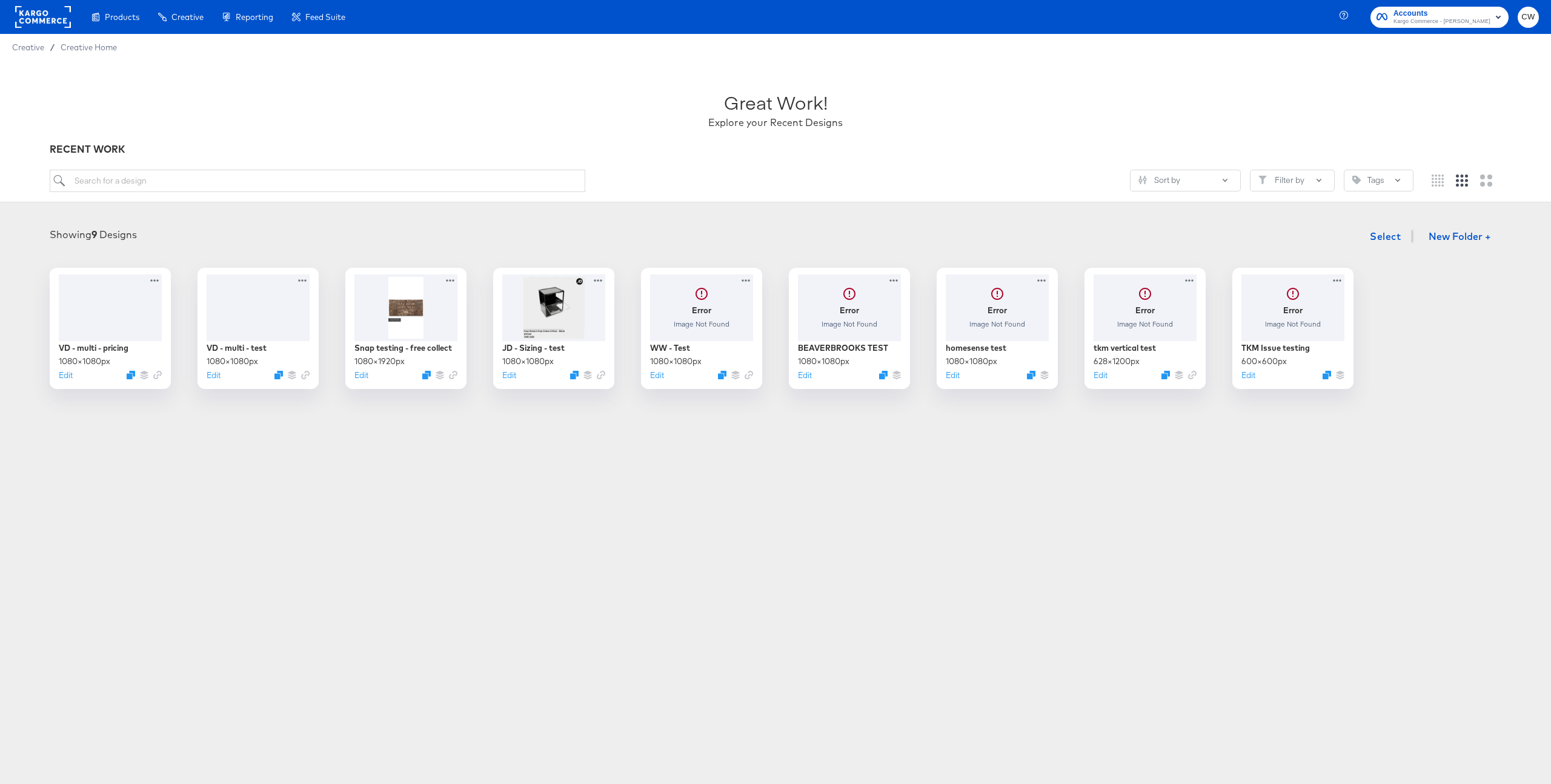
click at [40, 22] on rect at bounding box center [43, 16] width 56 height 21
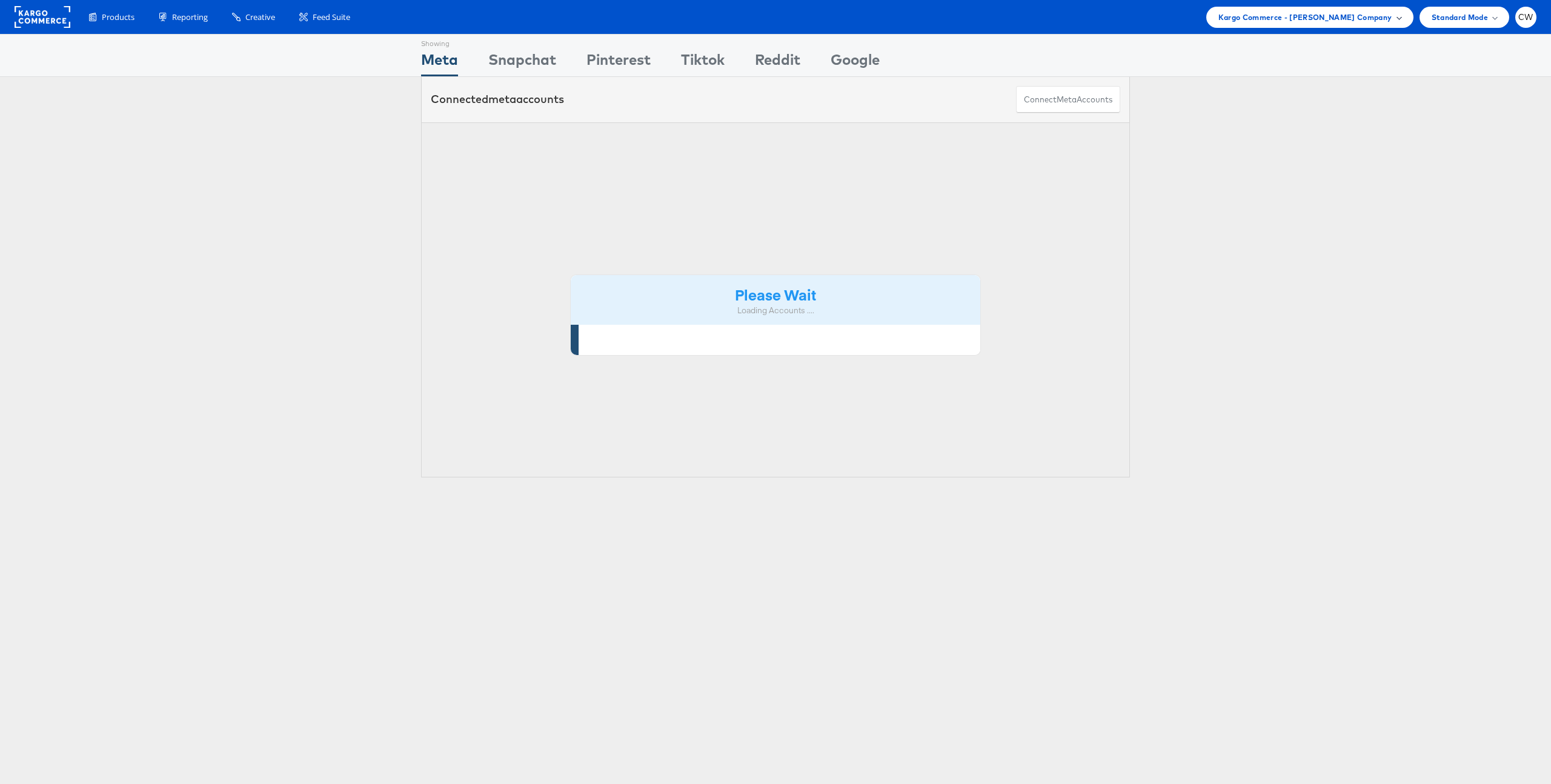
click at [1309, 19] on span "Kargo Commerce - Craig Wilmott Company" at bounding box center [1305, 17] width 174 height 13
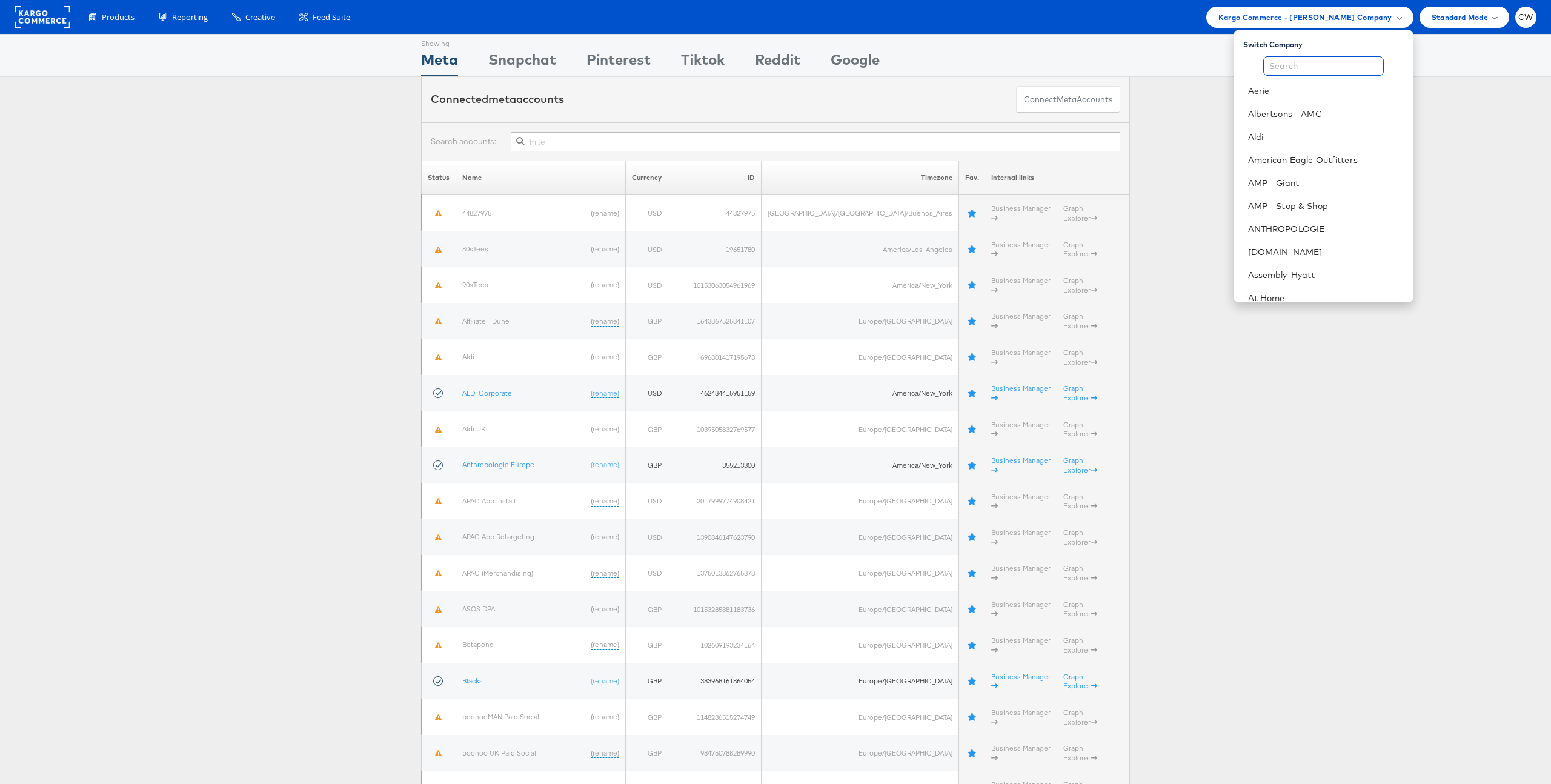
click at [1314, 75] on input "text" at bounding box center [1323, 66] width 120 height 20
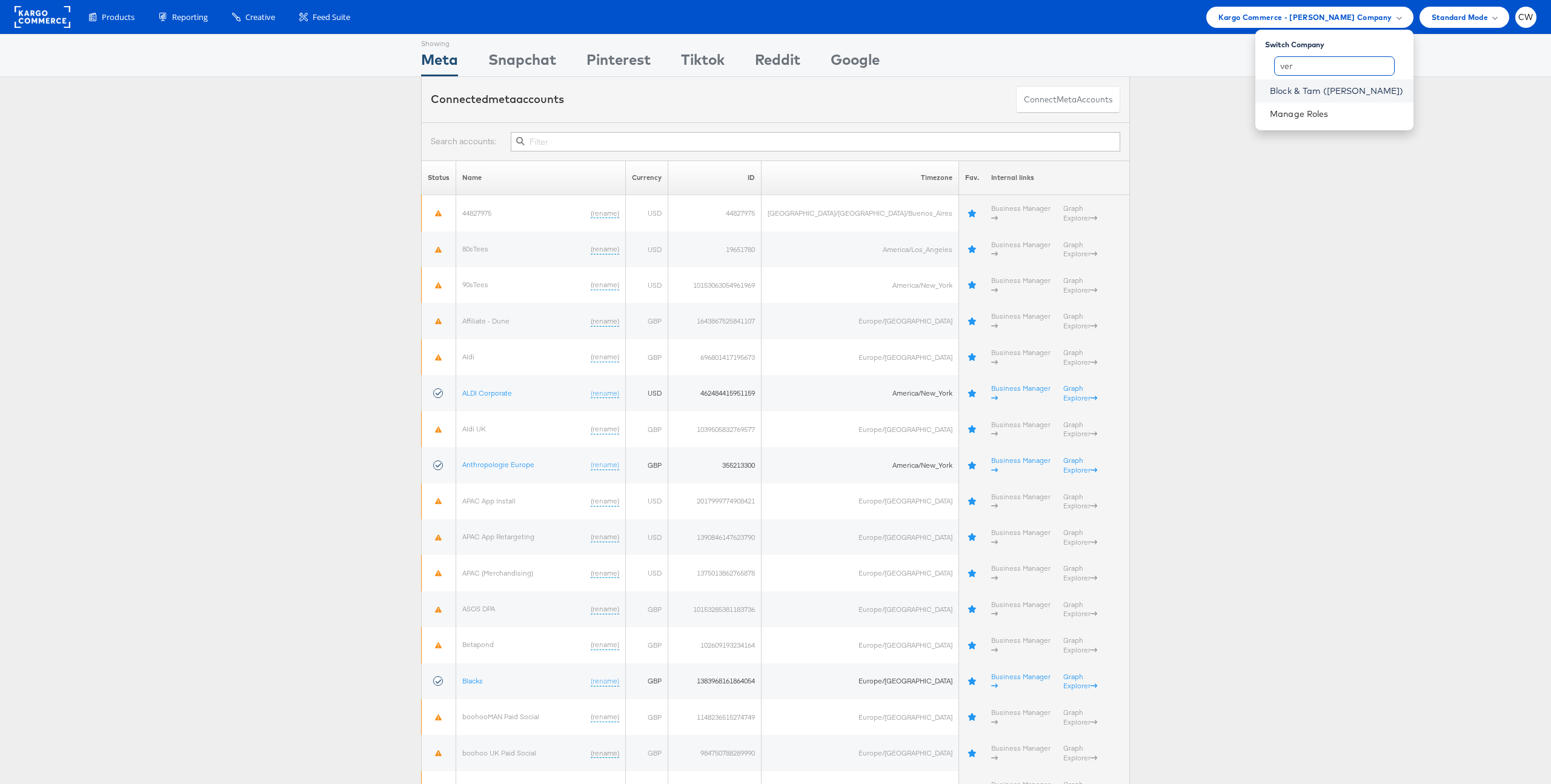
type input "ver"
click at [1329, 89] on link "Block & Tam ([PERSON_NAME])" at bounding box center [1337, 91] width 134 height 12
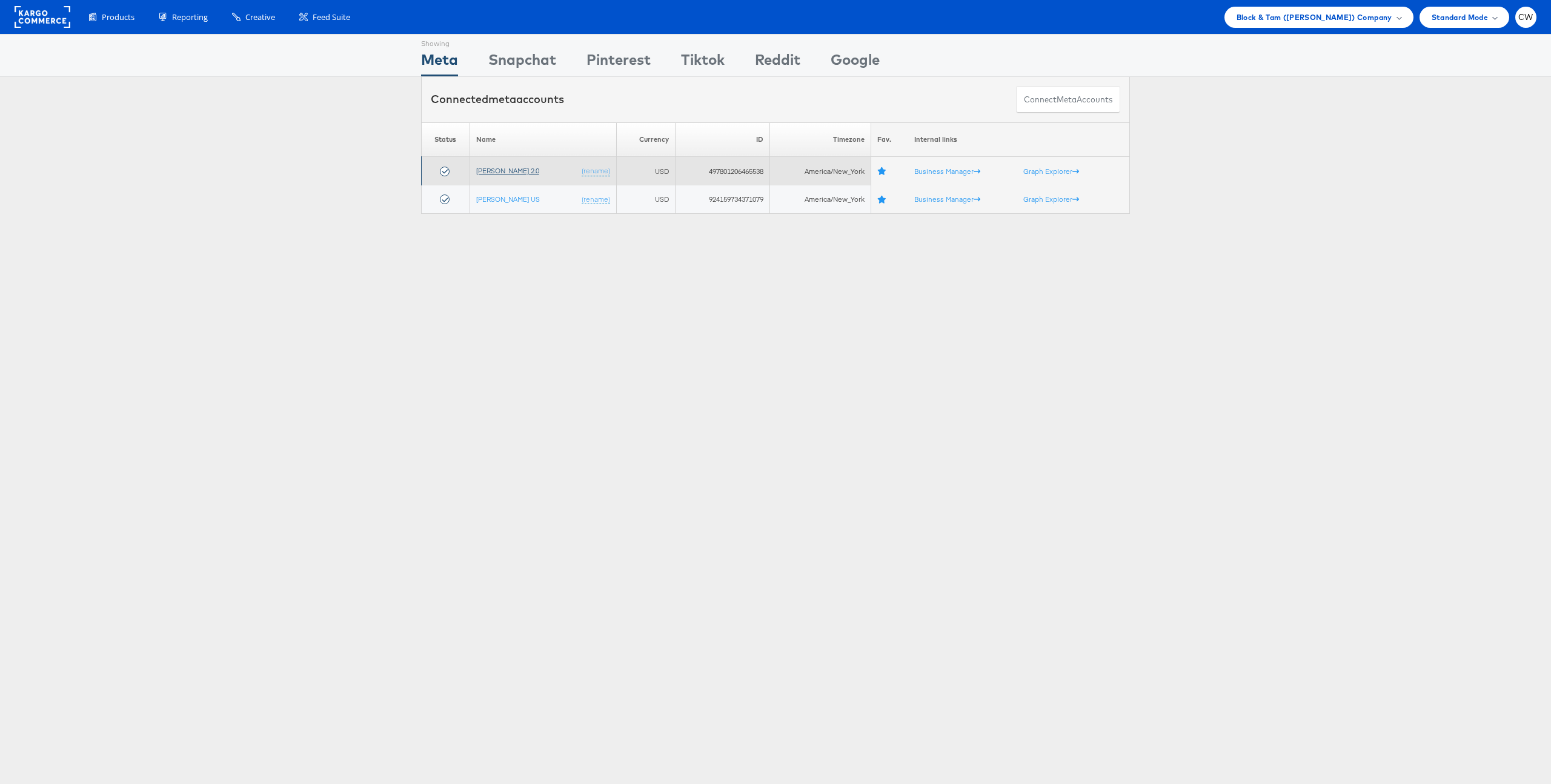
click at [515, 170] on link "[PERSON_NAME] 2.0" at bounding box center [507, 170] width 63 height 9
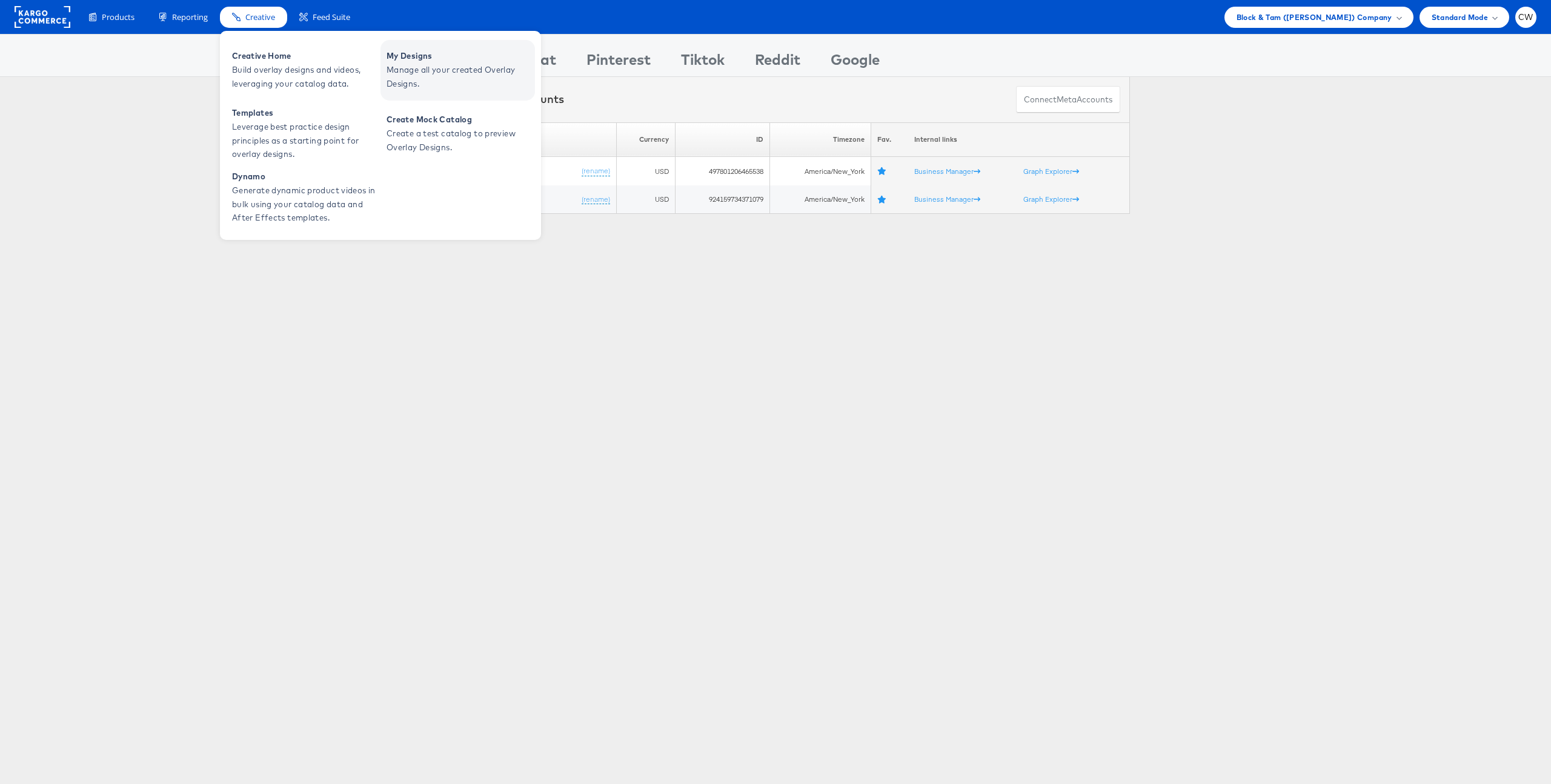
click at [414, 76] on span "Manage all your created Overlay Designs." at bounding box center [459, 77] width 145 height 28
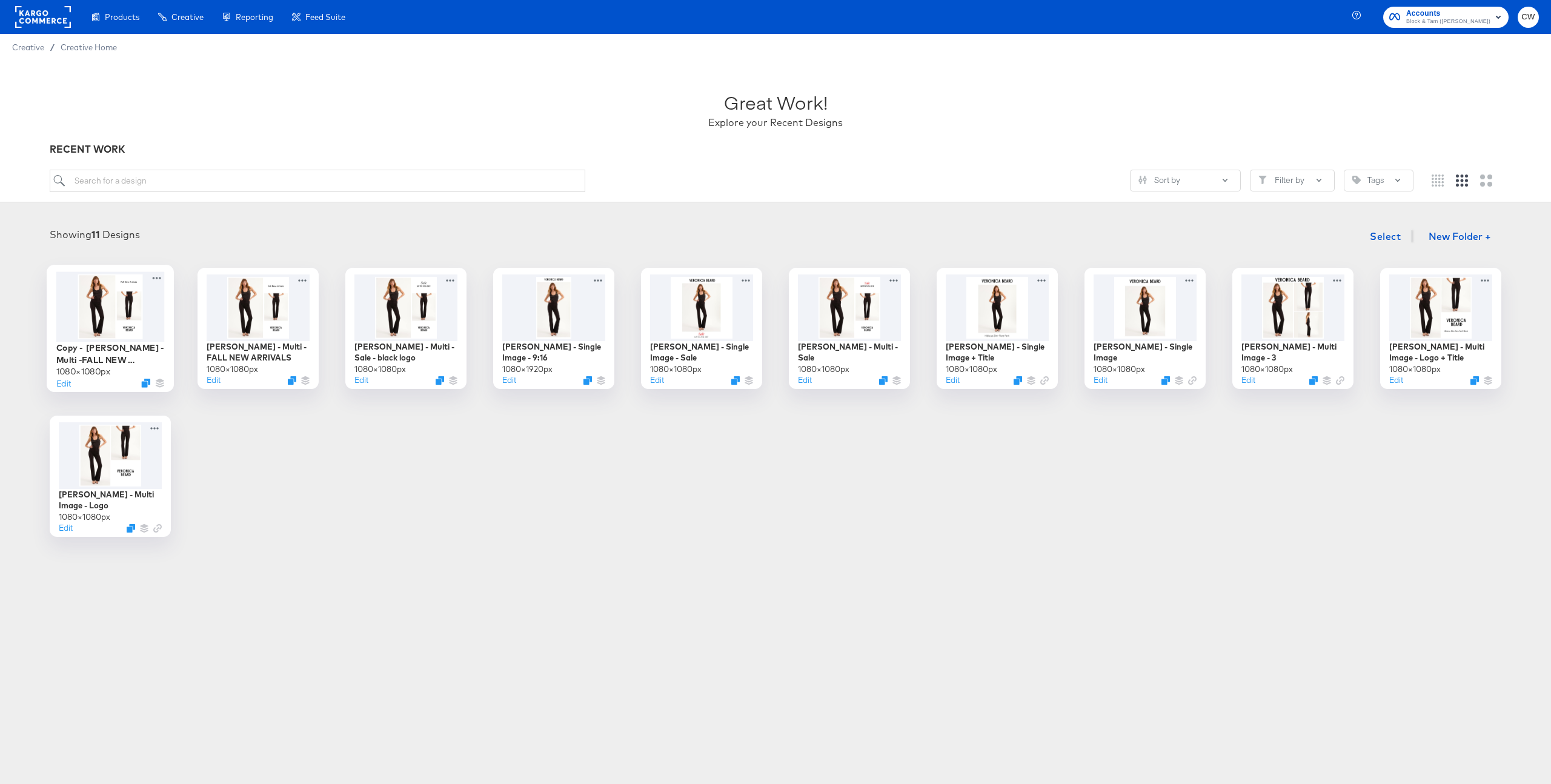
click at [112, 328] on div at bounding box center [111, 306] width 108 height 70
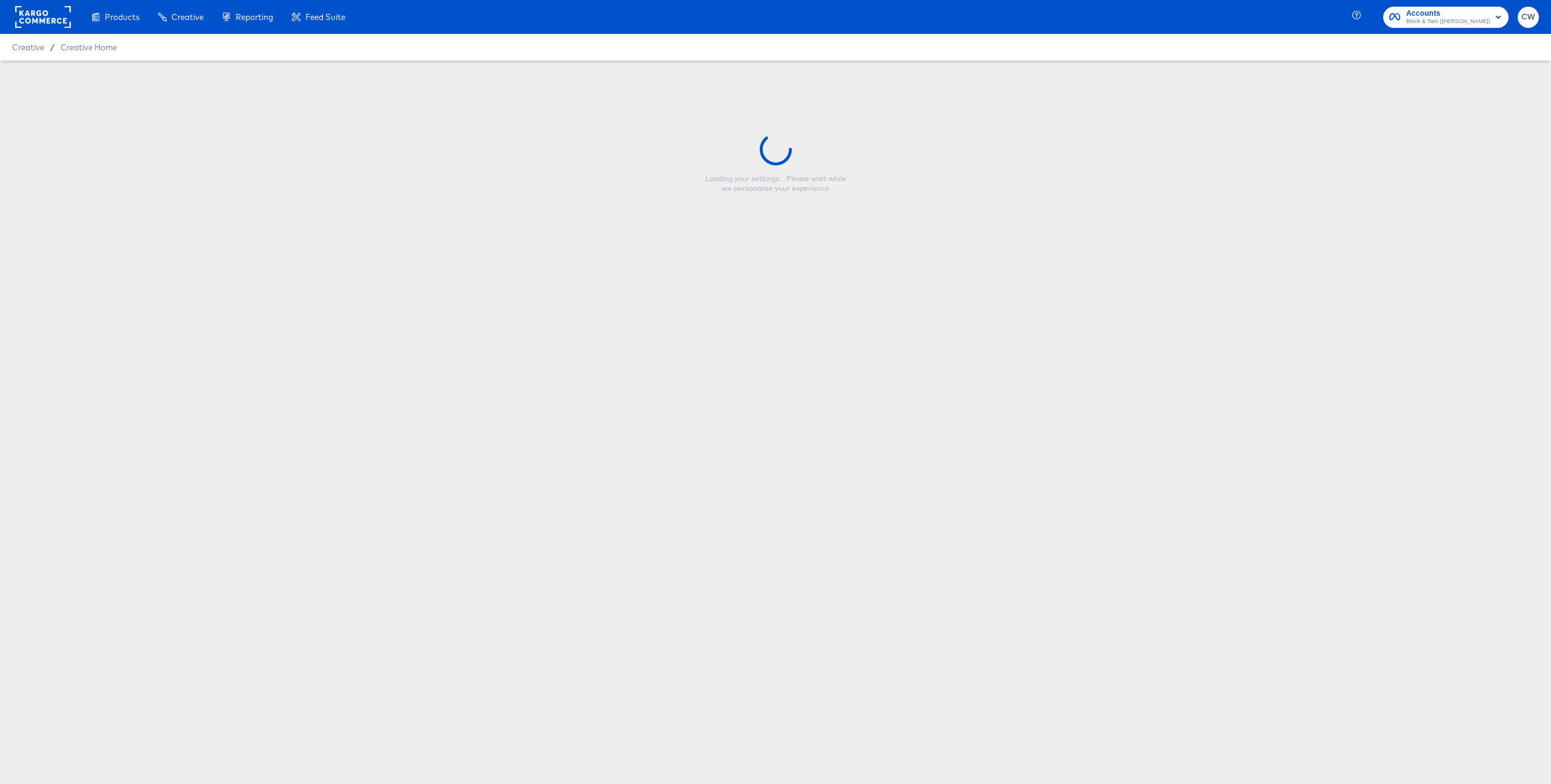
type input "Copy - Veronica Beard - Multi -FALL NEW ARRIVALS"
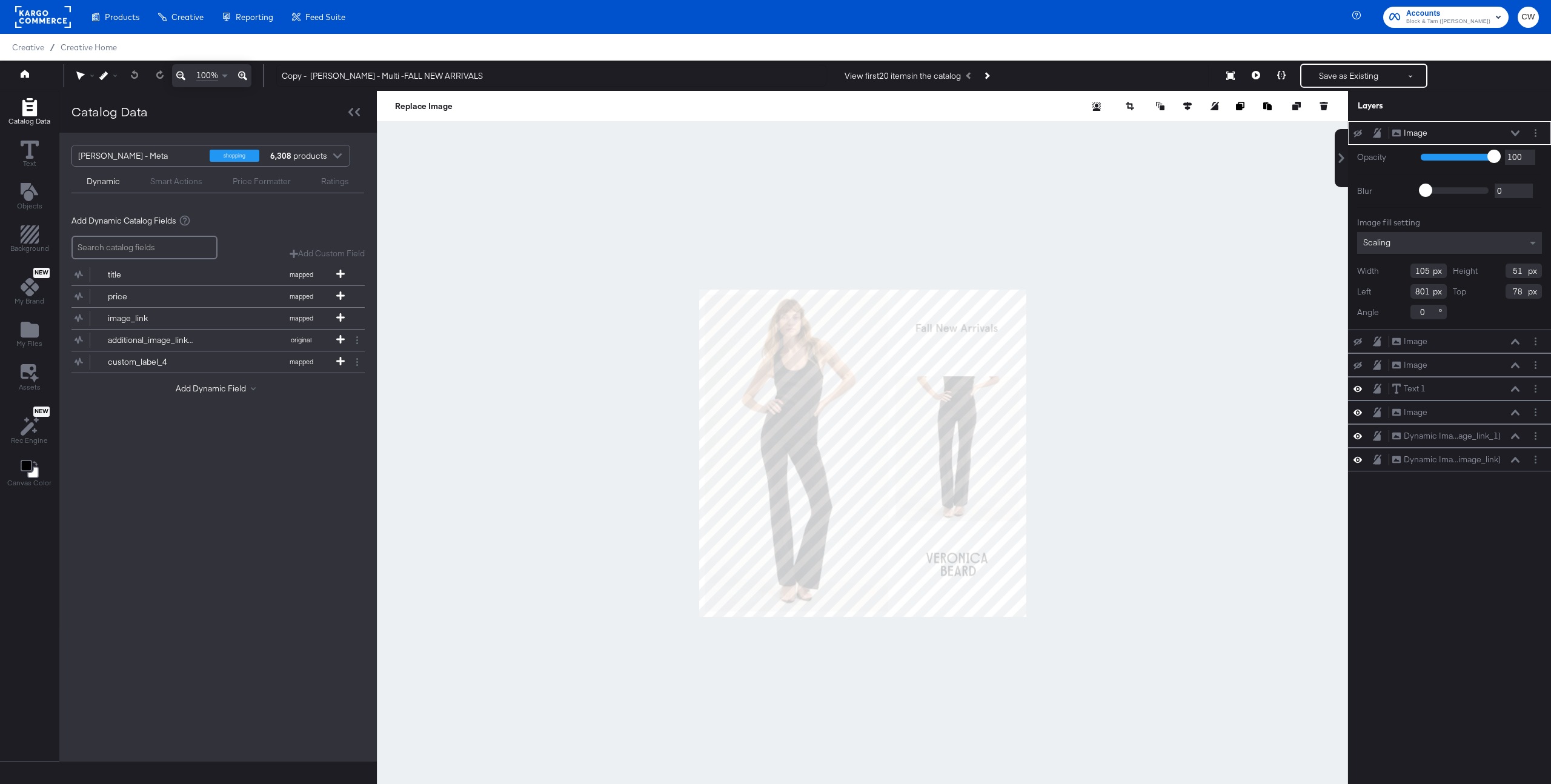
scroll to position [26, 0]
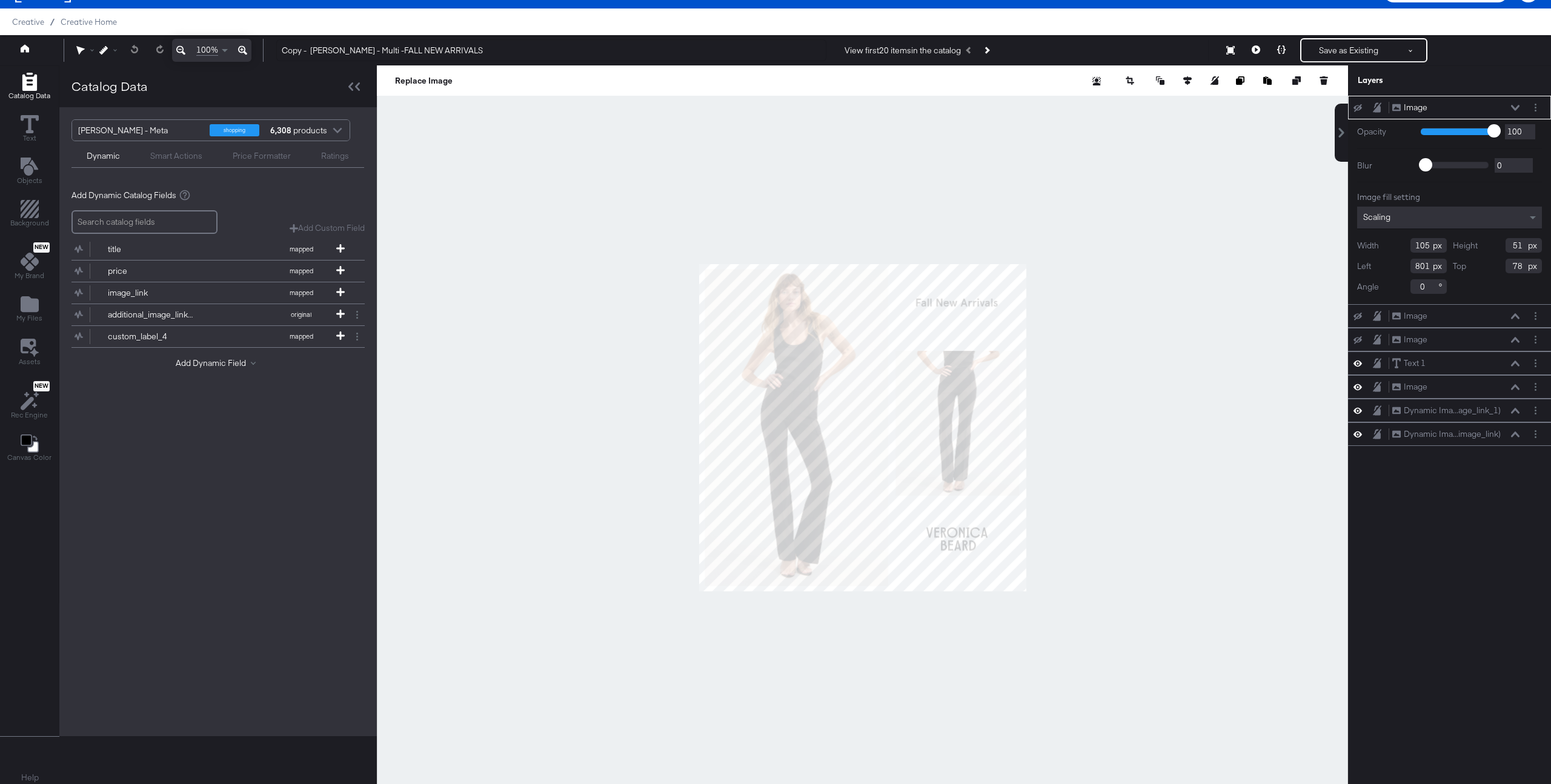
click at [1113, 164] on div at bounding box center [862, 427] width 972 height 724
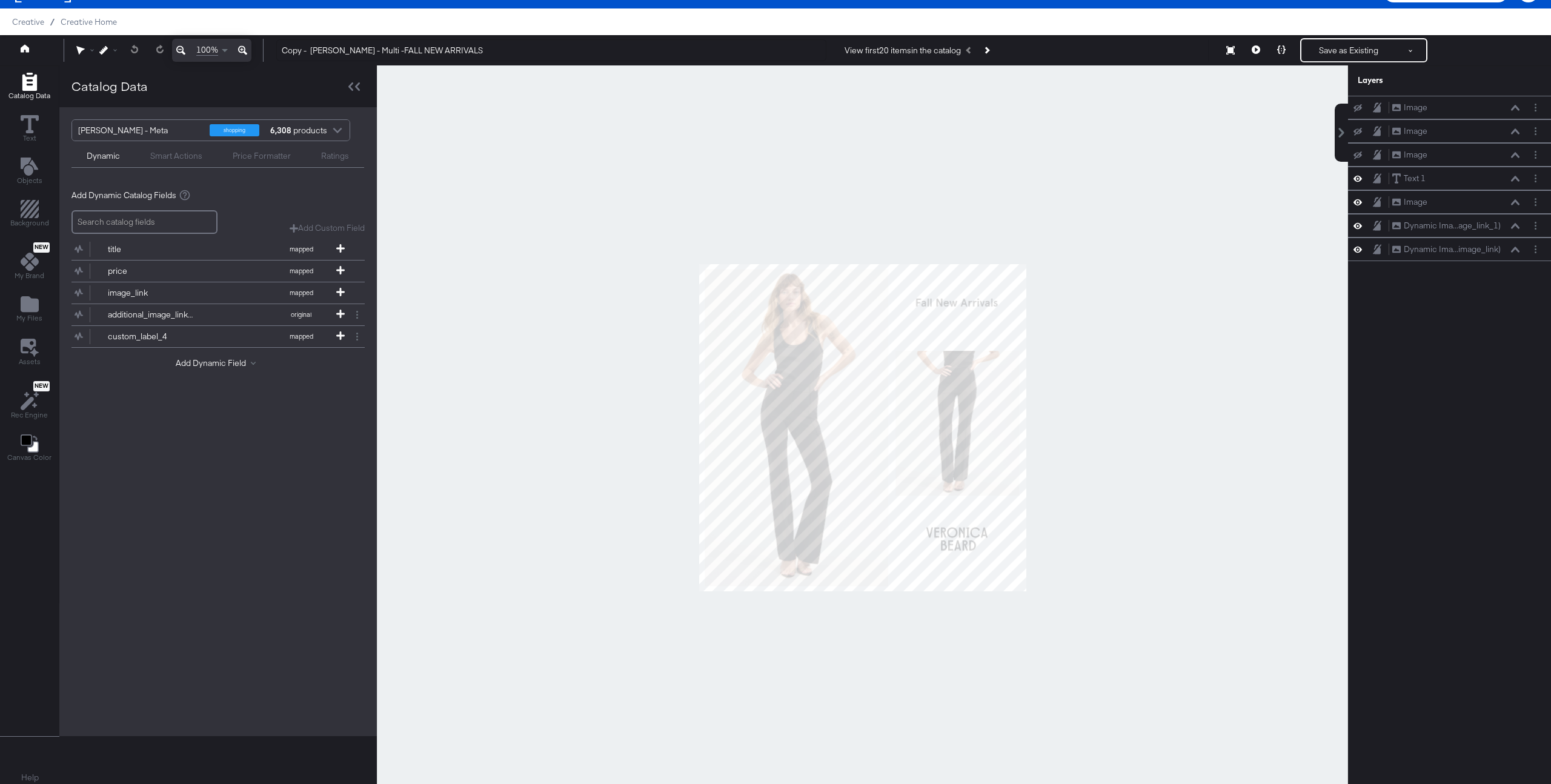
scroll to position [31, 0]
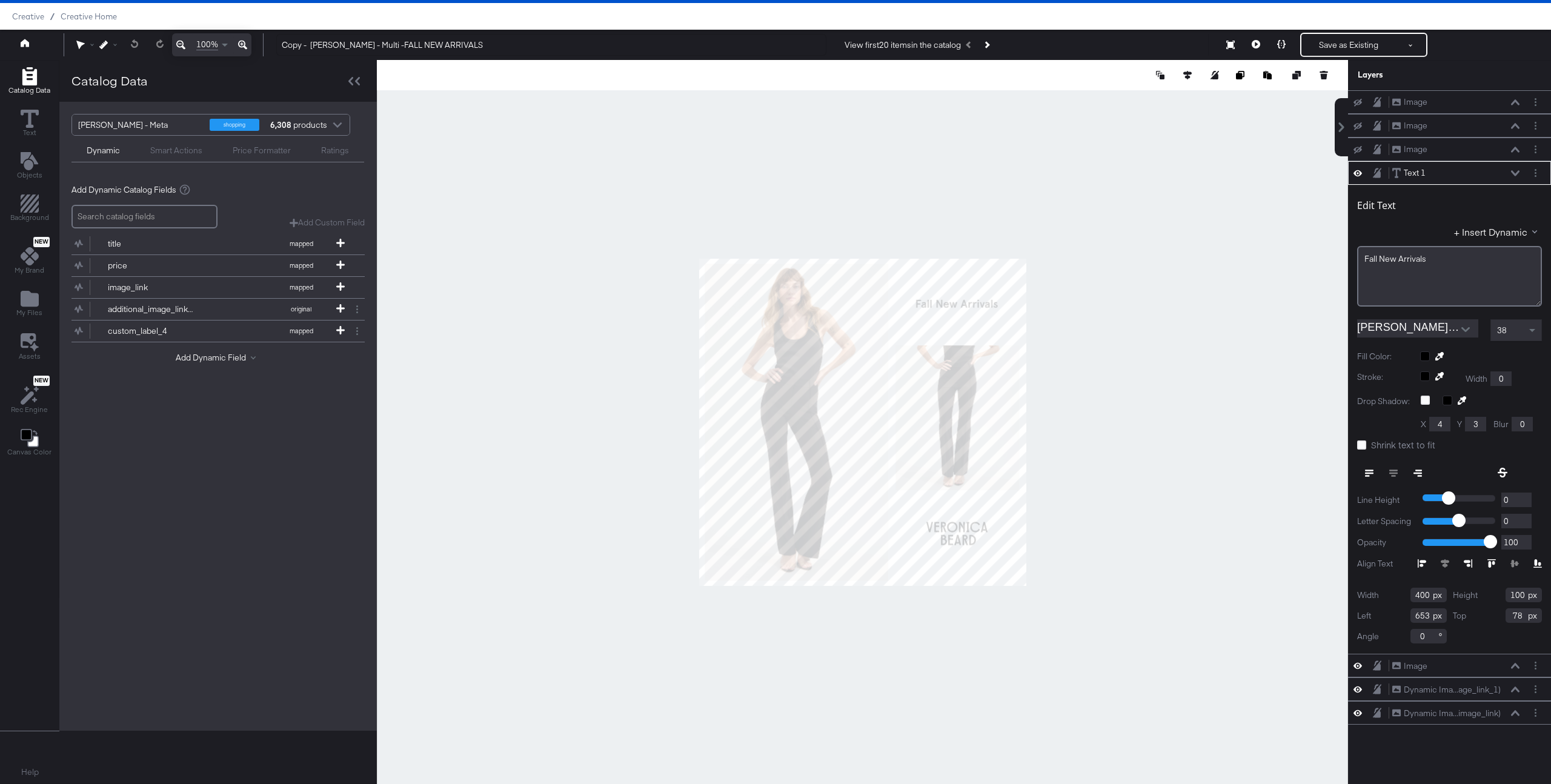
type input "96"
click at [1138, 230] on div at bounding box center [862, 422] width 972 height 724
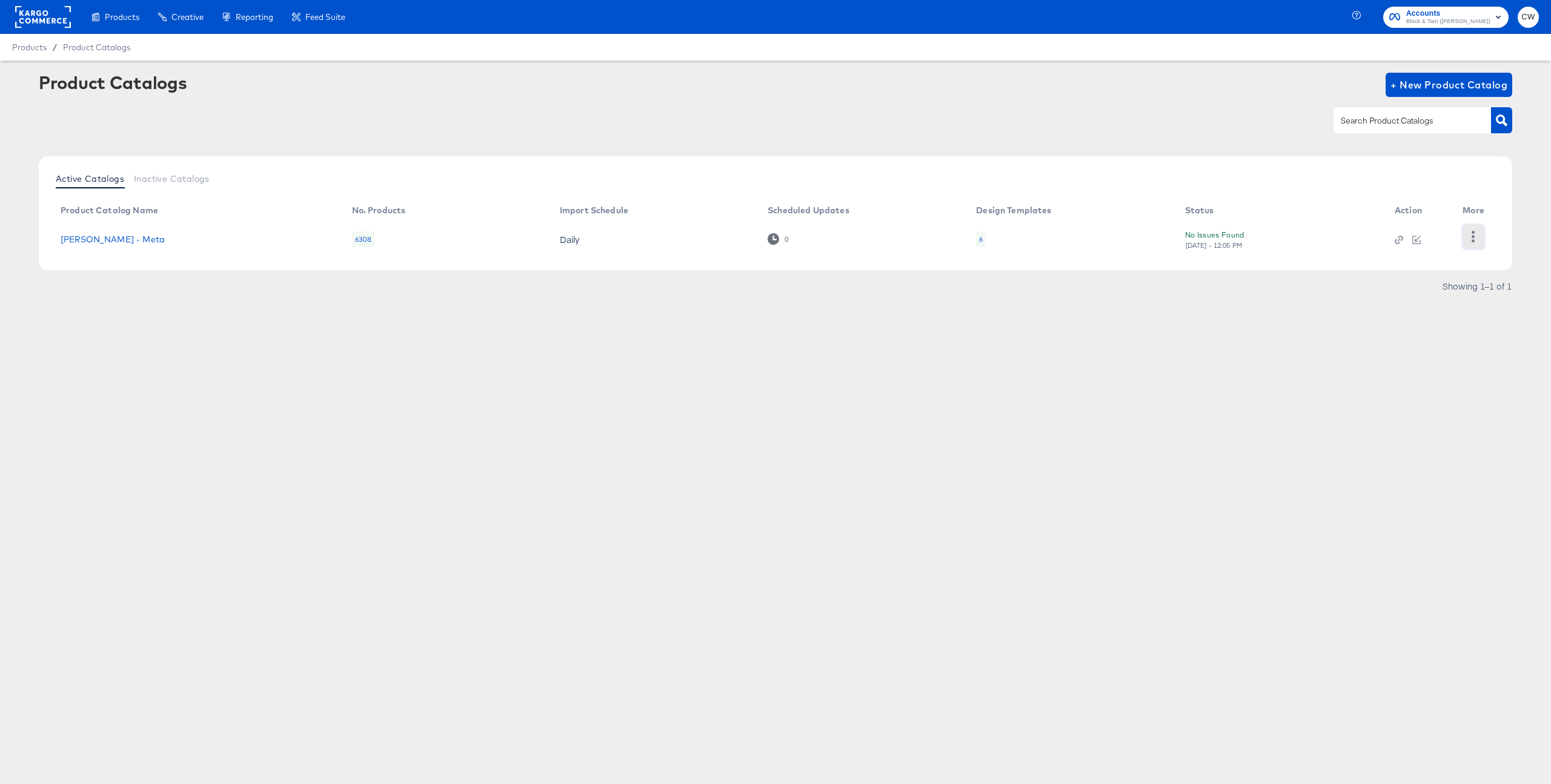
click at [1471, 245] on button "button" at bounding box center [1473, 236] width 21 height 24
click at [1412, 242] on div "HUD Checks (Internal)" at bounding box center [1424, 236] width 121 height 20
